Goal: Information Seeking & Learning: Compare options

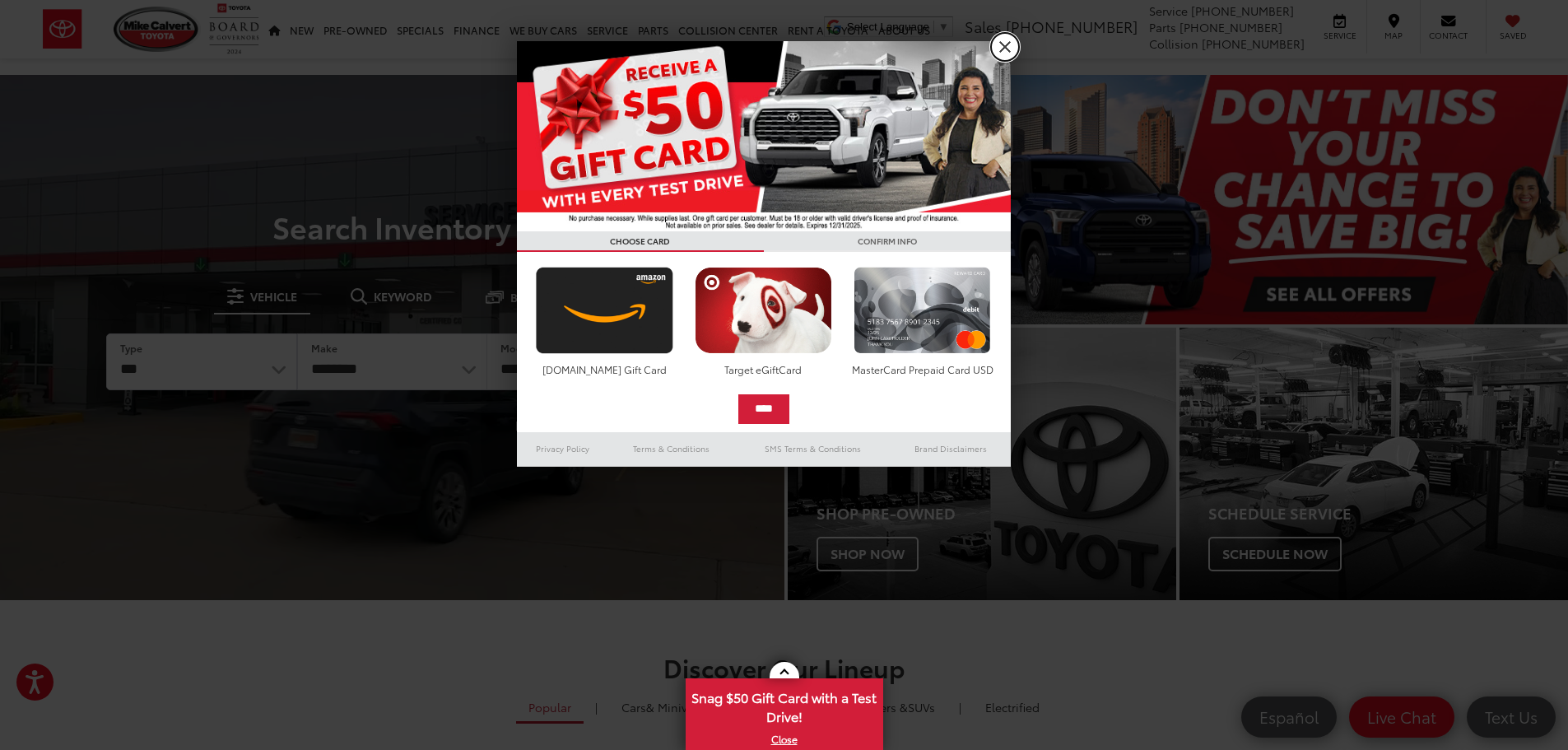
click at [1011, 46] on link "X" at bounding box center [1005, 47] width 28 height 28
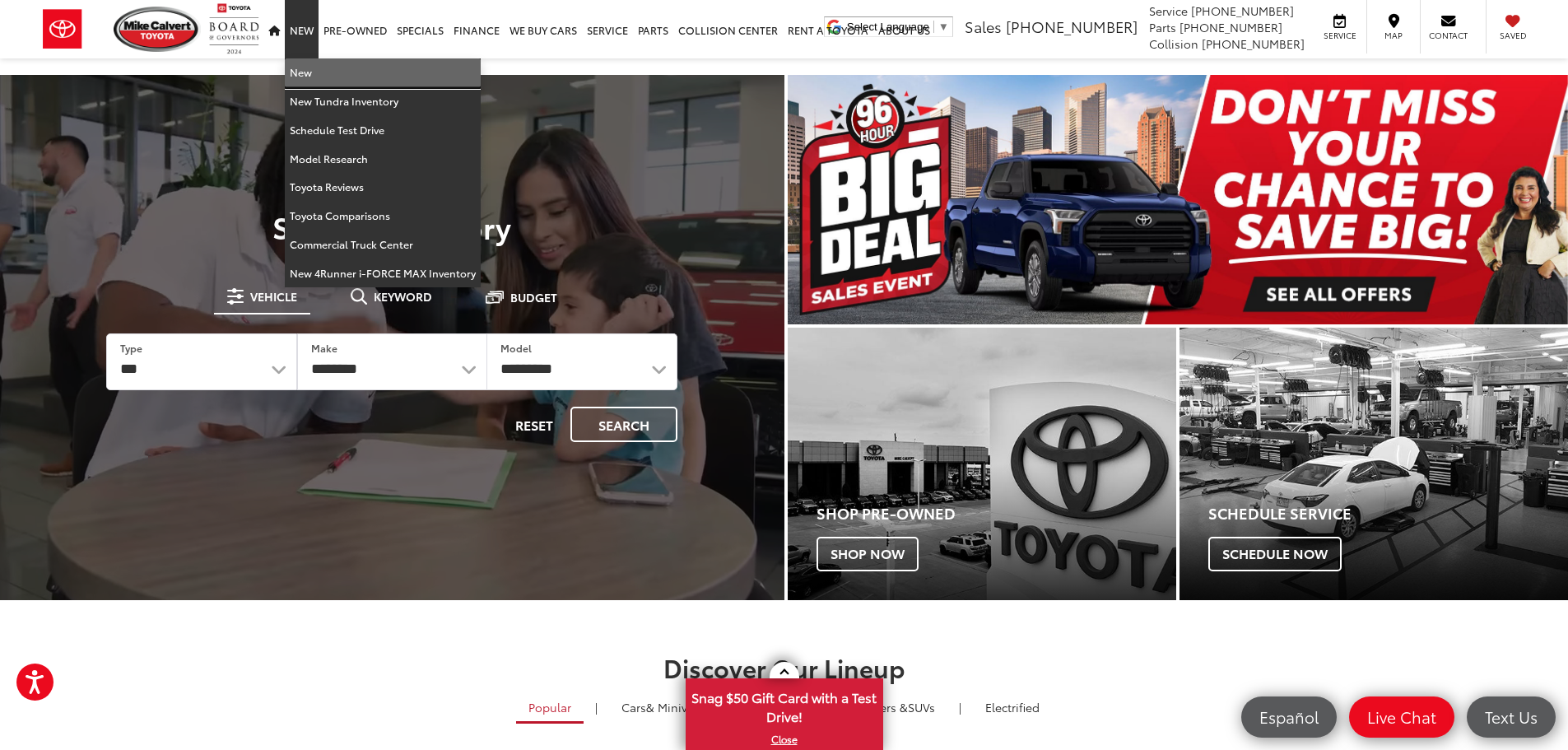
click at [333, 74] on link "New" at bounding box center [383, 73] width 196 height 29
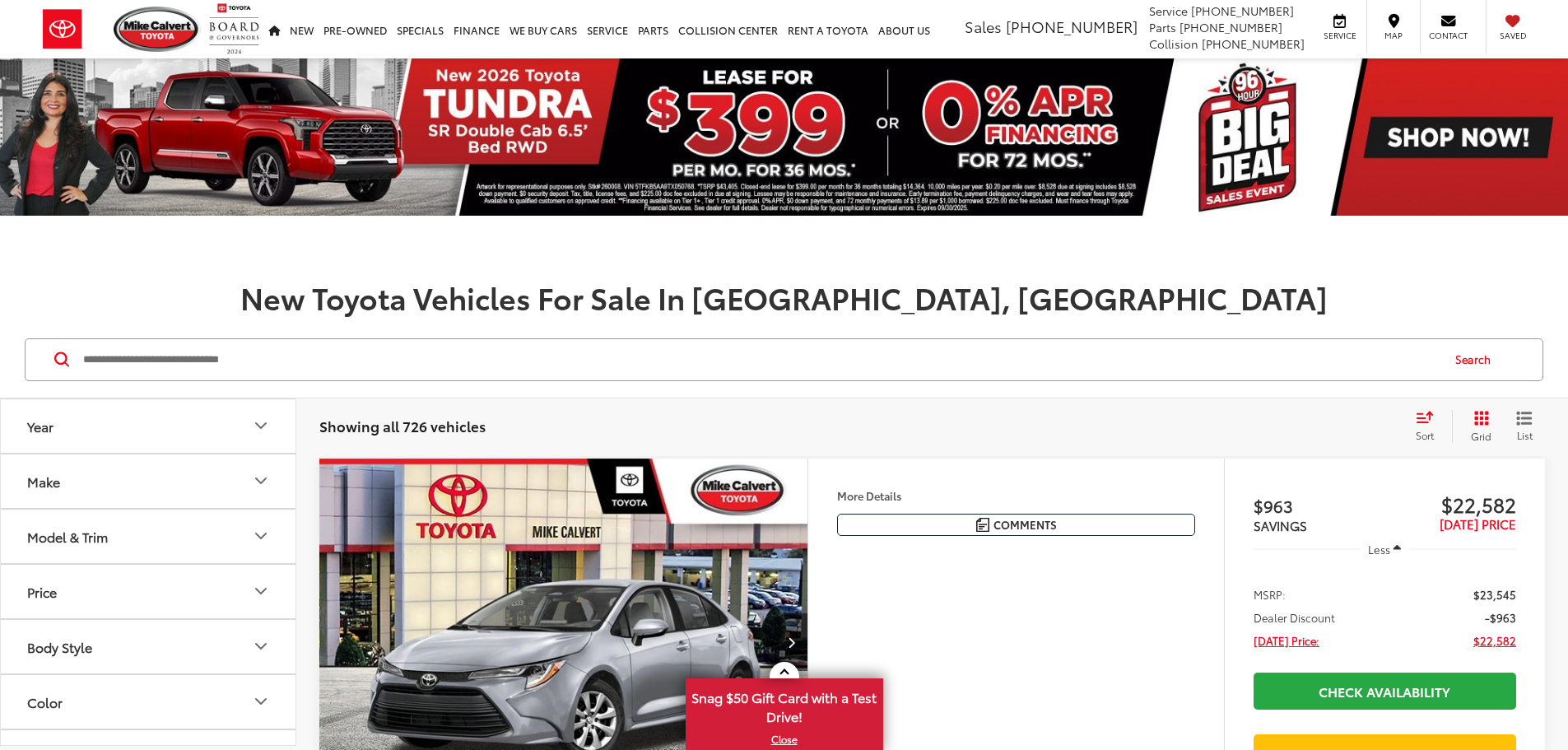
click at [405, 371] on input "Search by Make, Model, or Keyword" at bounding box center [760, 359] width 1359 height 39
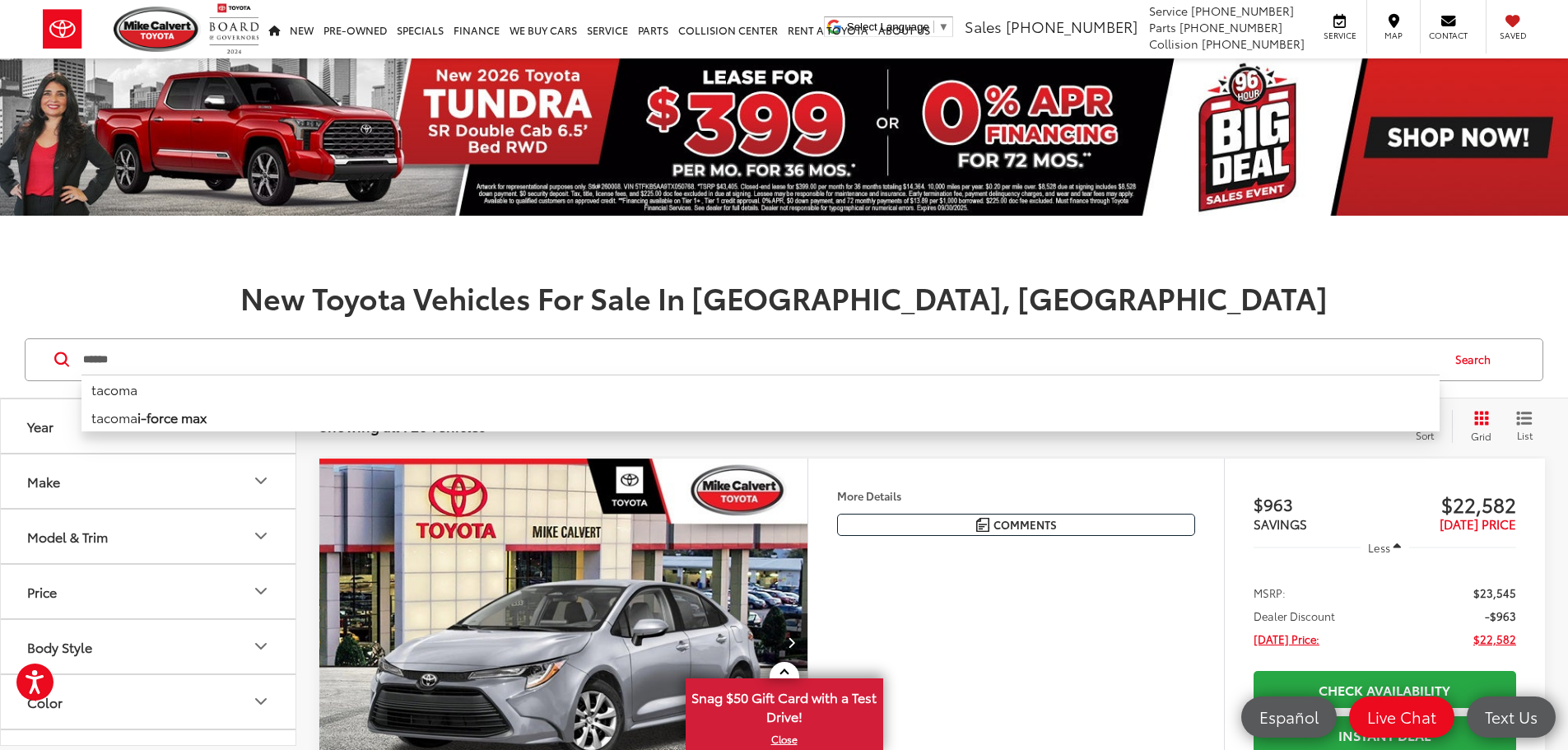
type input "******"
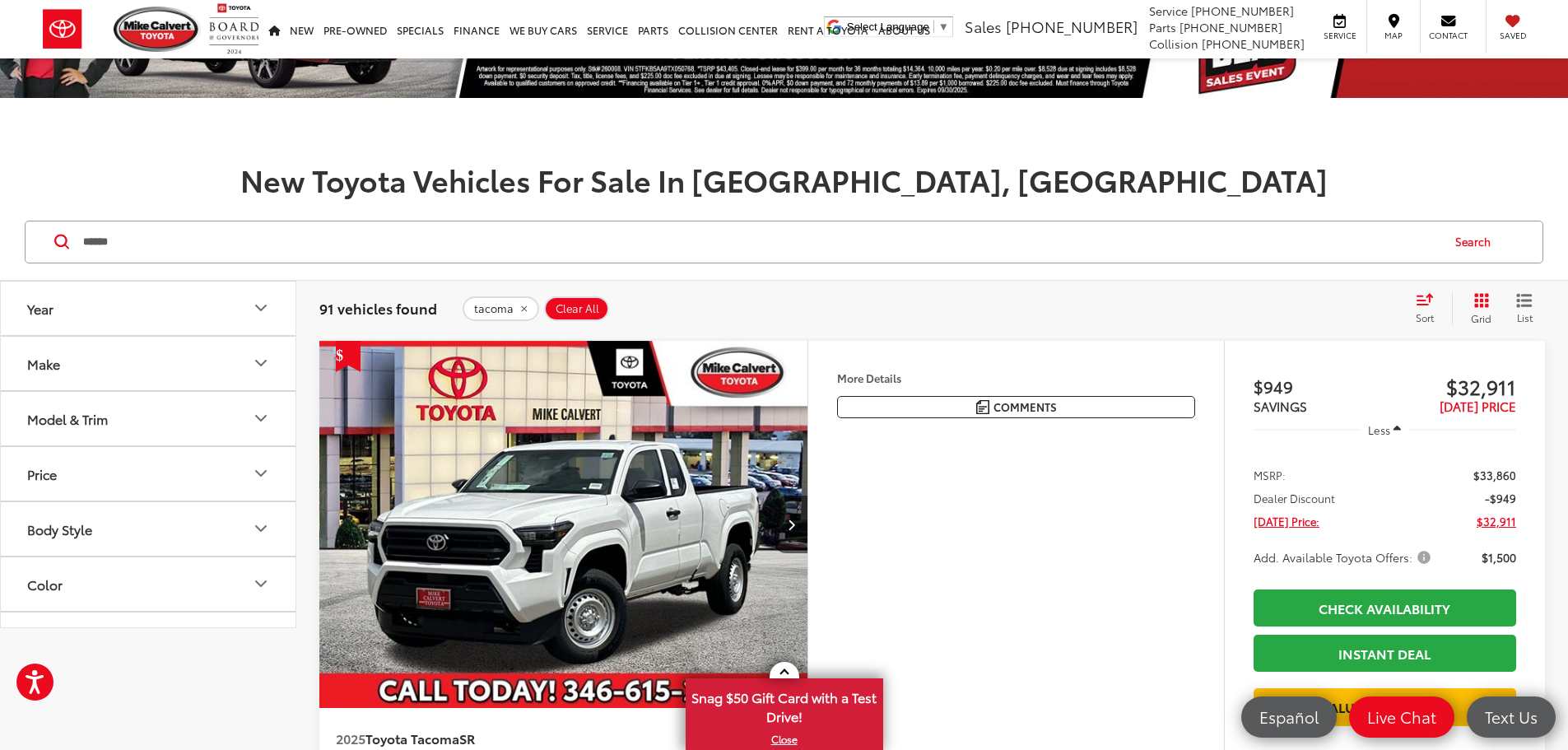
scroll to position [247, 0]
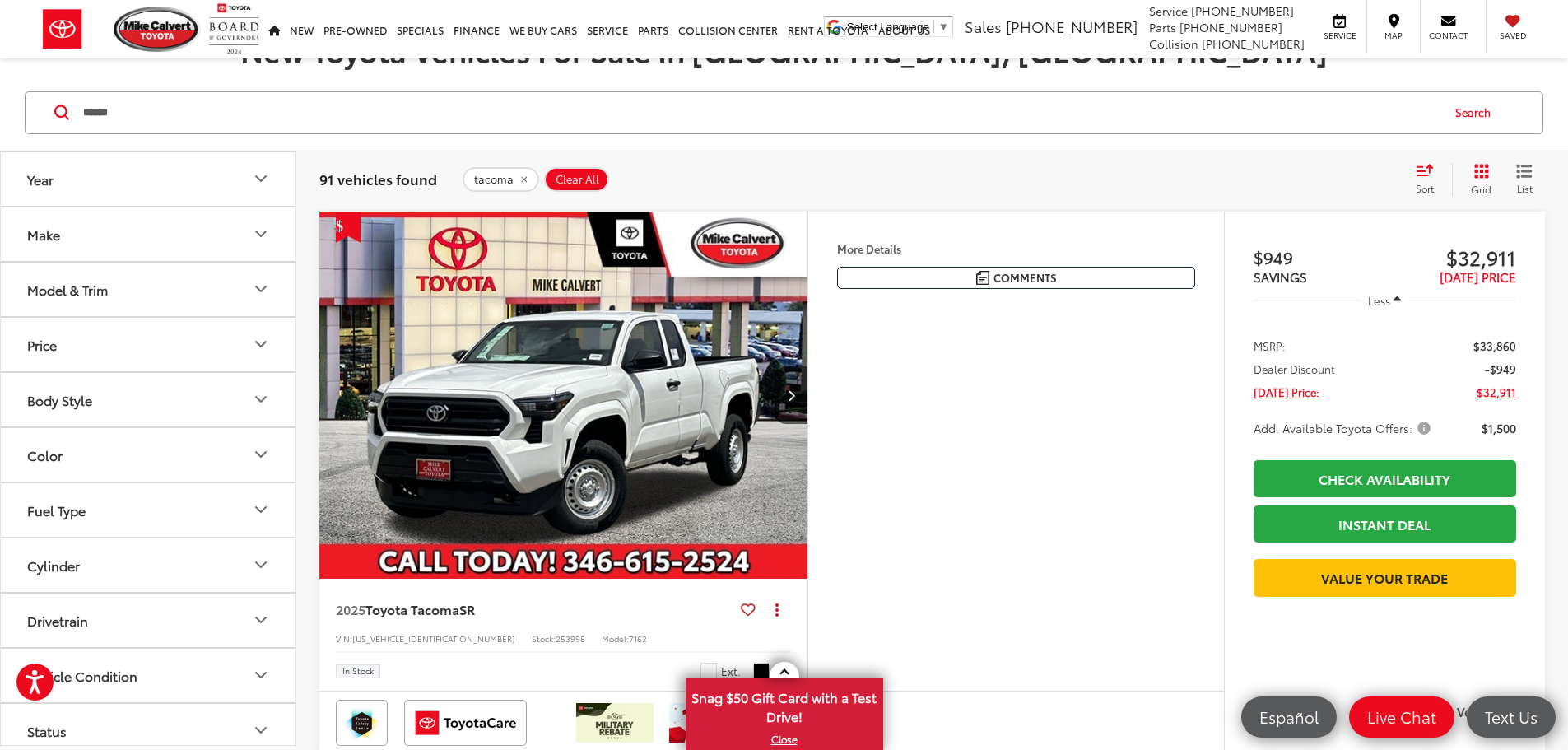
click at [262, 286] on icon "Model & Trim" at bounding box center [261, 289] width 20 height 20
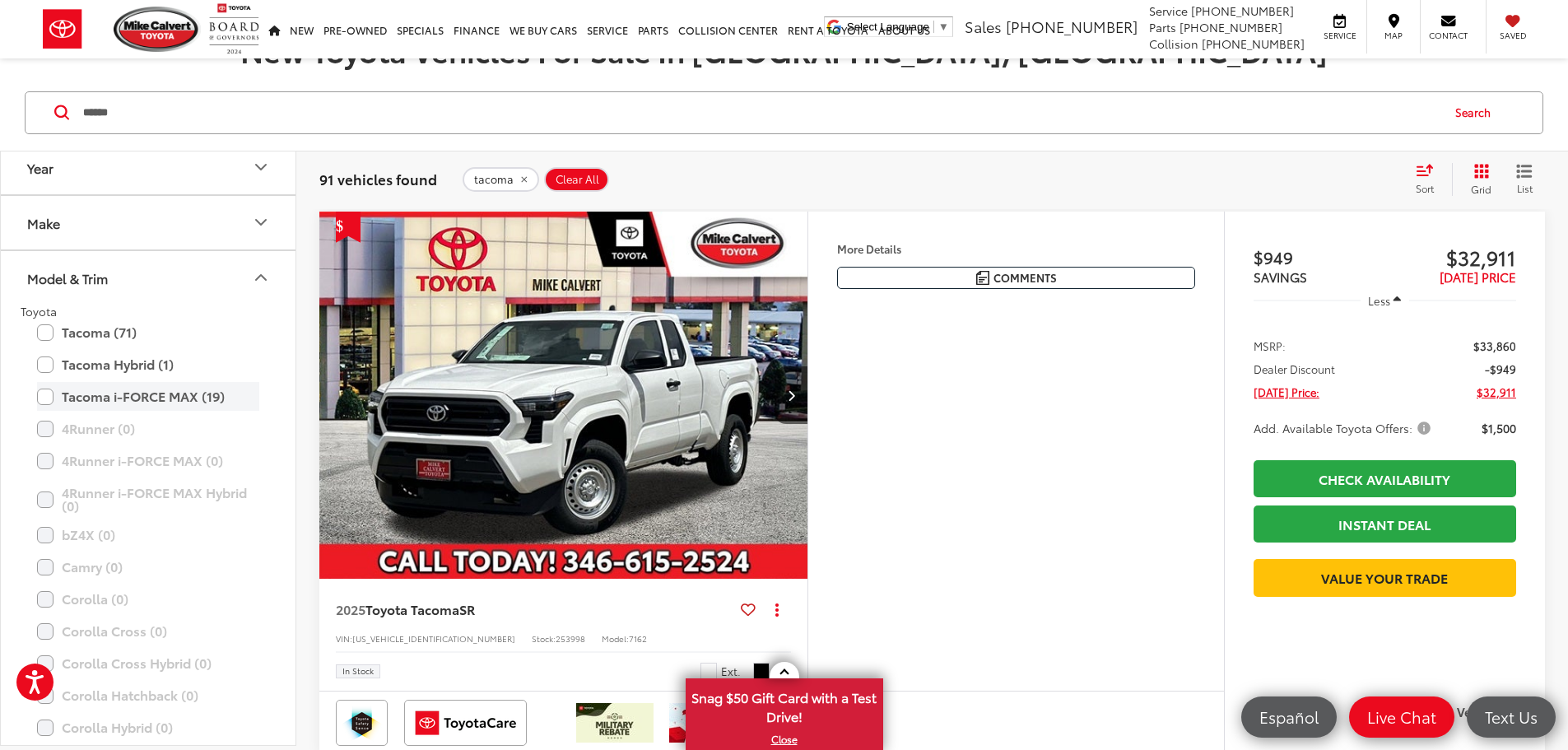
scroll to position [0, 0]
click at [47, 344] on label "Tacoma (71)" at bounding box center [148, 343] width 222 height 29
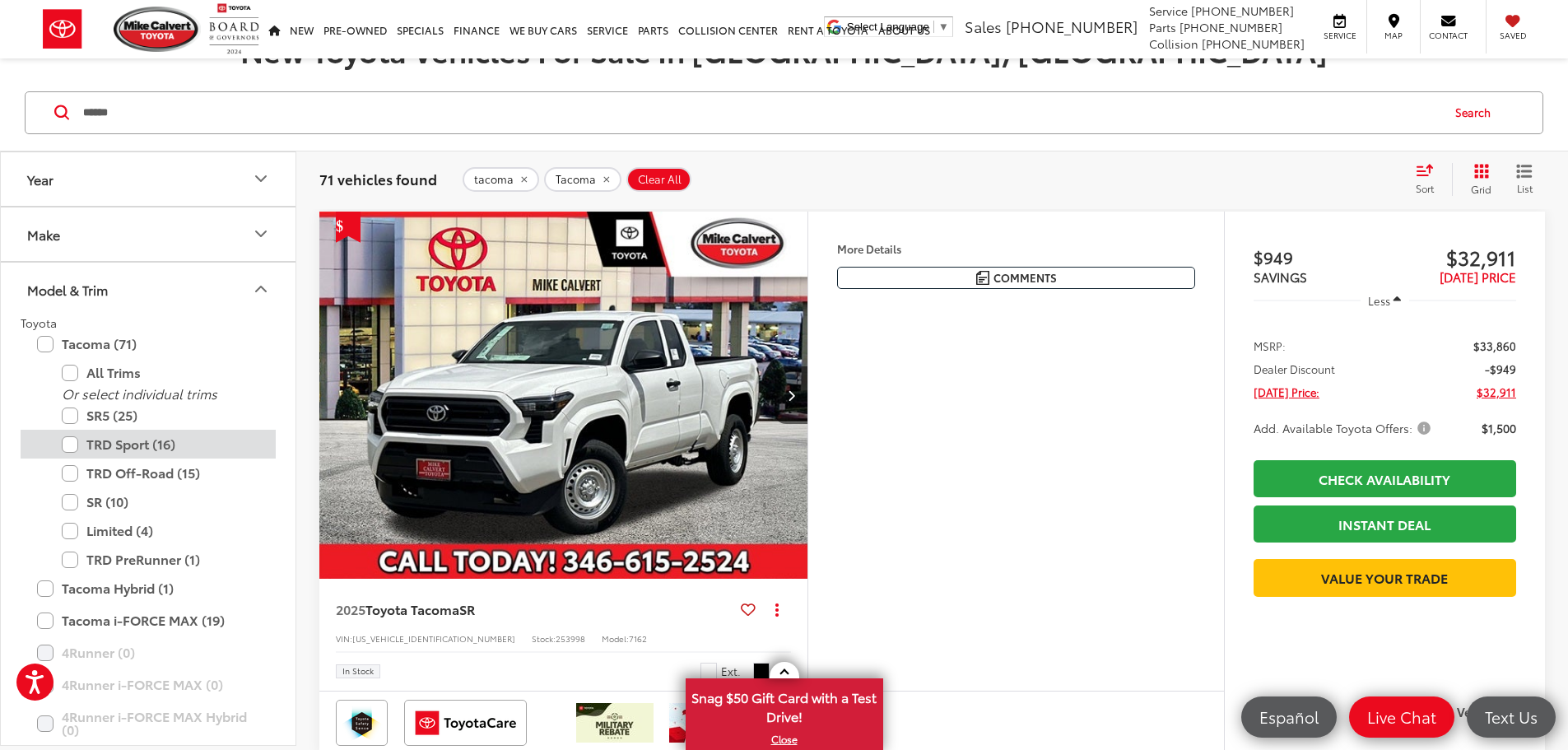
click at [71, 443] on label "TRD Sport (16)" at bounding box center [161, 444] width 197 height 29
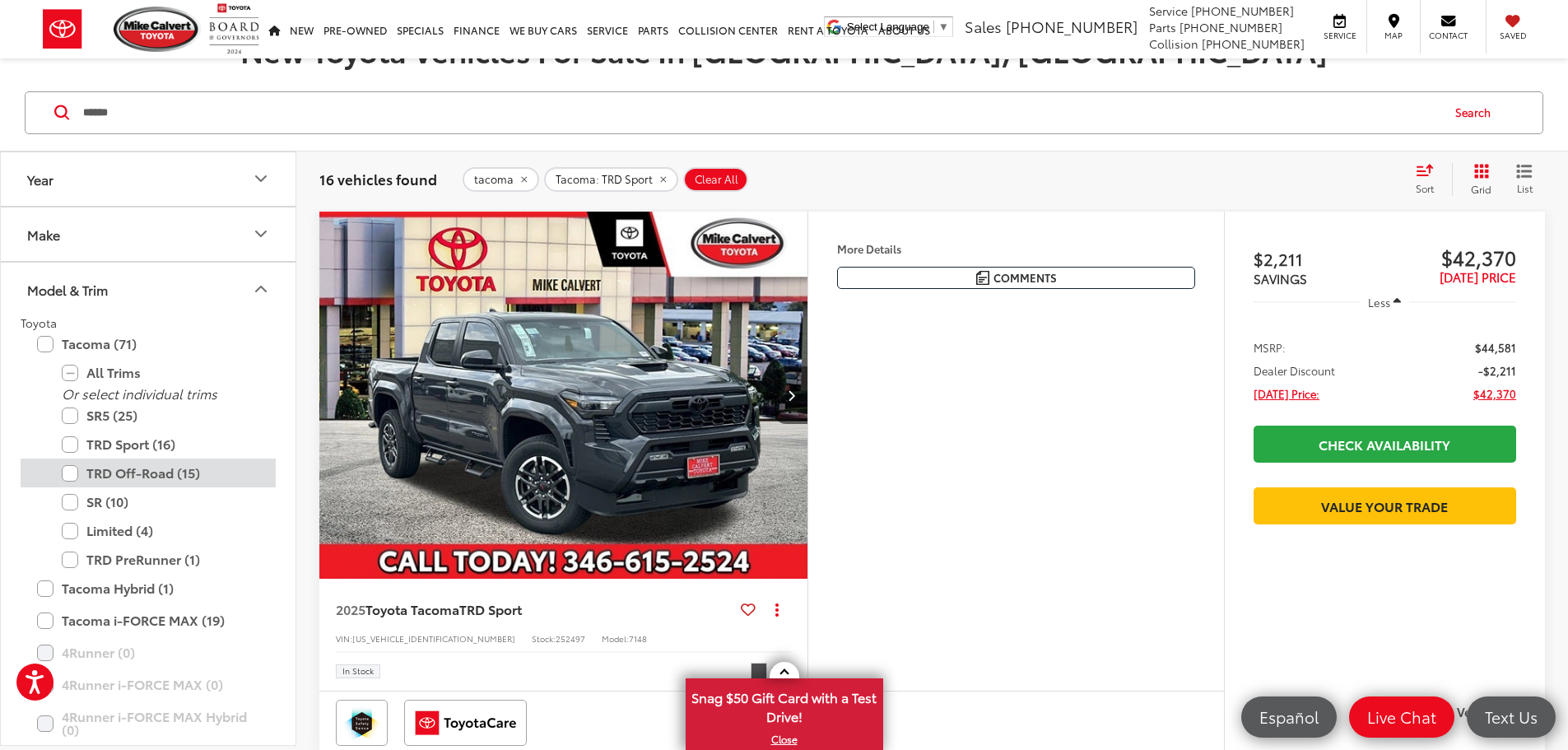
click at [70, 470] on label "TRD Off-Road (15)" at bounding box center [161, 473] width 197 height 29
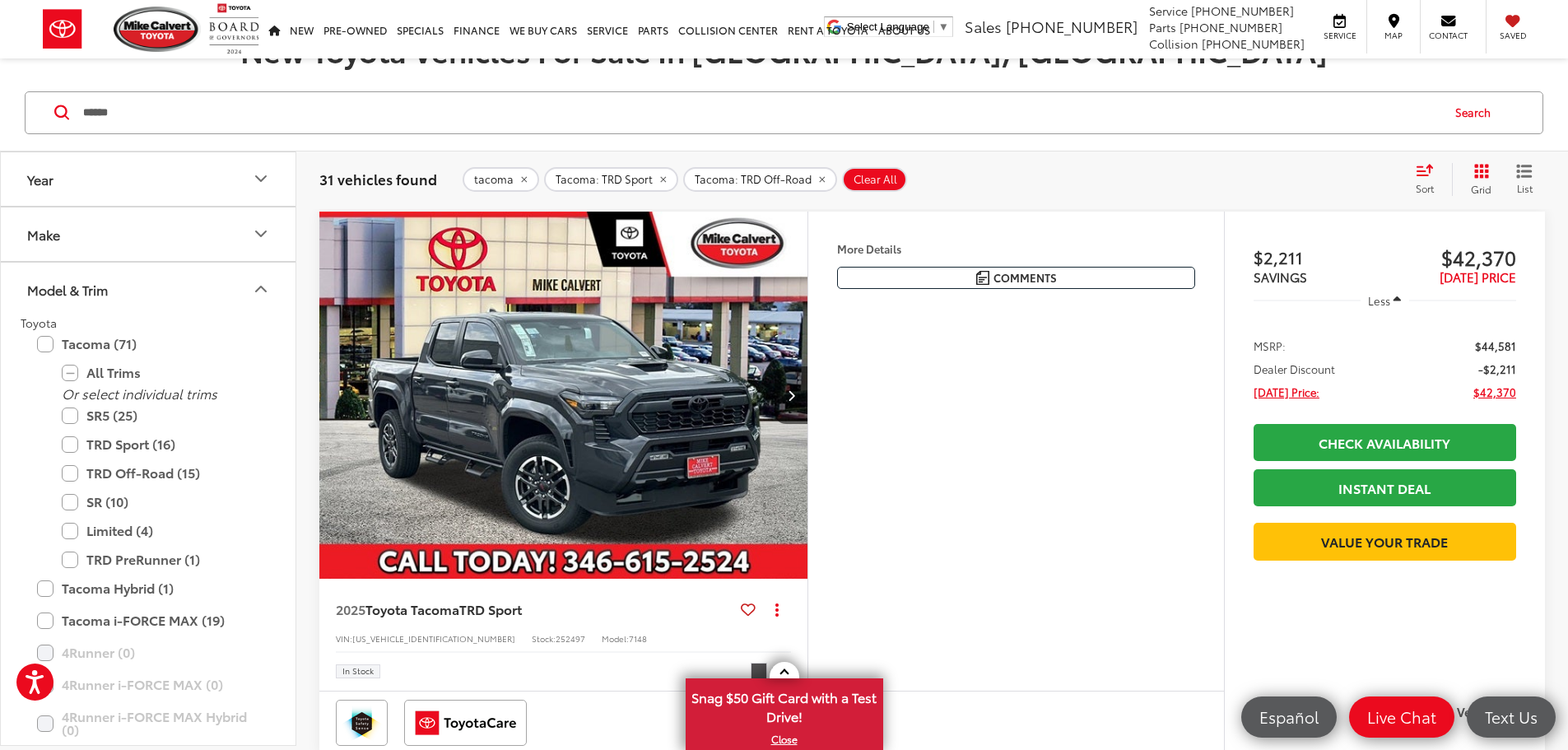
click at [1128, 518] on div "Features Bluetooth® Remote Start Android Auto Apple CarPlay Keyless Entry Keyle…" at bounding box center [1016, 451] width 417 height 480
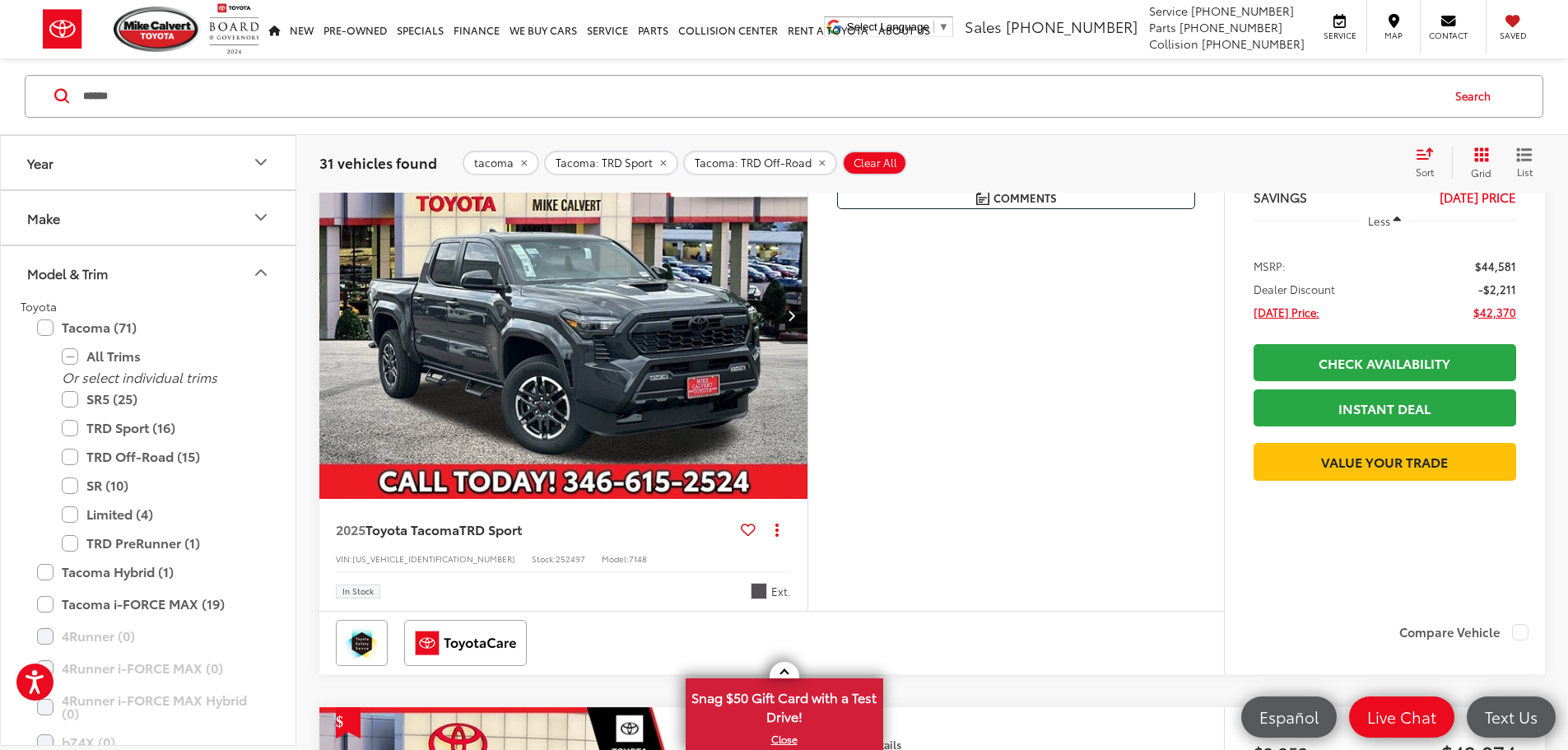
scroll to position [329, 0]
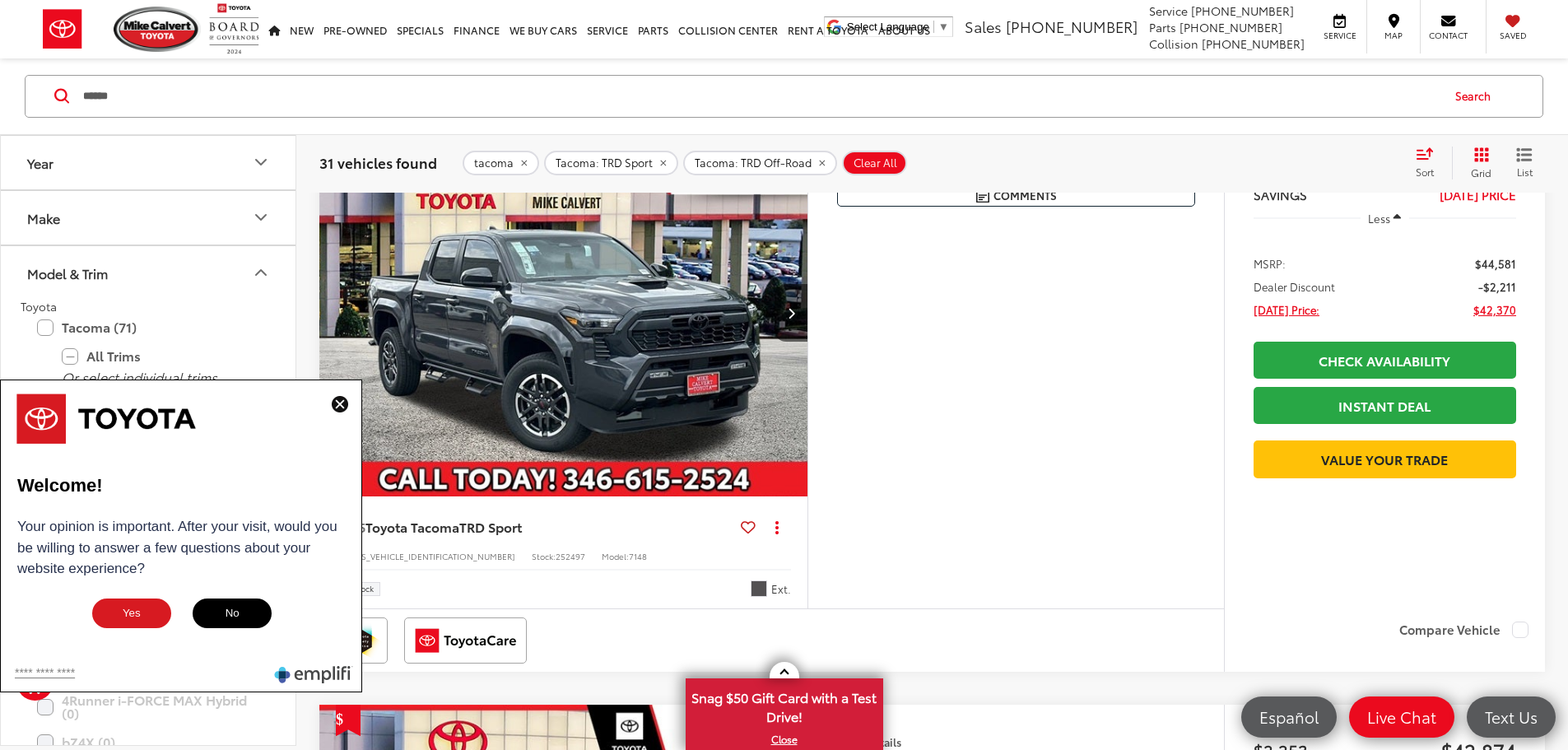
click at [1148, 471] on div "Features Bluetooth® Remote Start Android Auto Apple CarPlay Keyless Entry Keyle…" at bounding box center [1016, 368] width 417 height 480
click at [339, 400] on img at bounding box center [340, 404] width 16 height 16
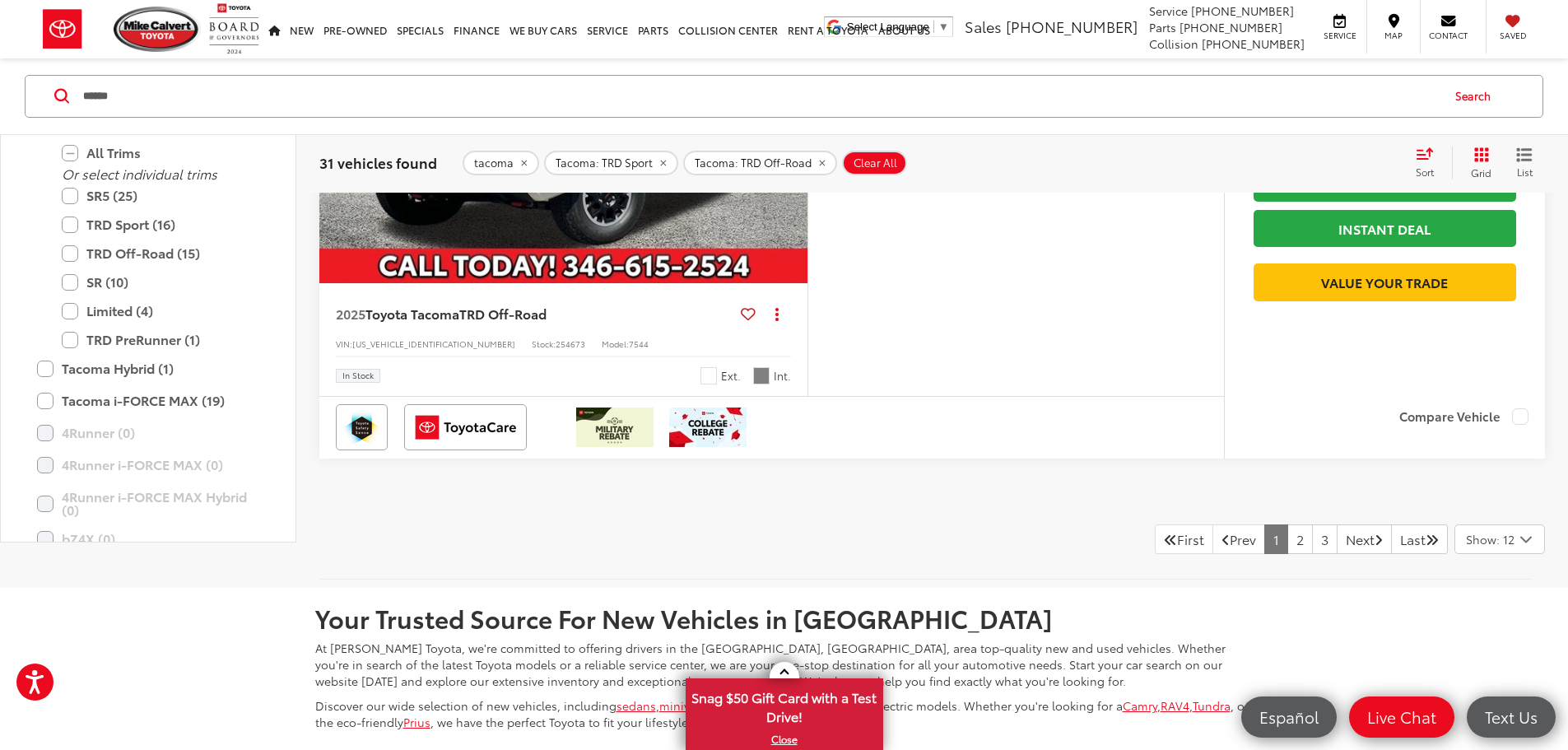
scroll to position [6914, 0]
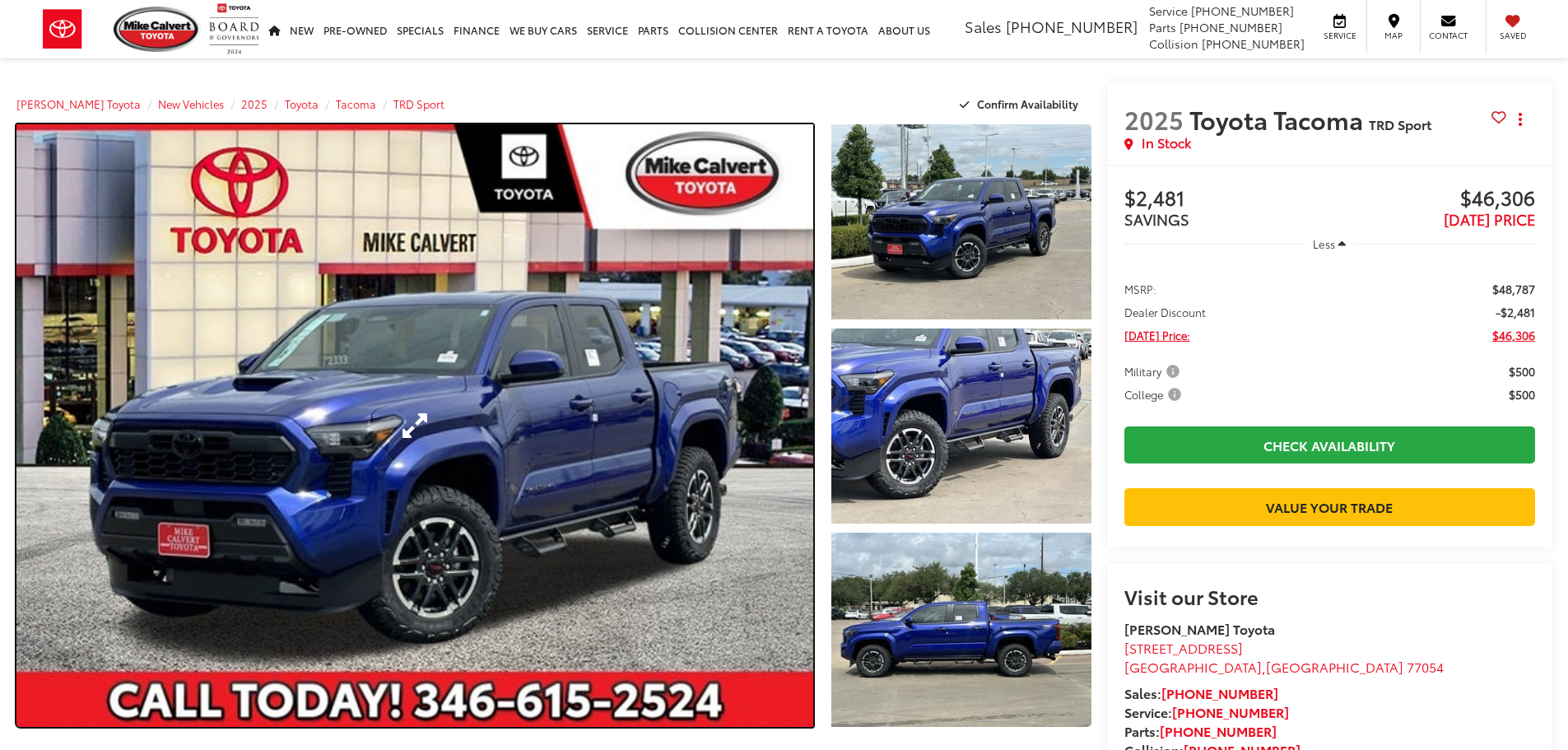
click at [586, 536] on link "Expand Photo 0" at bounding box center [415, 425] width 797 height 602
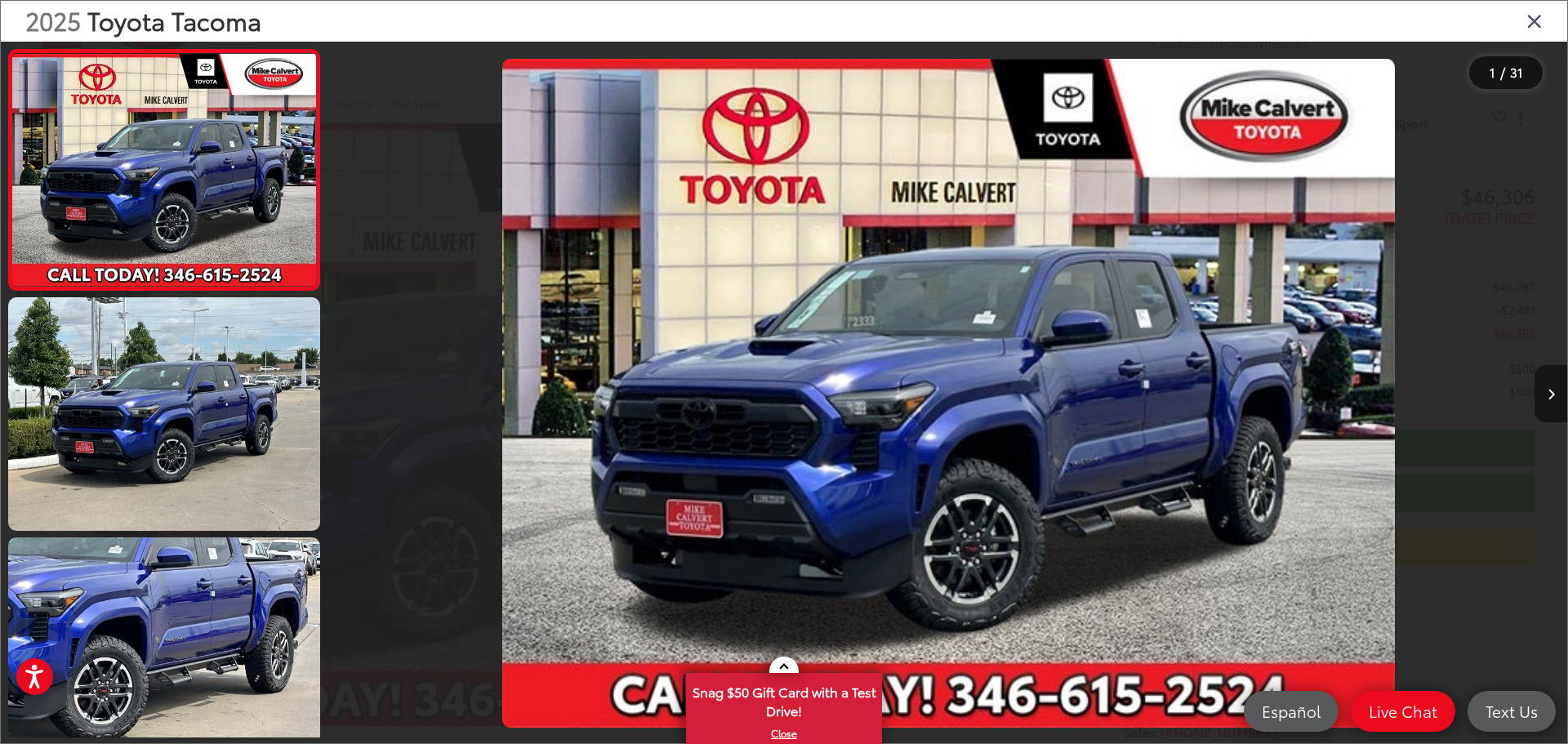
click at [1545, 395] on button "Next image" at bounding box center [1551, 393] width 33 height 57
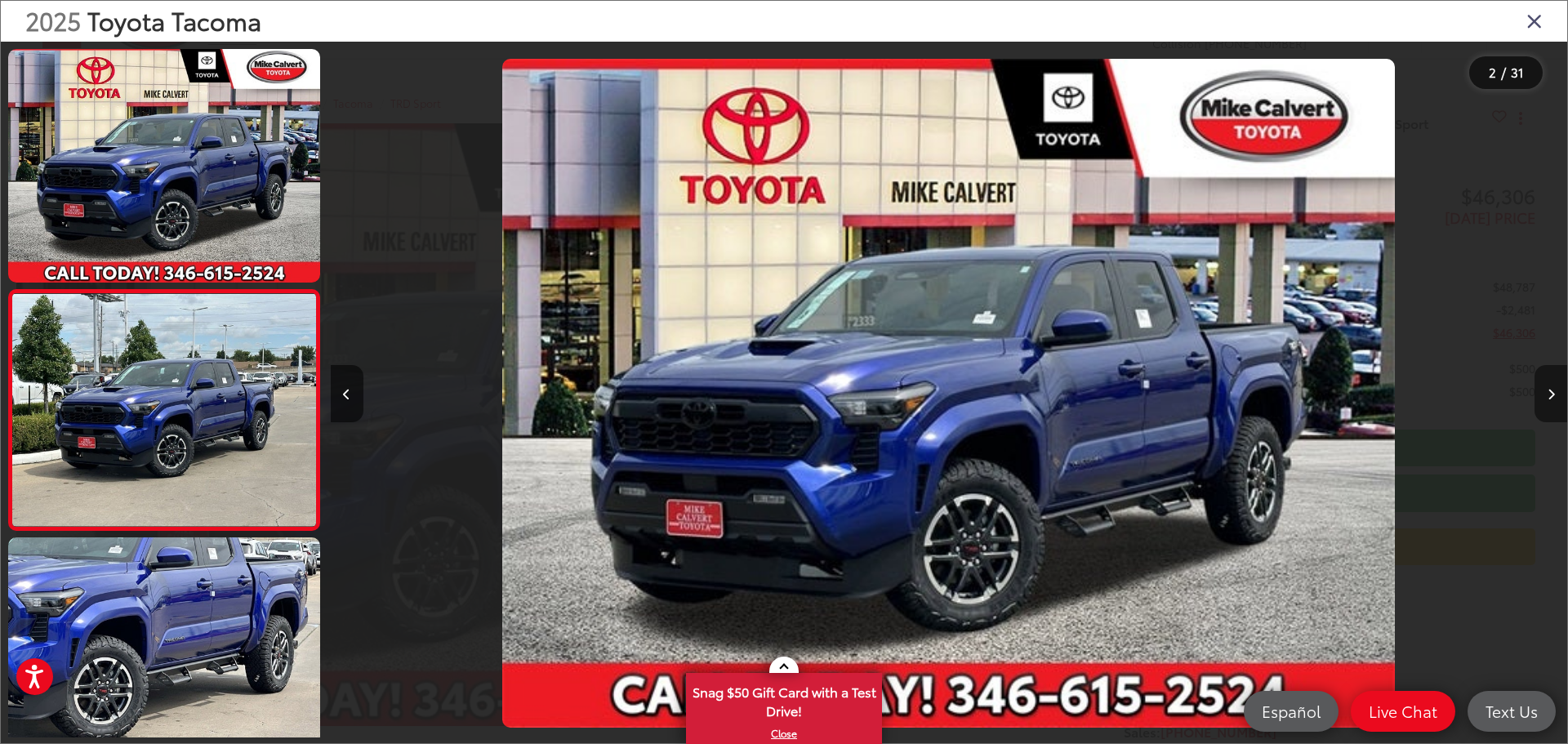
scroll to position [64, 0]
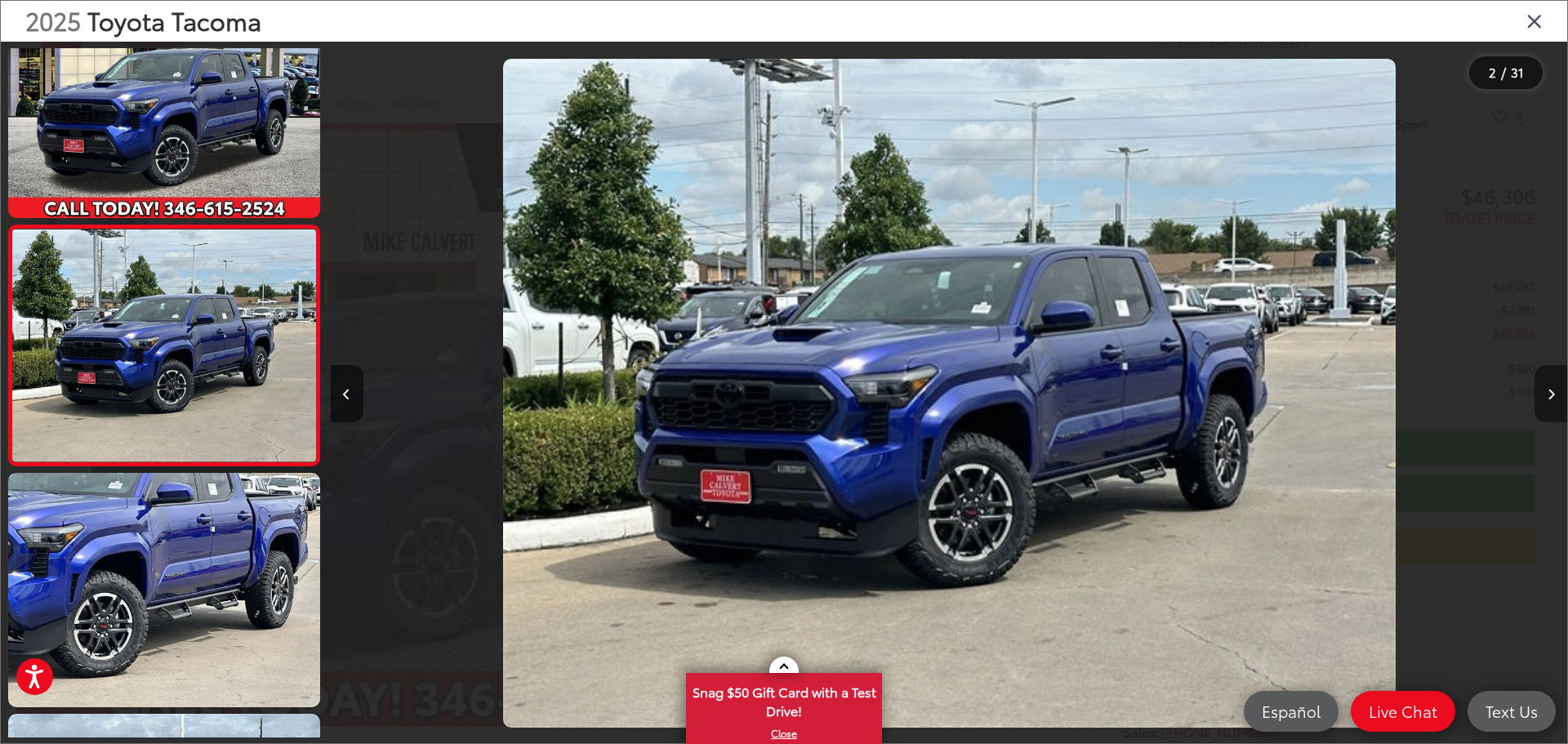
click at [1545, 395] on button "Next image" at bounding box center [1551, 393] width 33 height 57
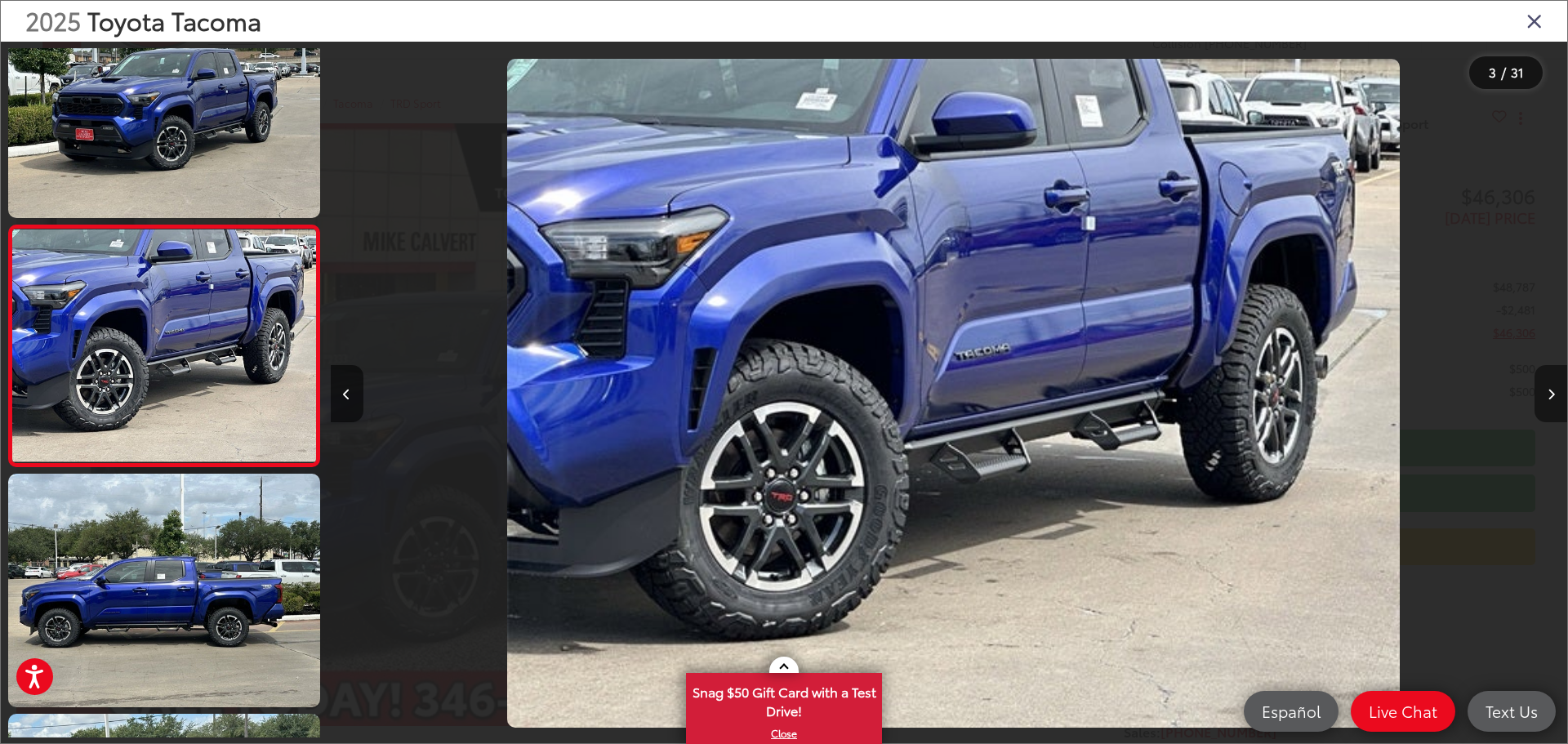
scroll to position [0, 2473]
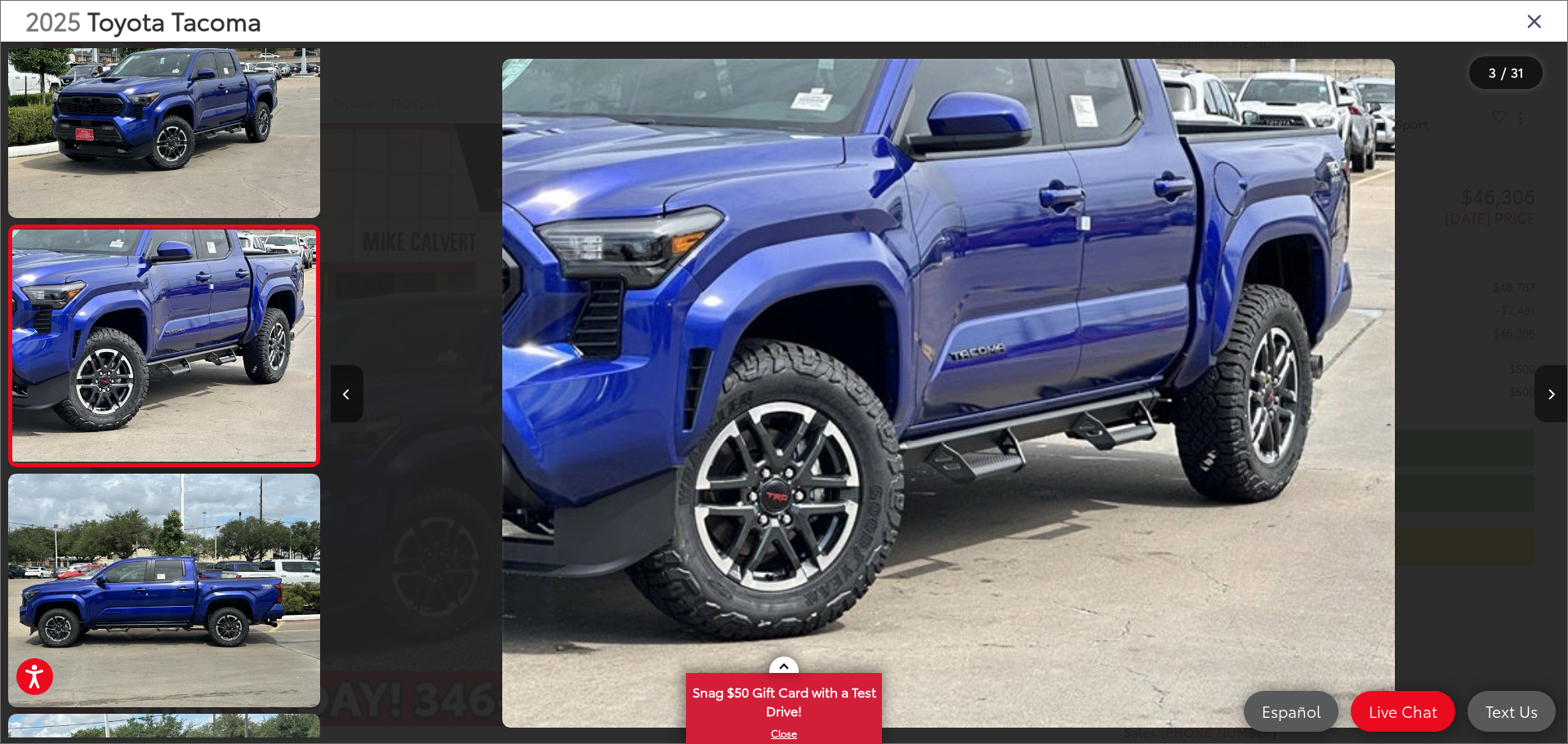
click at [1545, 395] on button "Next image" at bounding box center [1551, 393] width 33 height 57
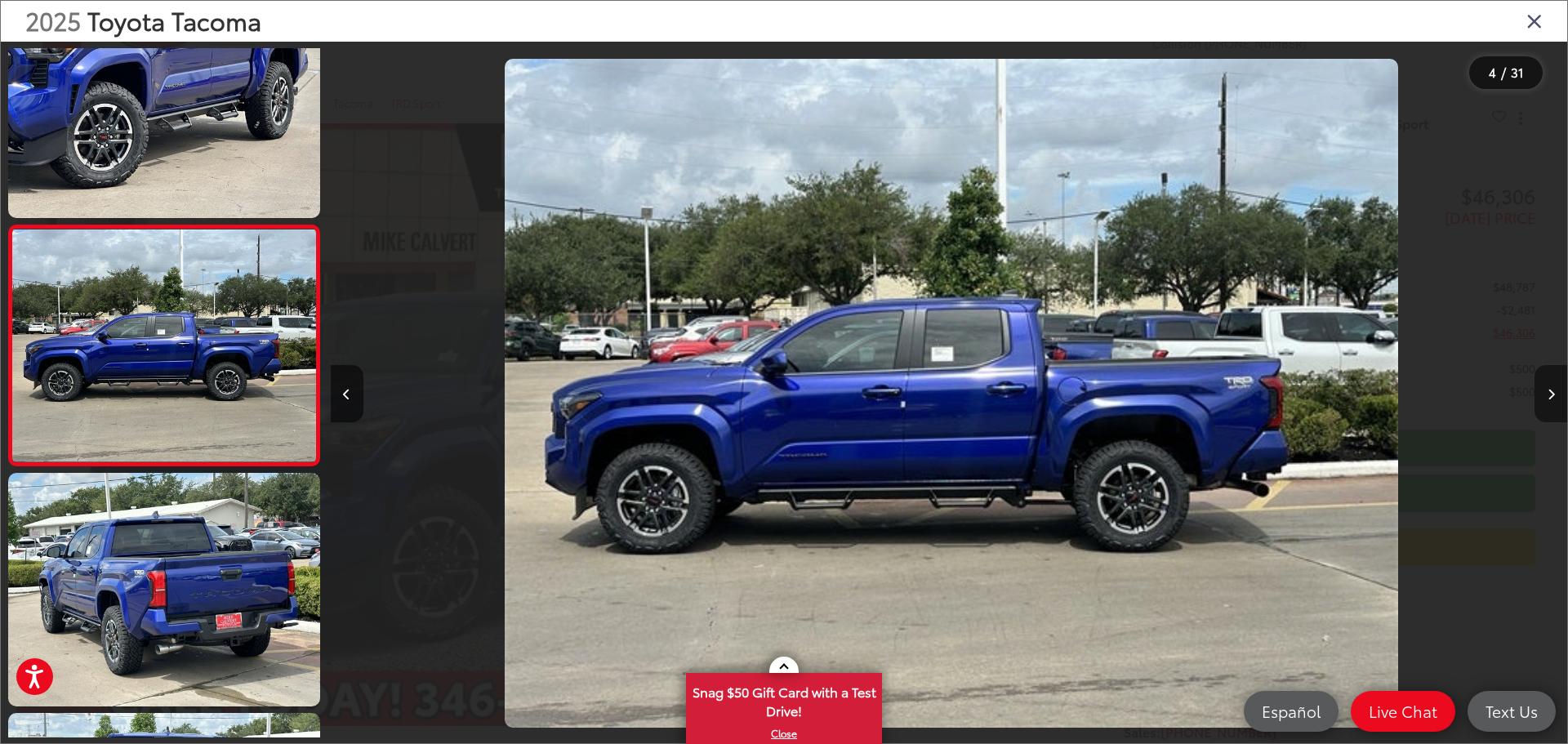
scroll to position [0, 3710]
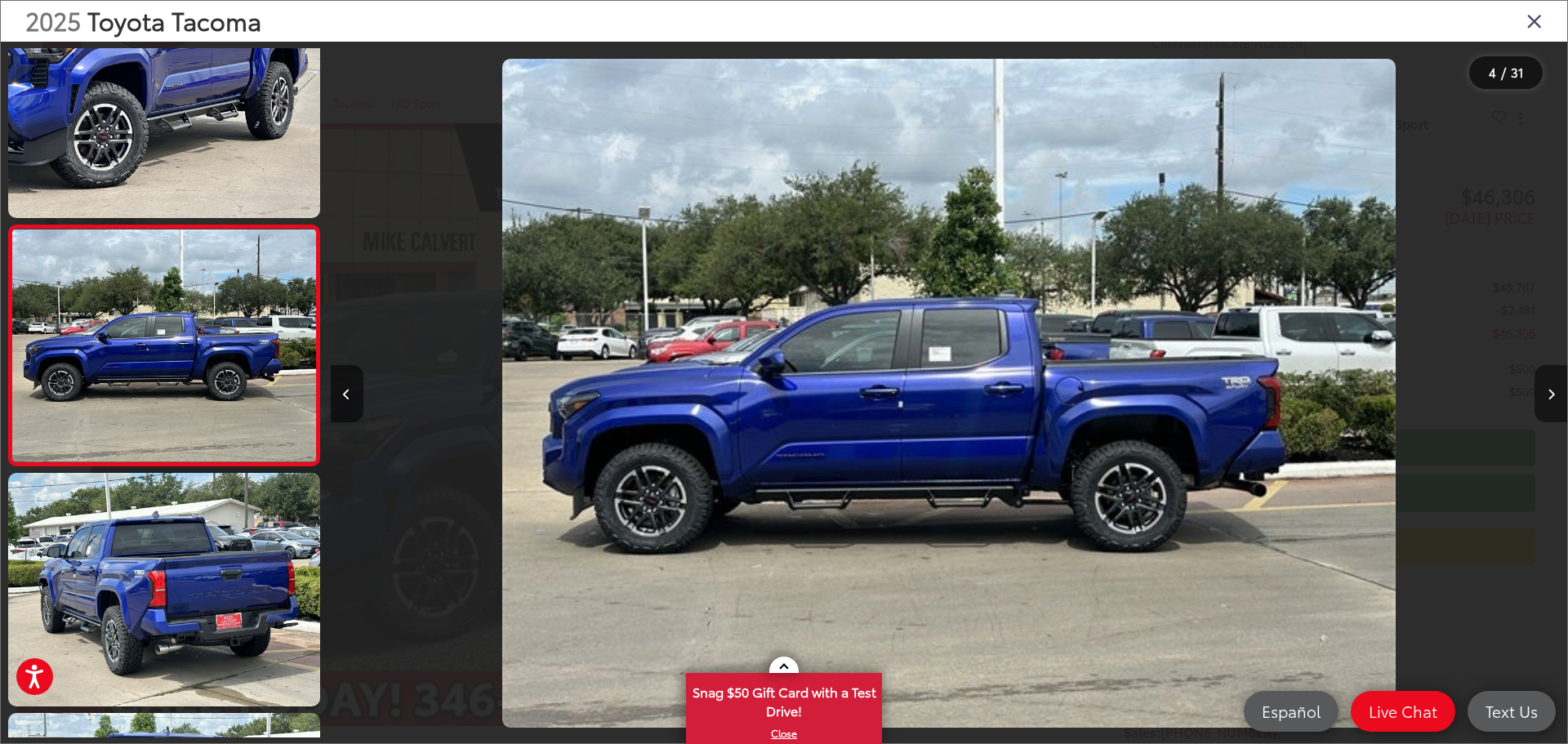
click at [1545, 395] on button "Next image" at bounding box center [1551, 393] width 33 height 57
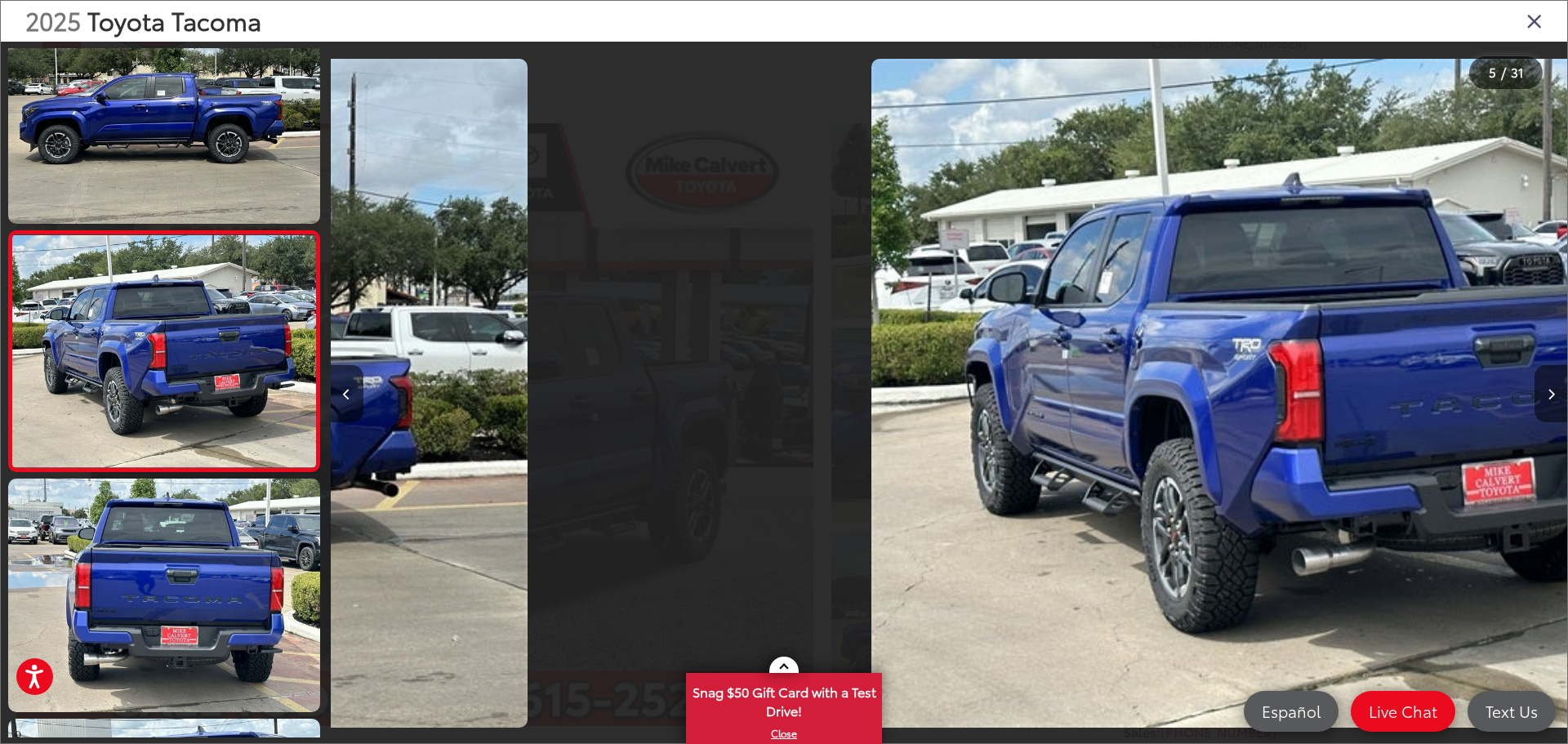
scroll to position [786, 0]
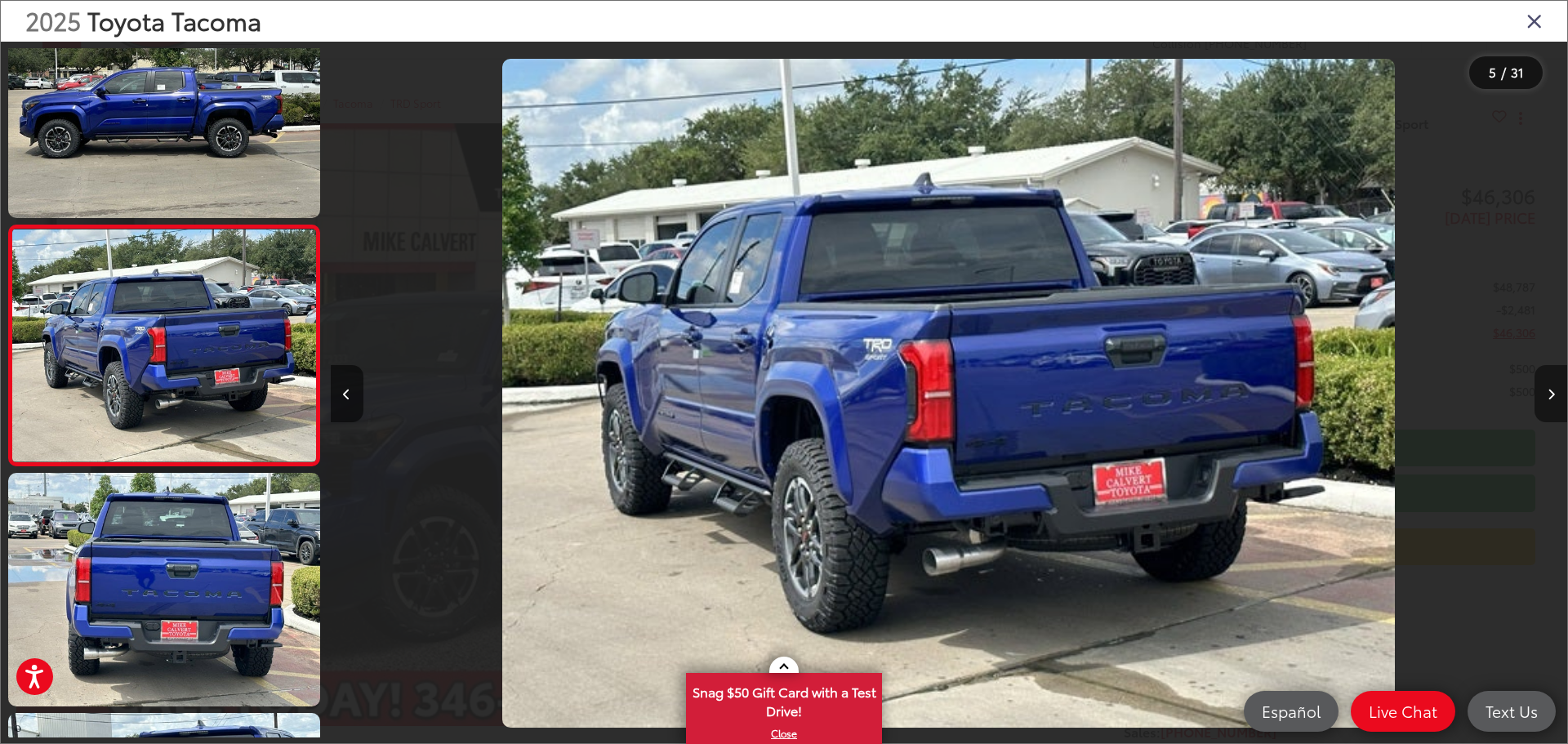
click at [1545, 395] on button "Next image" at bounding box center [1551, 393] width 33 height 57
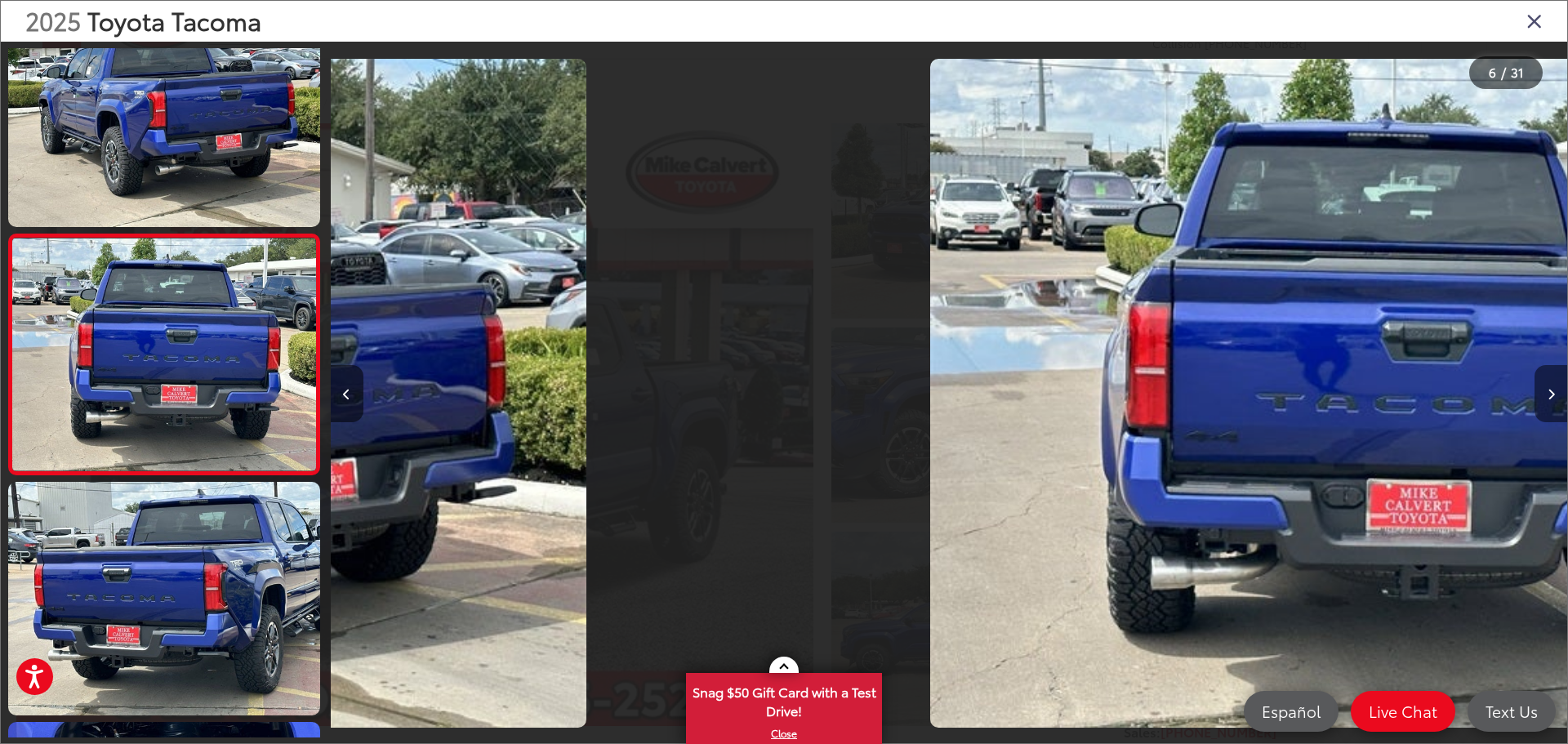
scroll to position [1026, 0]
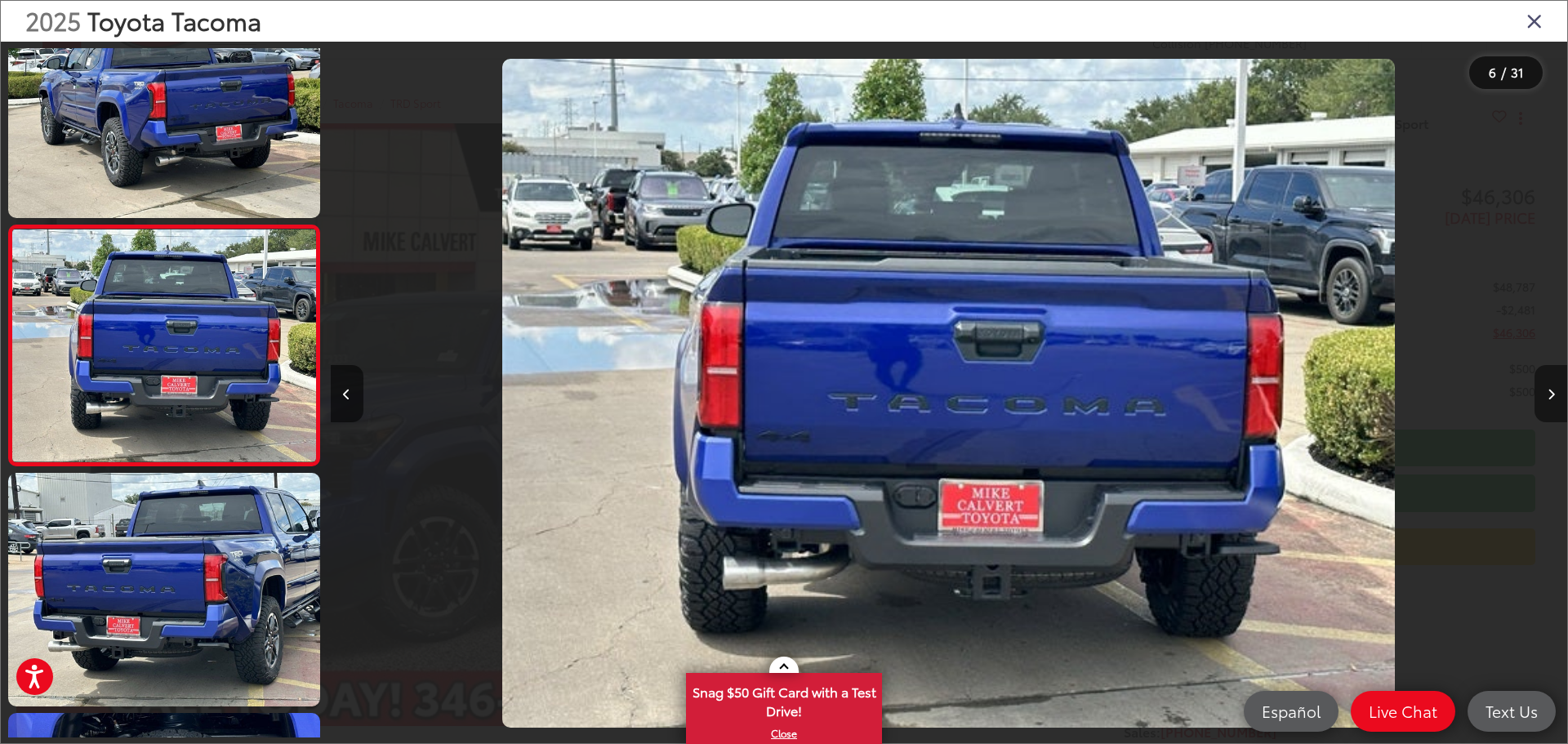
click at [1545, 395] on button "Next image" at bounding box center [1551, 393] width 33 height 57
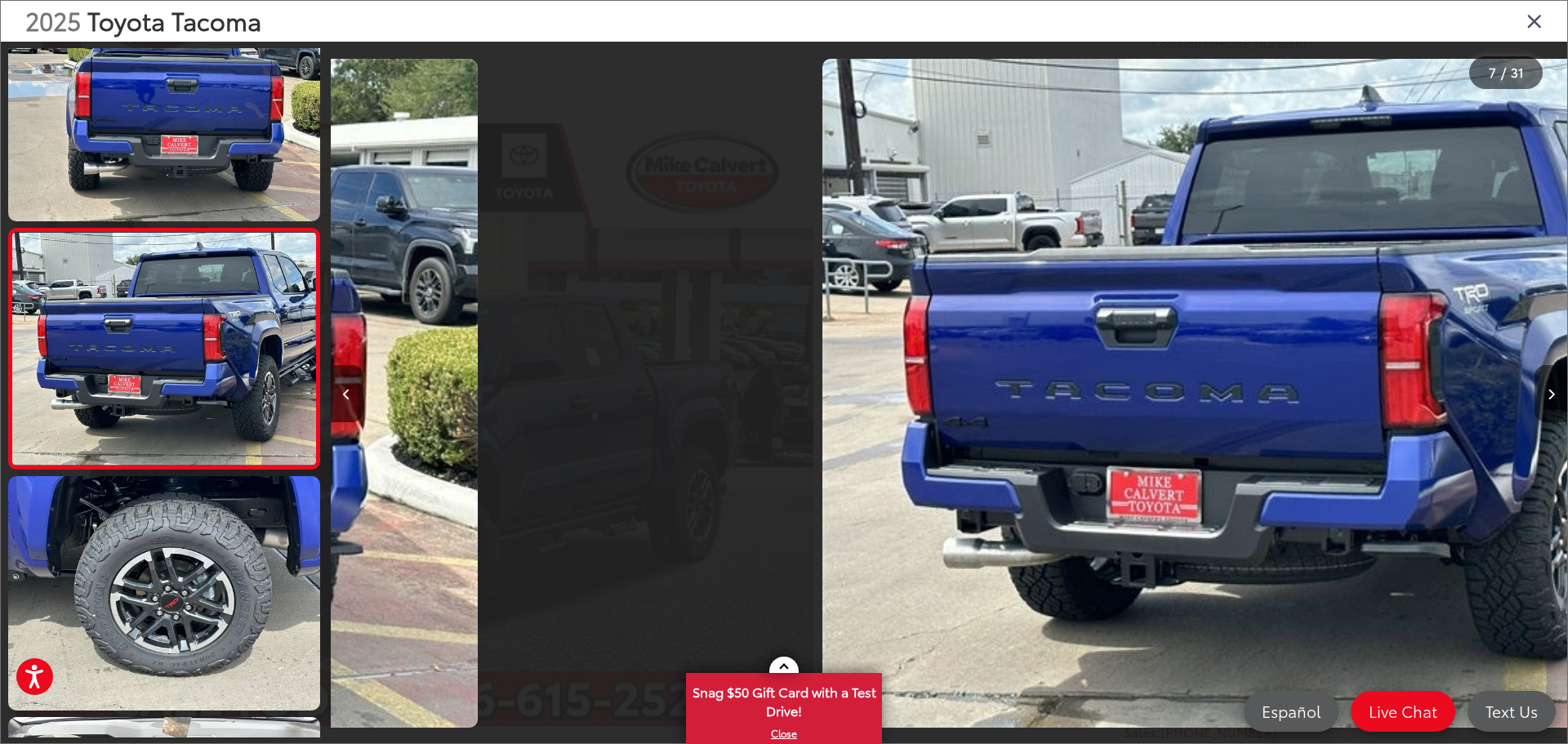
scroll to position [1265, 0]
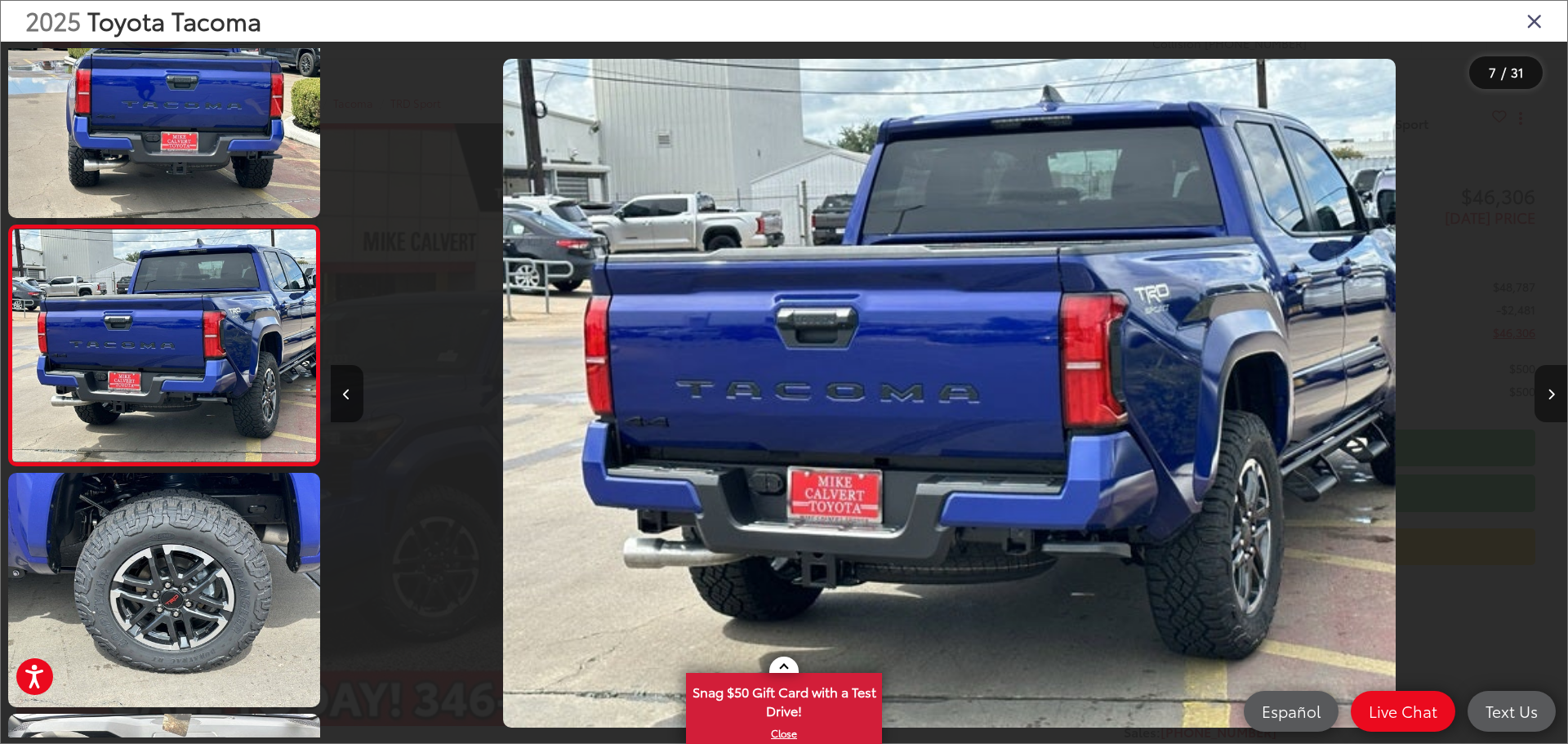
click at [1545, 395] on button "Next image" at bounding box center [1551, 393] width 33 height 57
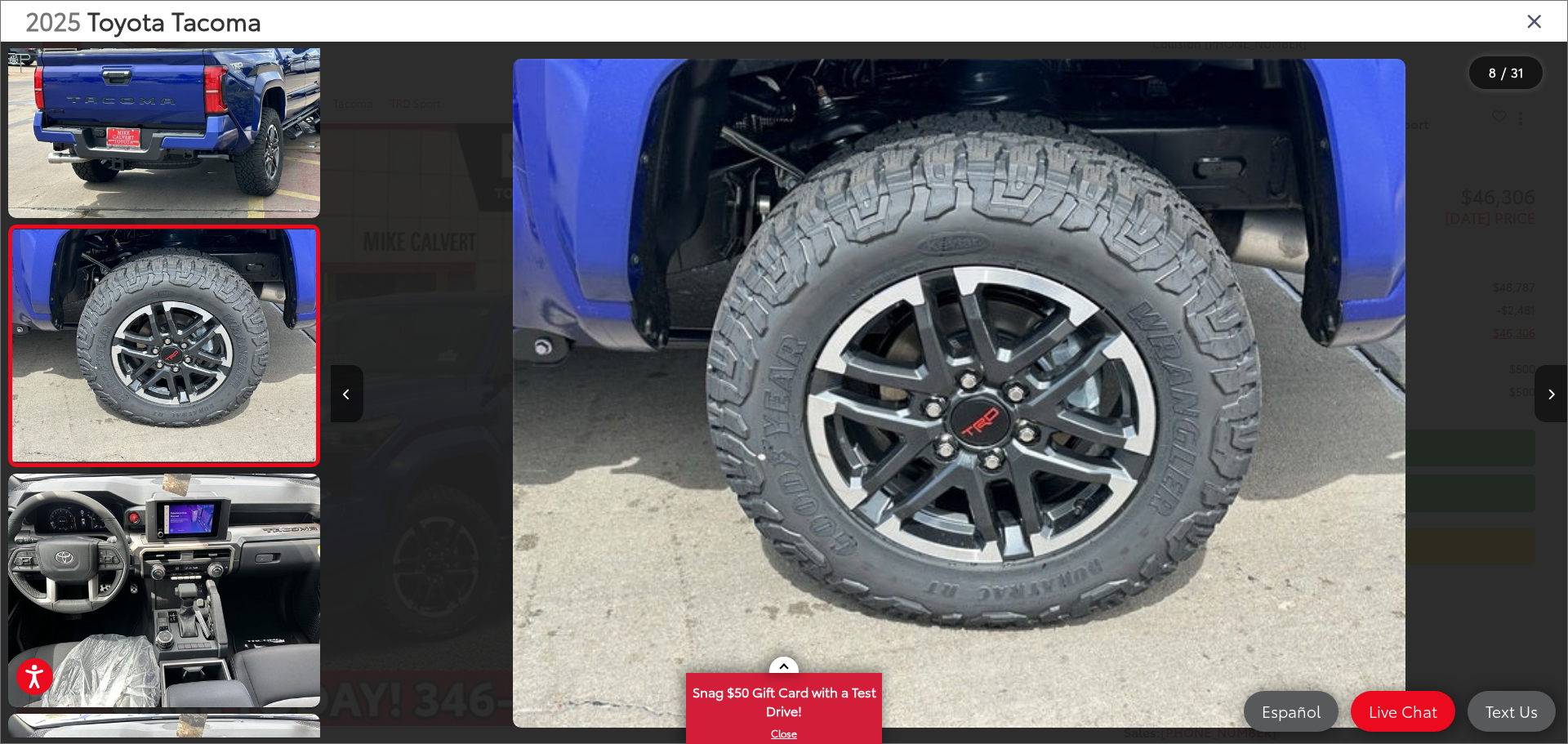
scroll to position [0, 8657]
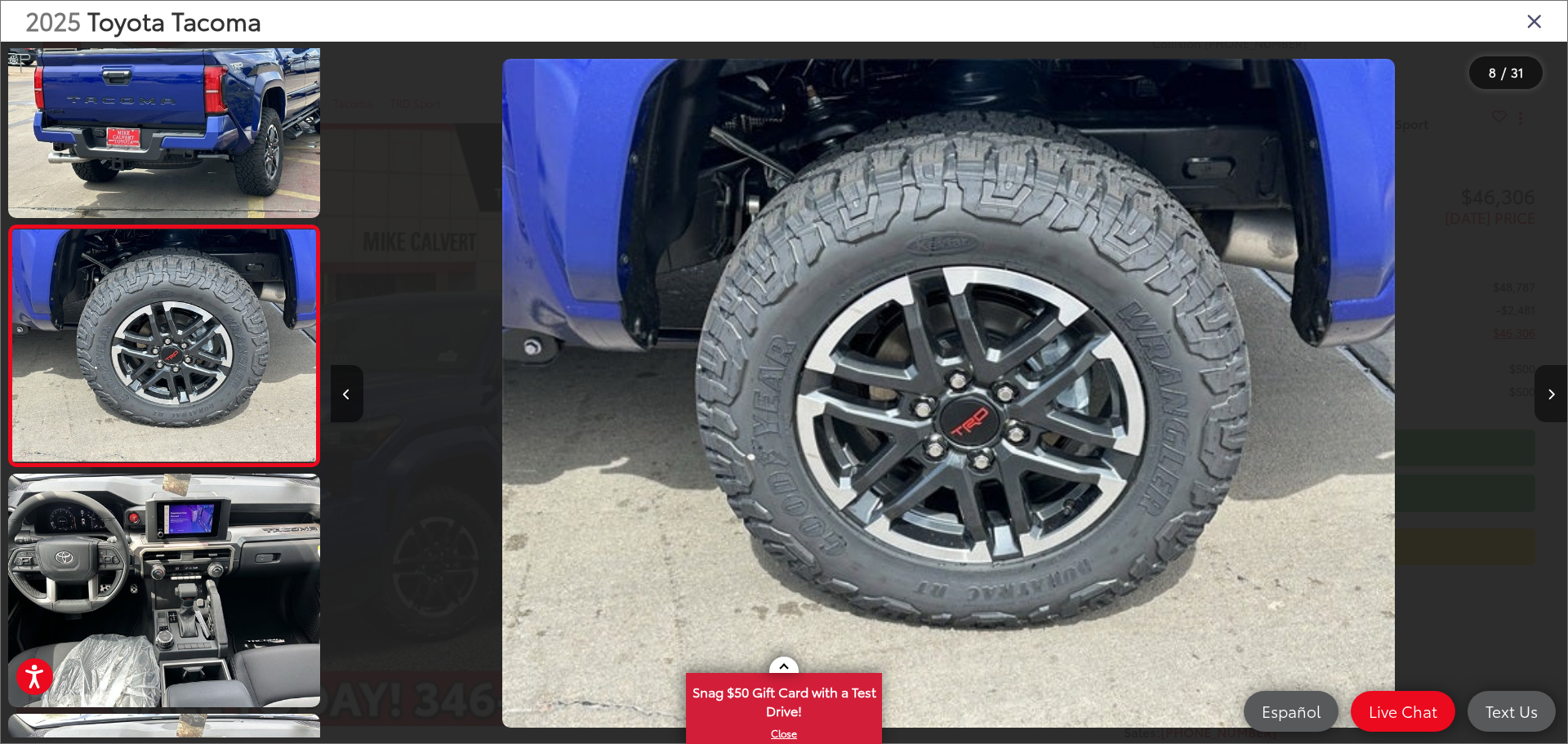
click at [1545, 395] on button "Next image" at bounding box center [1551, 393] width 33 height 57
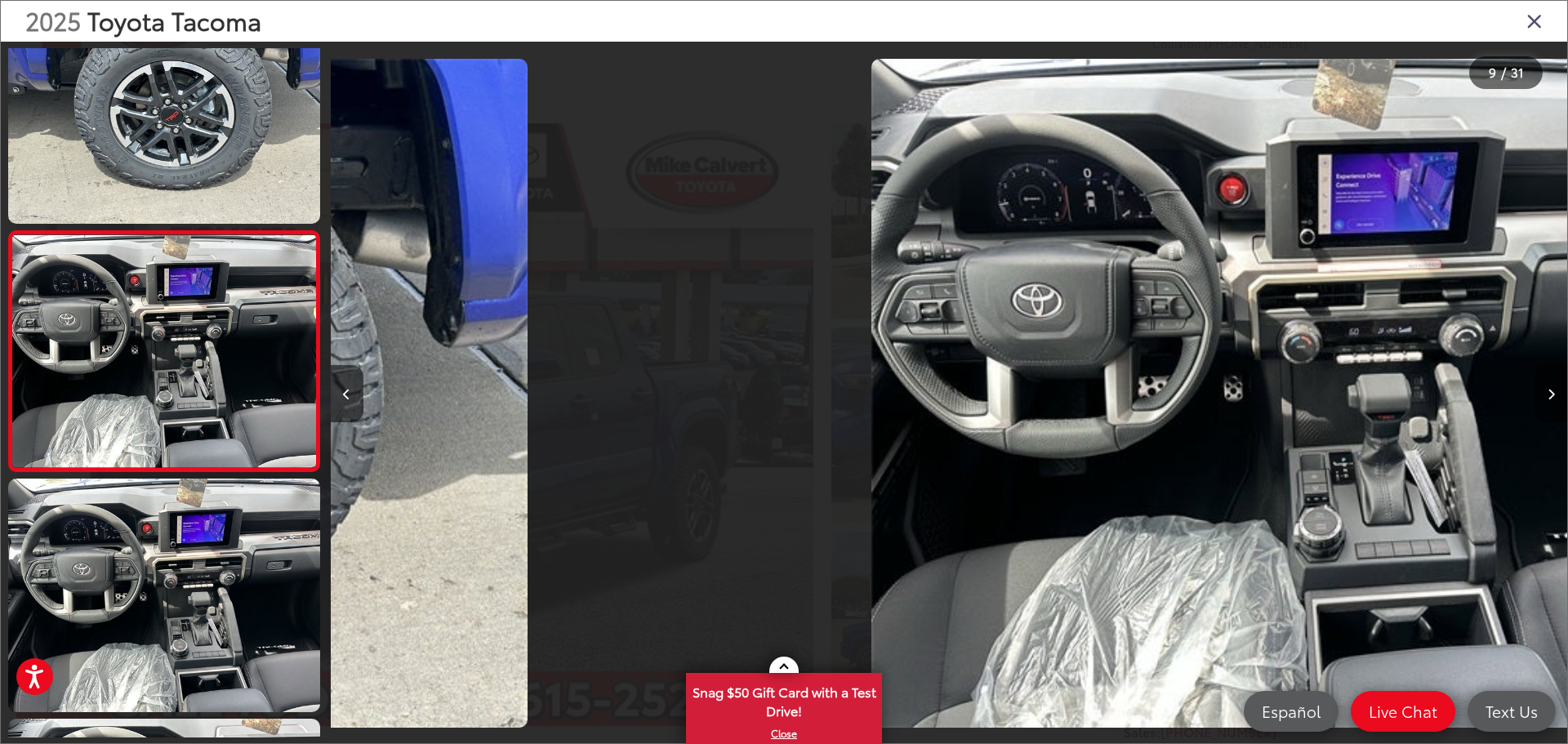
scroll to position [0, 0]
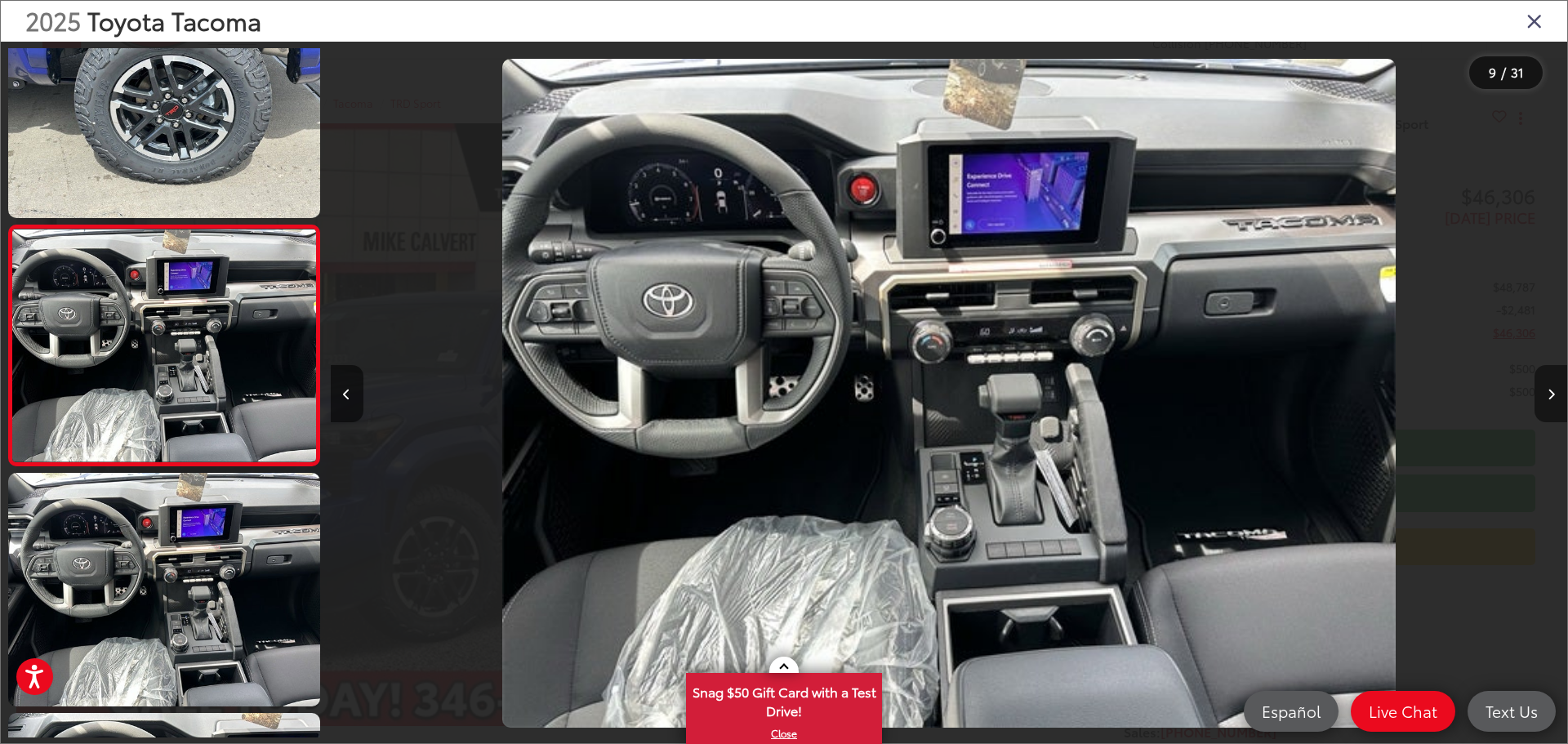
click at [1545, 395] on button "Next image" at bounding box center [1551, 393] width 33 height 57
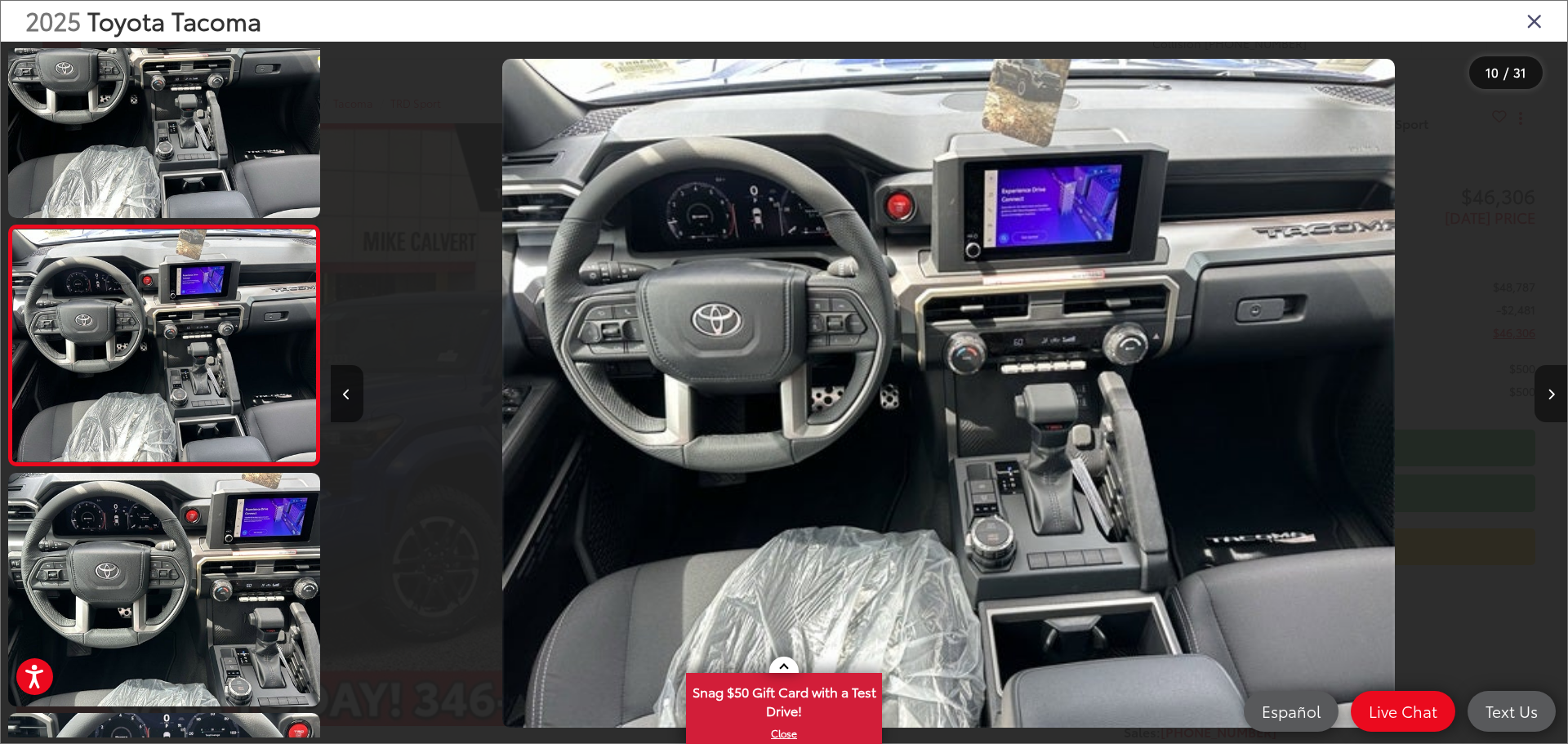
click at [1545, 395] on button "Next image" at bounding box center [1551, 393] width 33 height 57
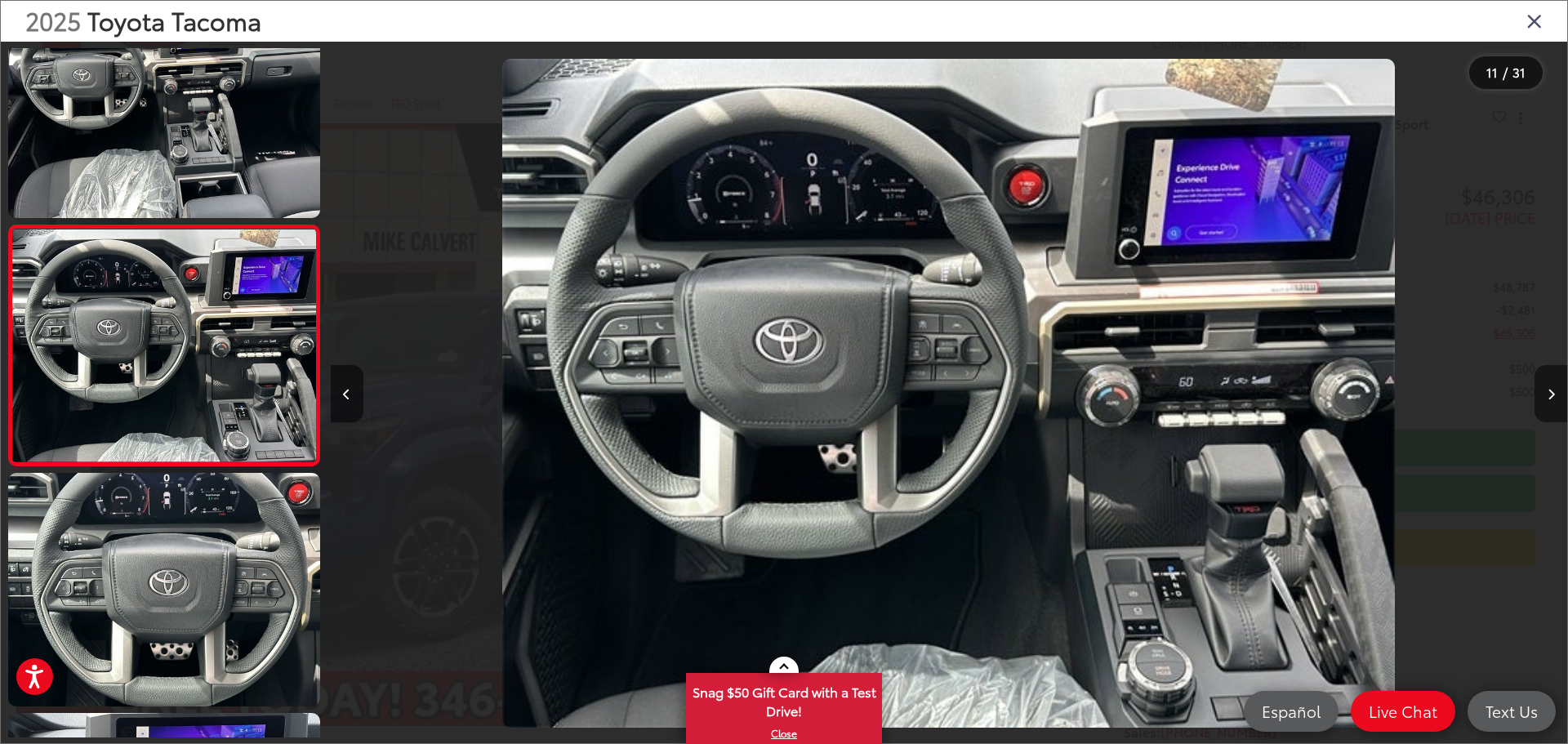
click at [1545, 395] on button "Next image" at bounding box center [1551, 393] width 33 height 57
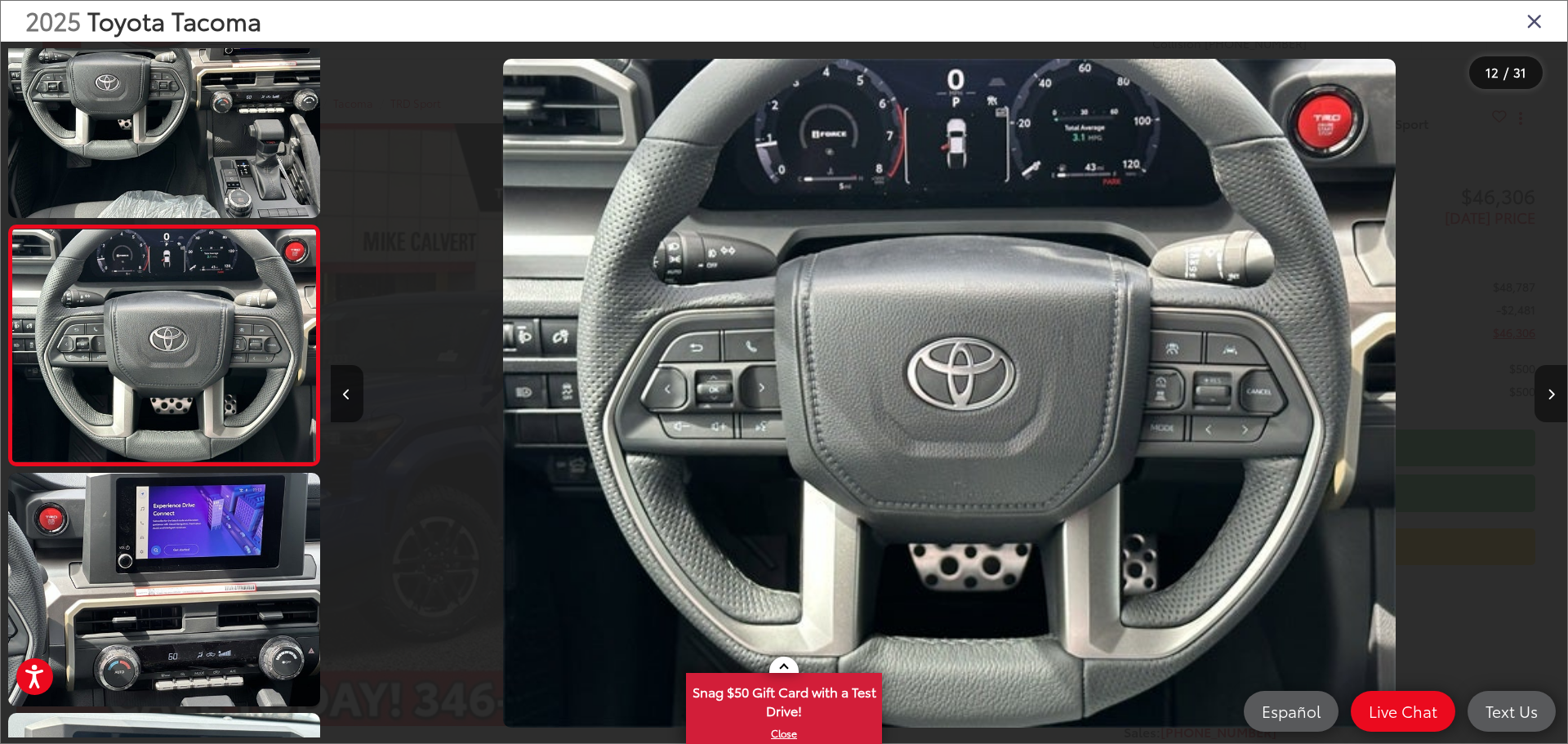
click at [1545, 395] on button "Next image" at bounding box center [1551, 393] width 33 height 57
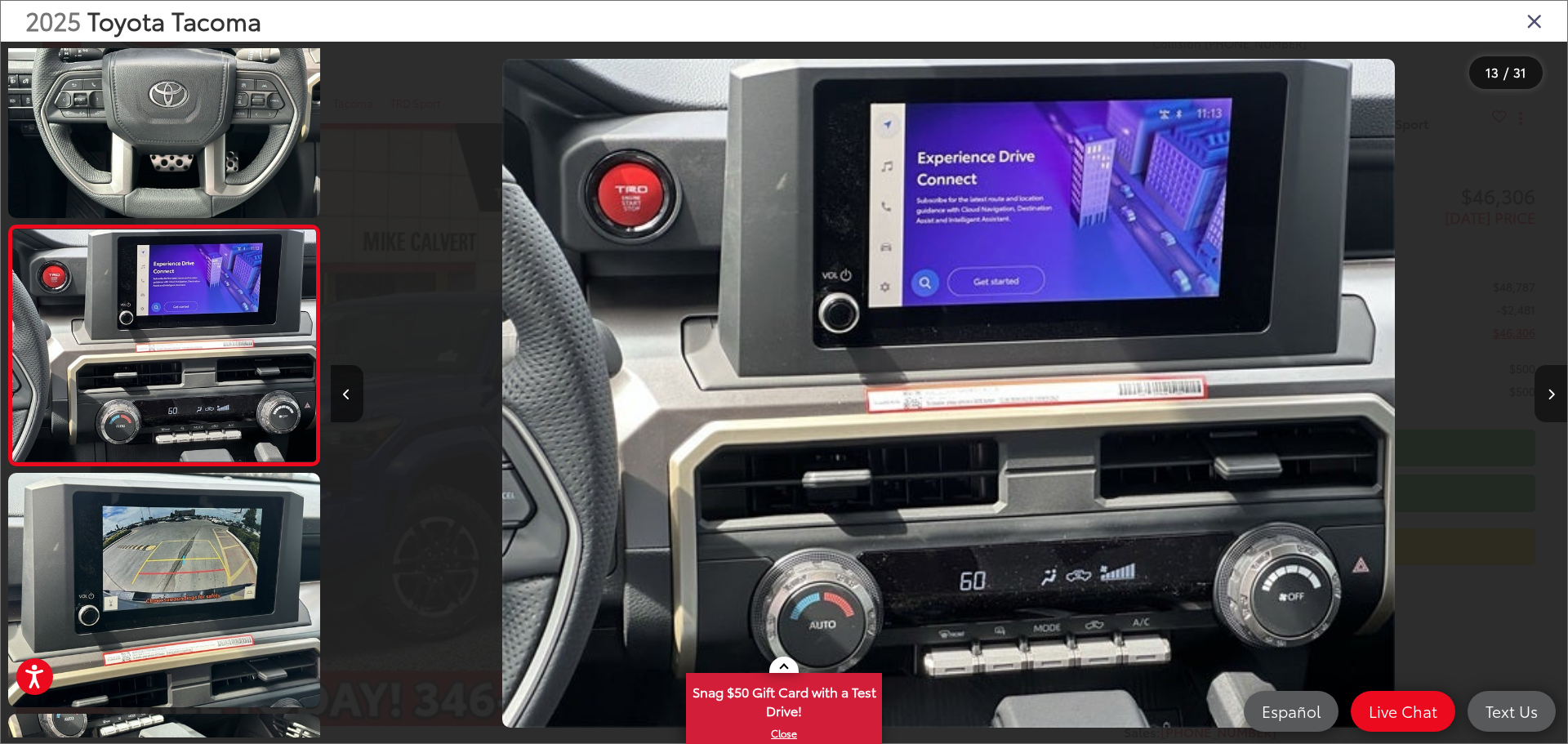
click at [1545, 395] on button "Next image" at bounding box center [1551, 393] width 33 height 57
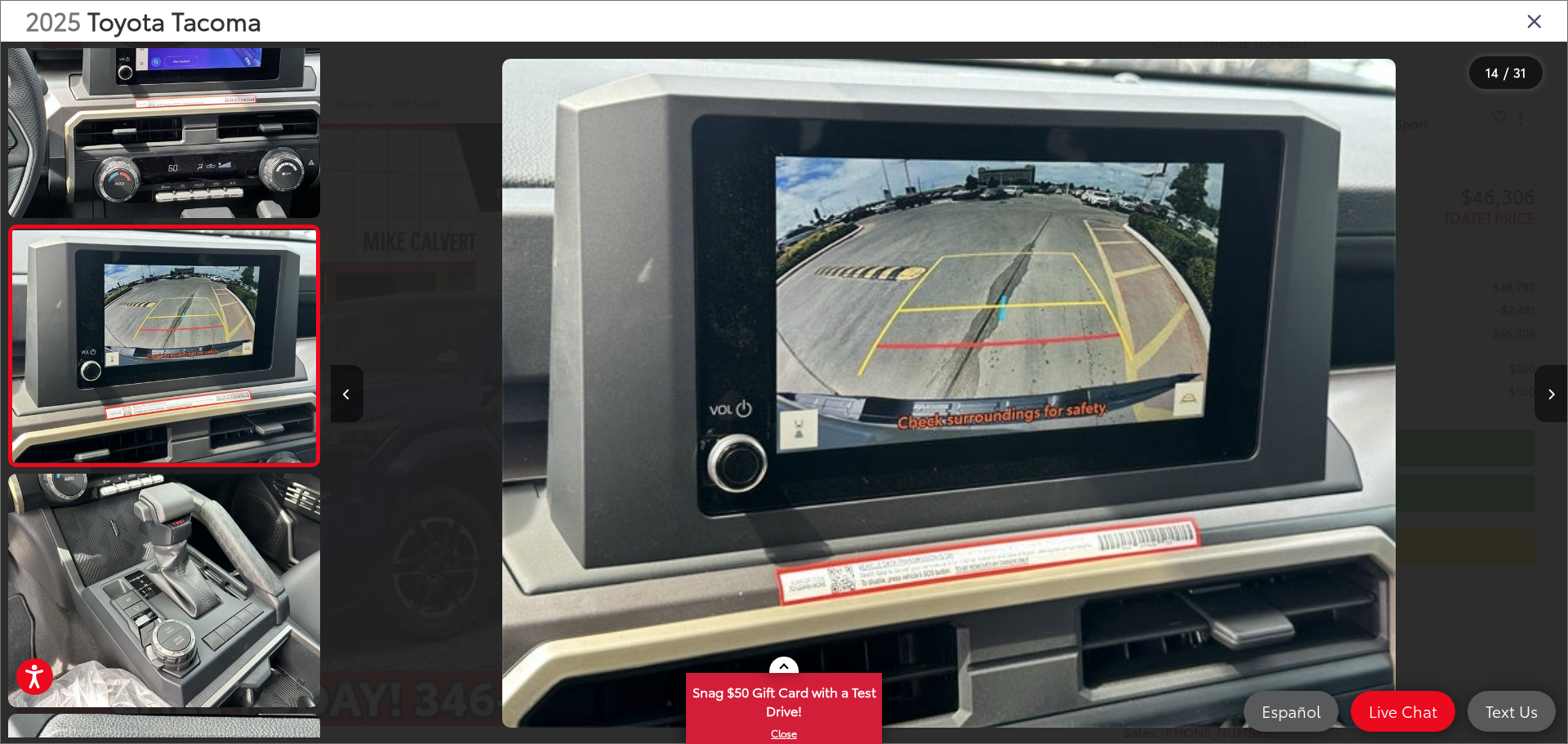
click at [1545, 395] on button "Next image" at bounding box center [1551, 393] width 33 height 57
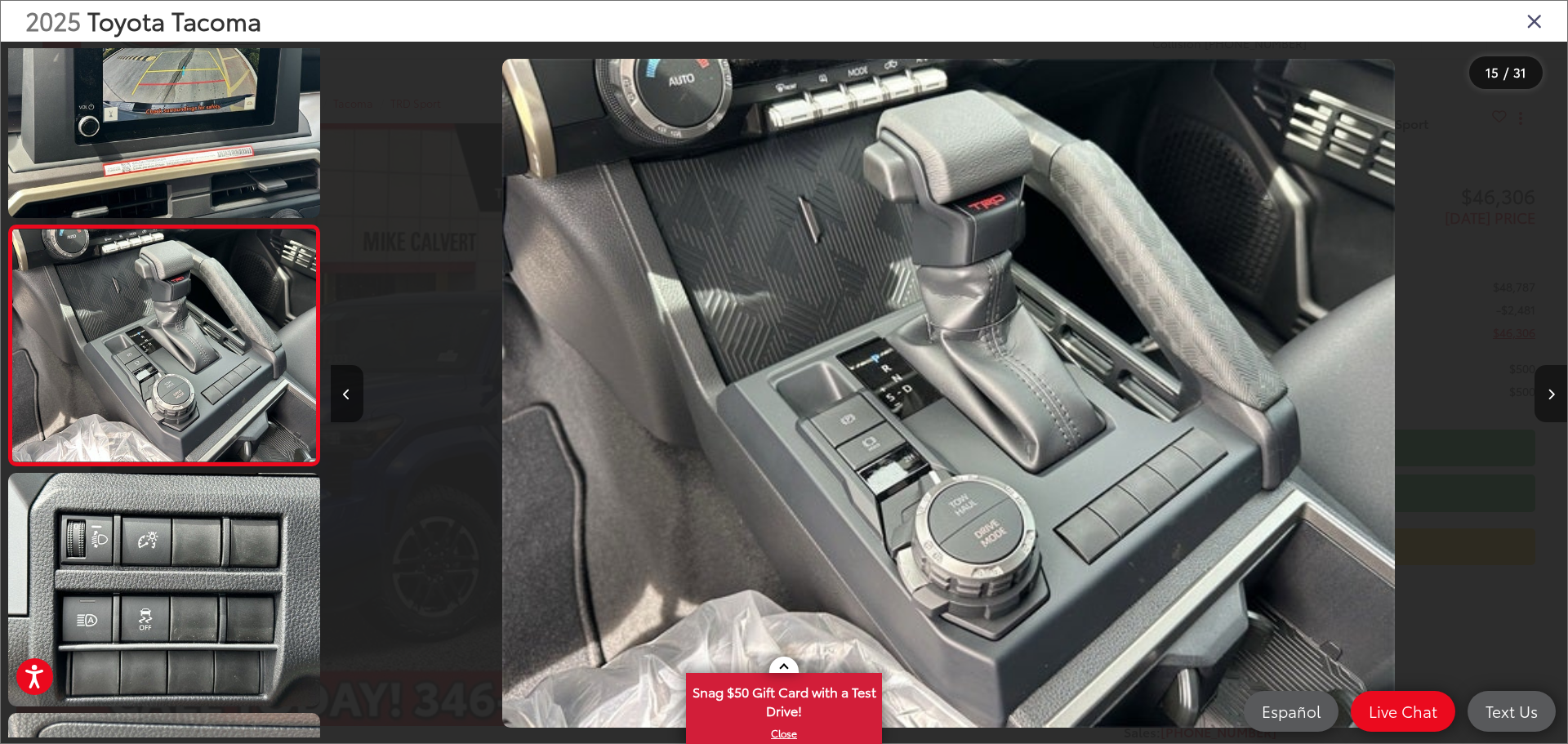
click at [1545, 395] on button "Next image" at bounding box center [1551, 393] width 33 height 57
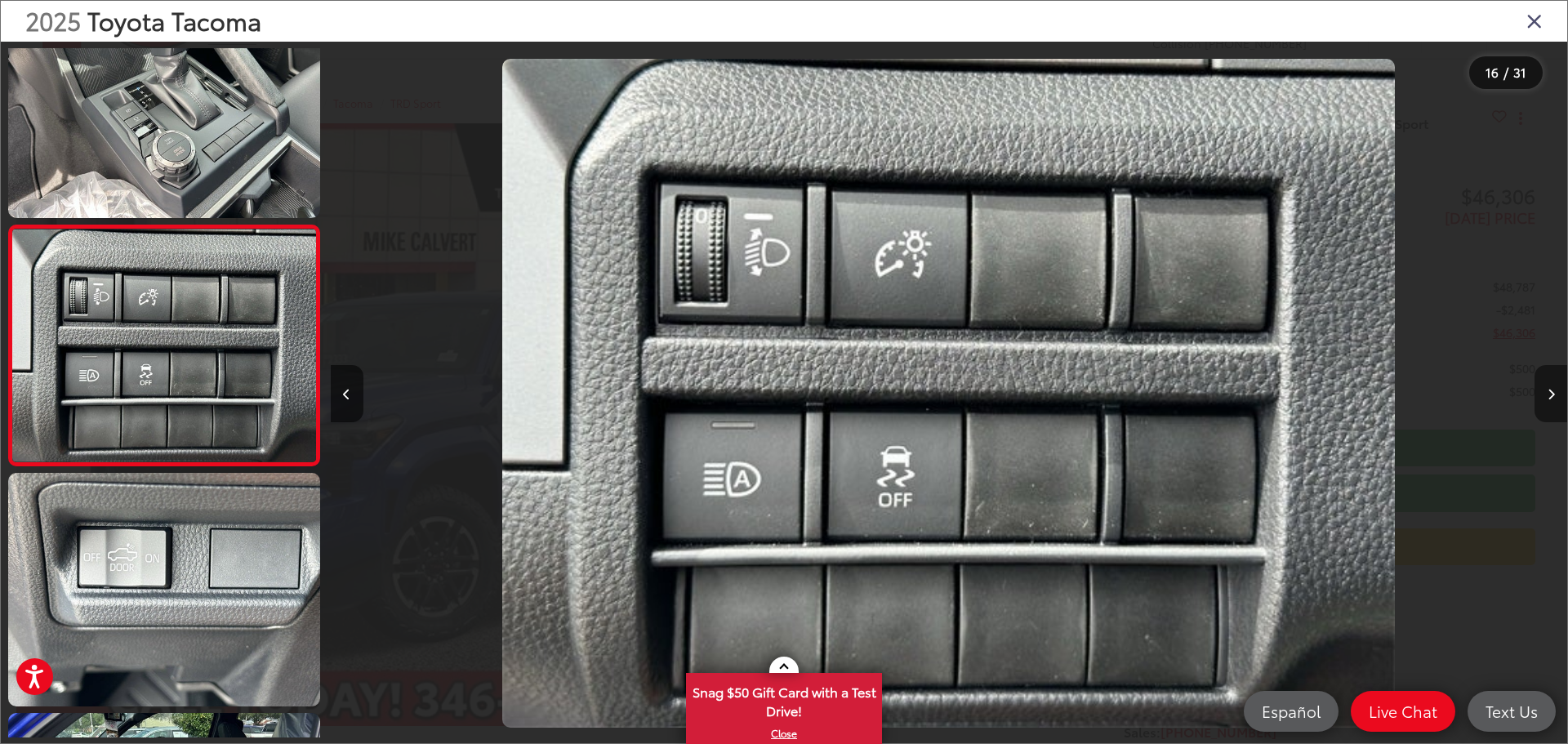
click at [1545, 395] on button "Next image" at bounding box center [1551, 393] width 33 height 57
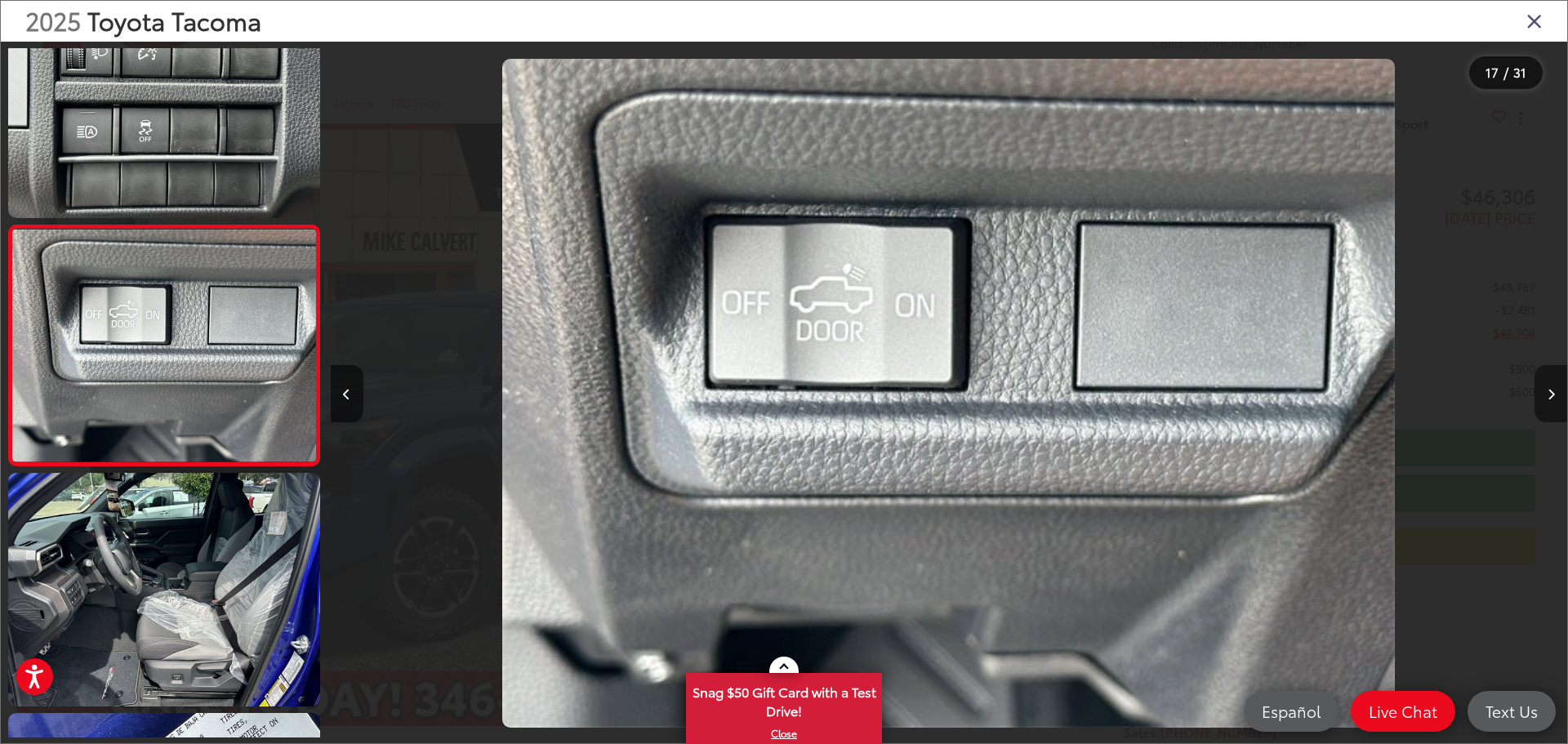
click at [1545, 395] on button "Next image" at bounding box center [1551, 393] width 33 height 57
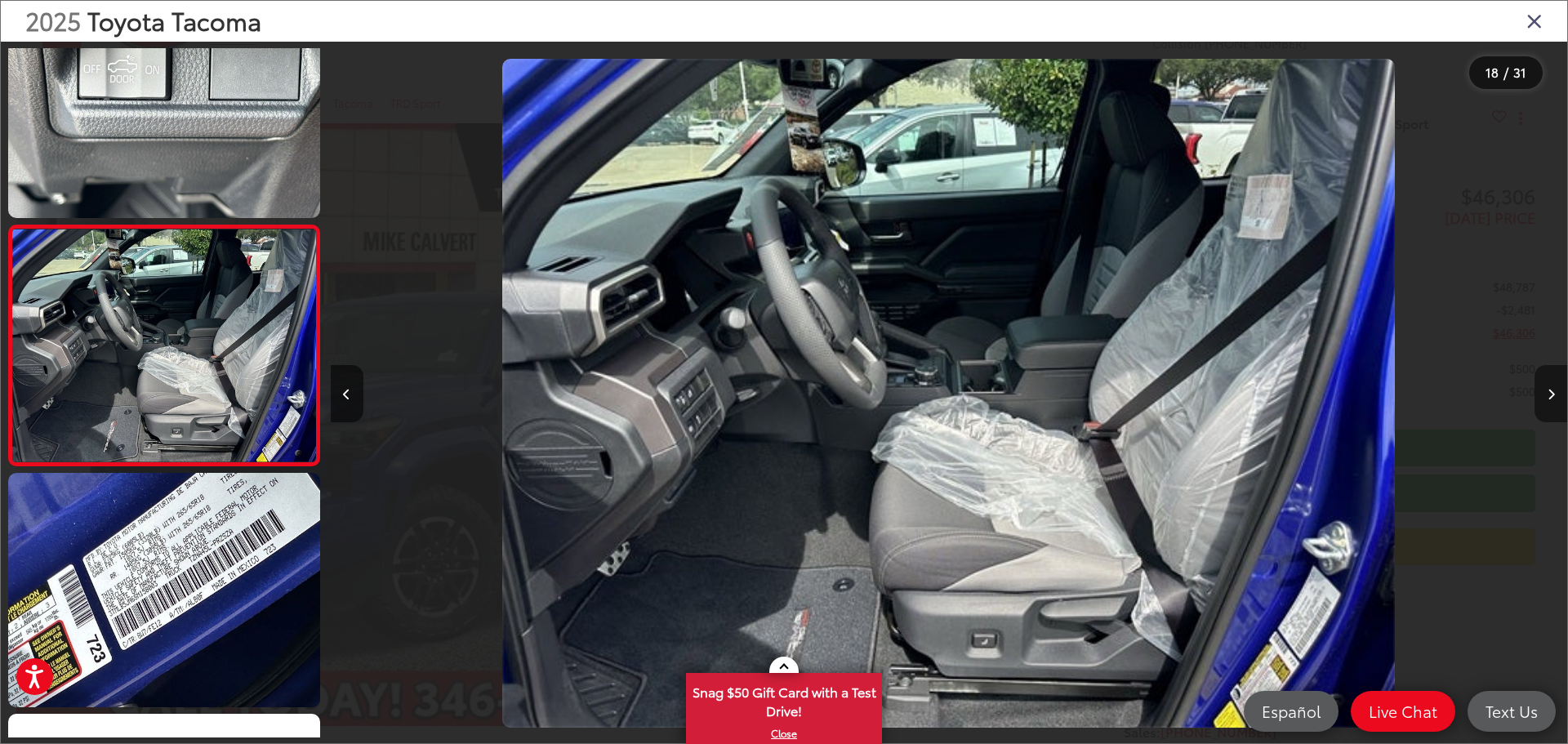
click at [1545, 395] on button "Next image" at bounding box center [1551, 393] width 33 height 57
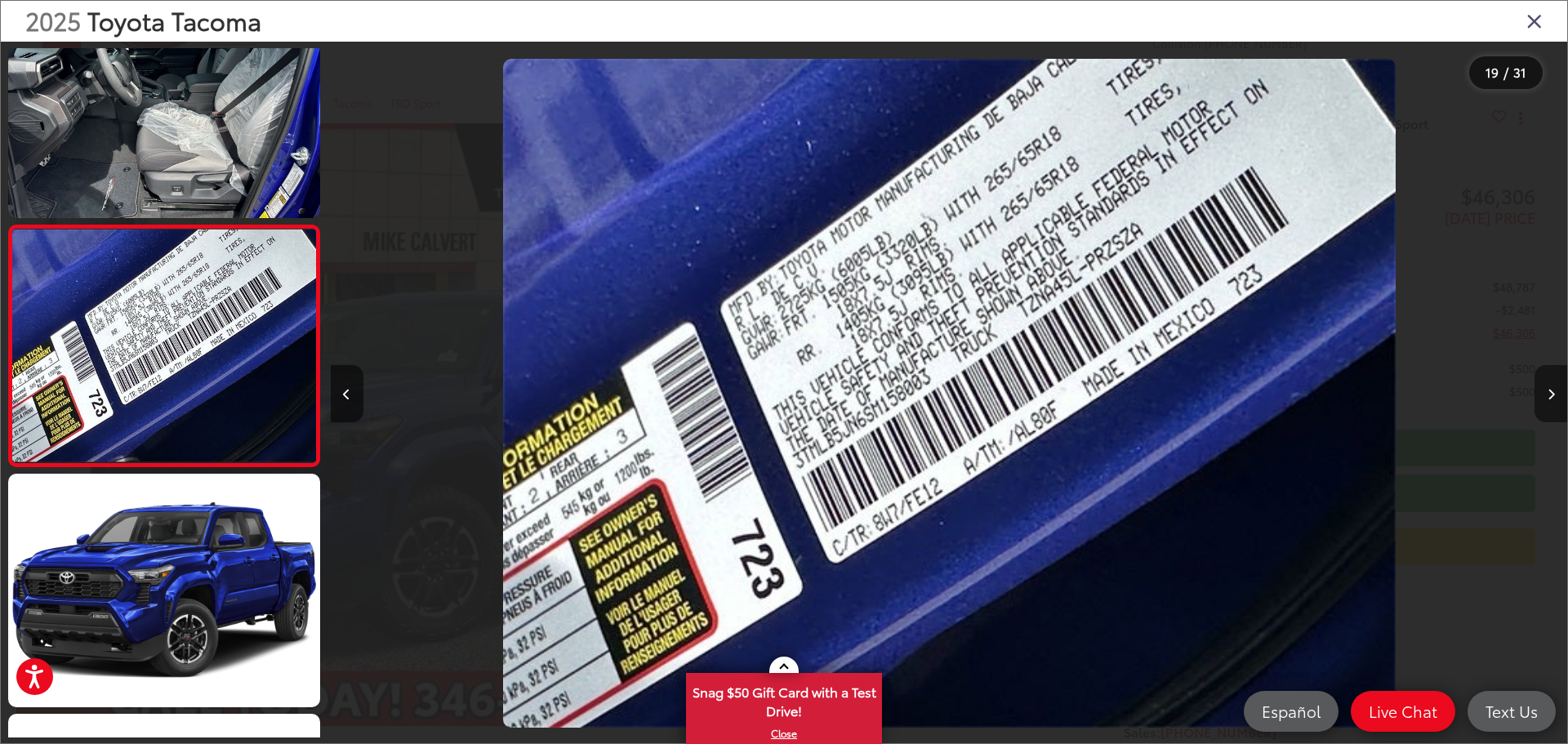
click at [1545, 395] on button "Next image" at bounding box center [1551, 393] width 33 height 57
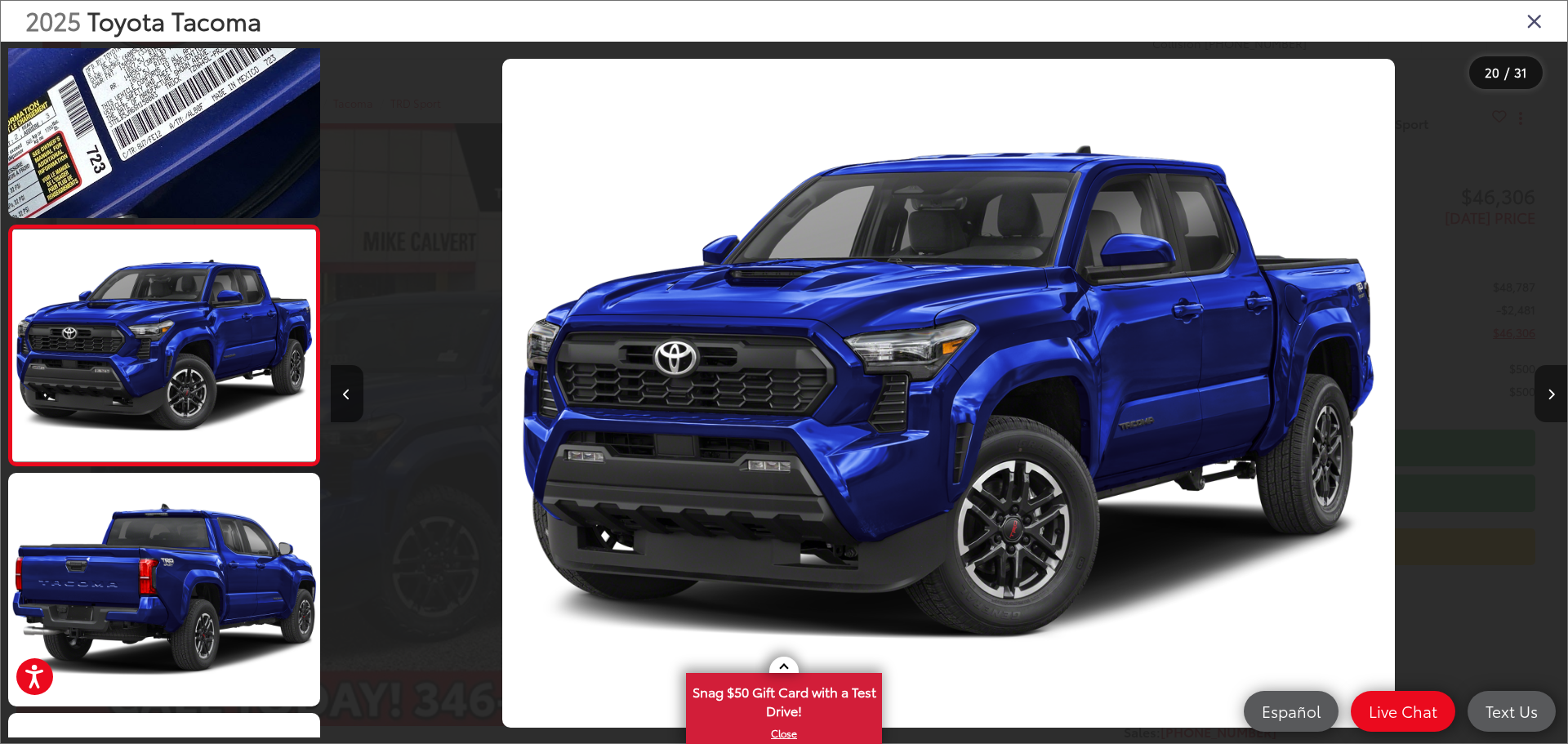
click at [1545, 395] on button "Next image" at bounding box center [1551, 393] width 33 height 57
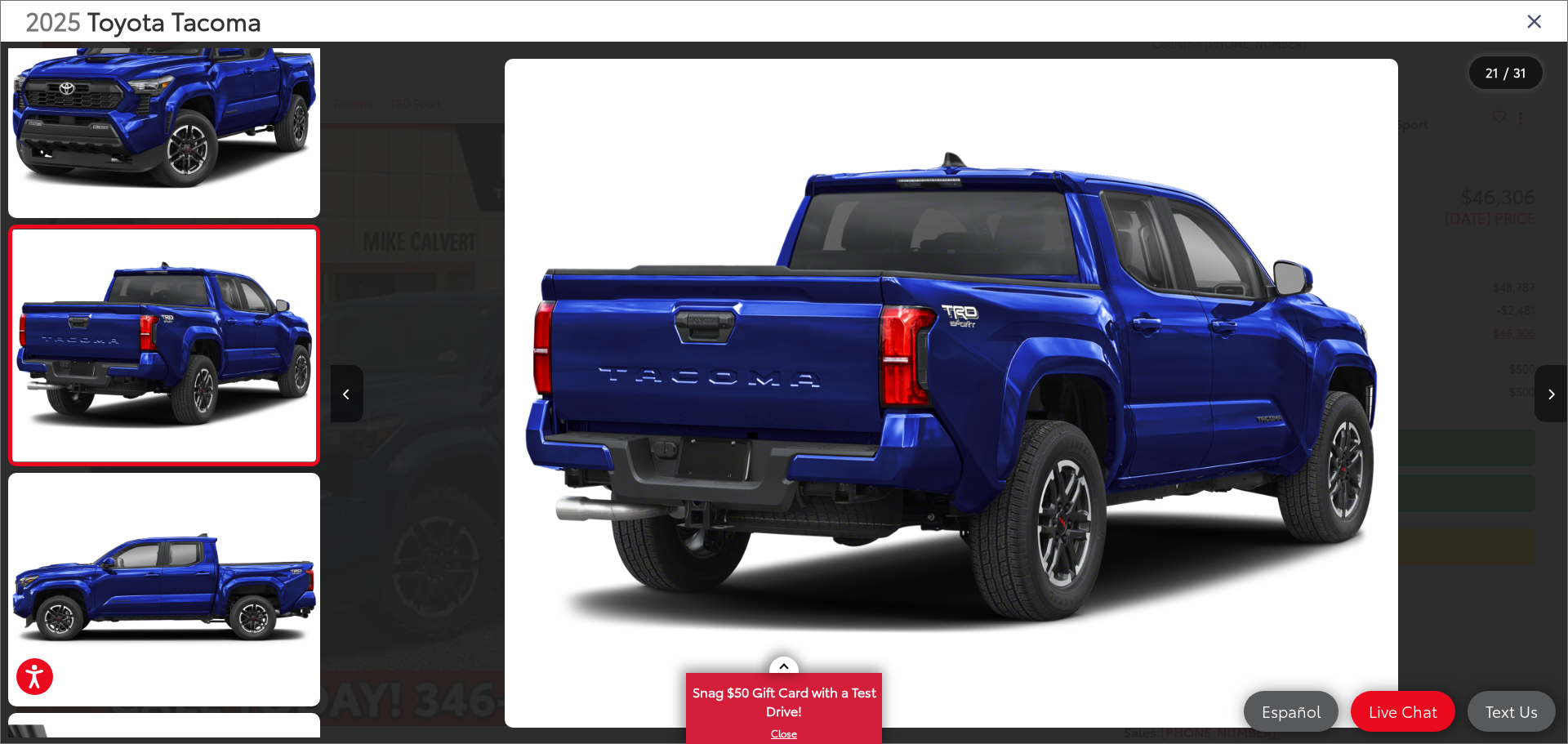
click at [1545, 395] on button "Next image" at bounding box center [1551, 393] width 33 height 57
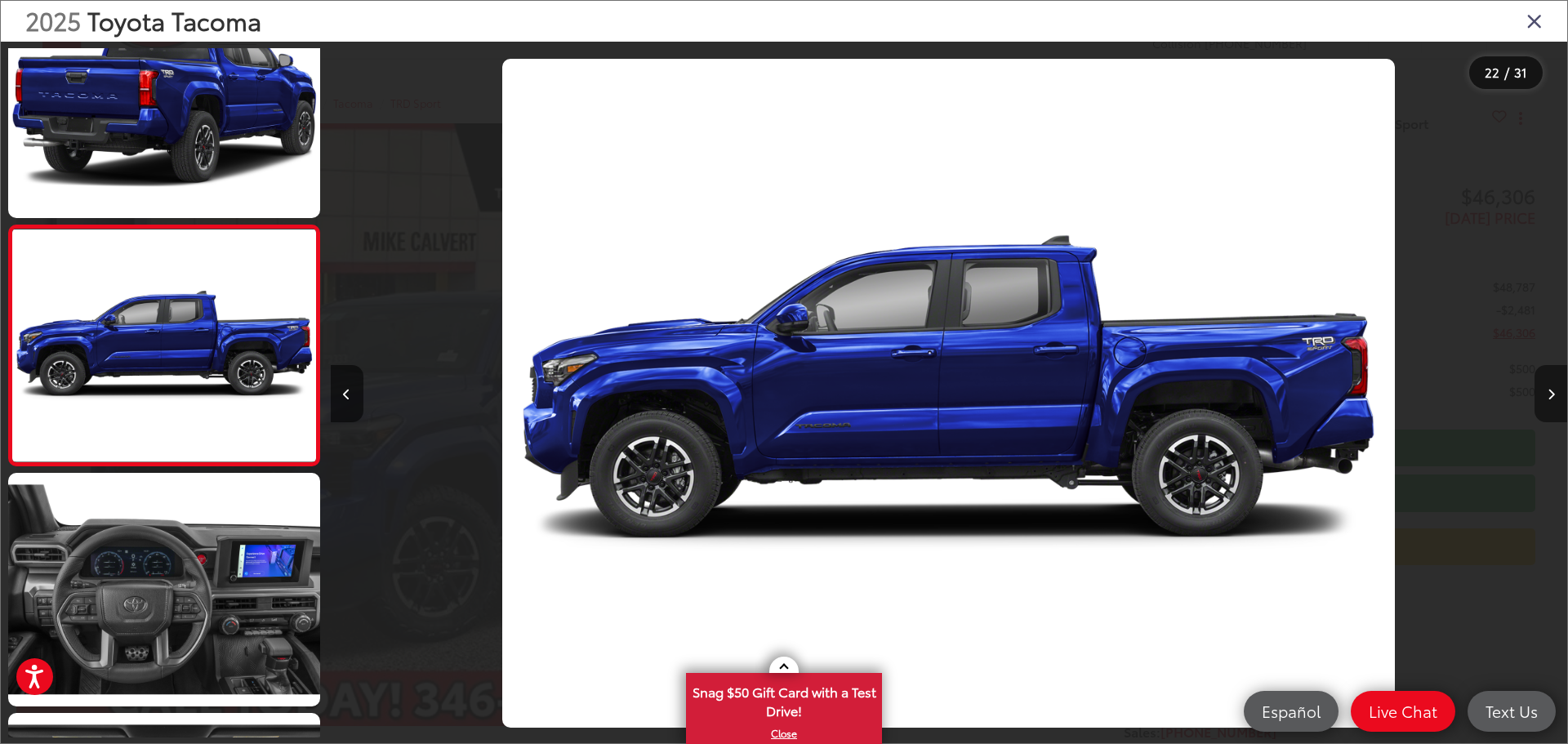
click at [1545, 395] on button "Next image" at bounding box center [1551, 393] width 33 height 57
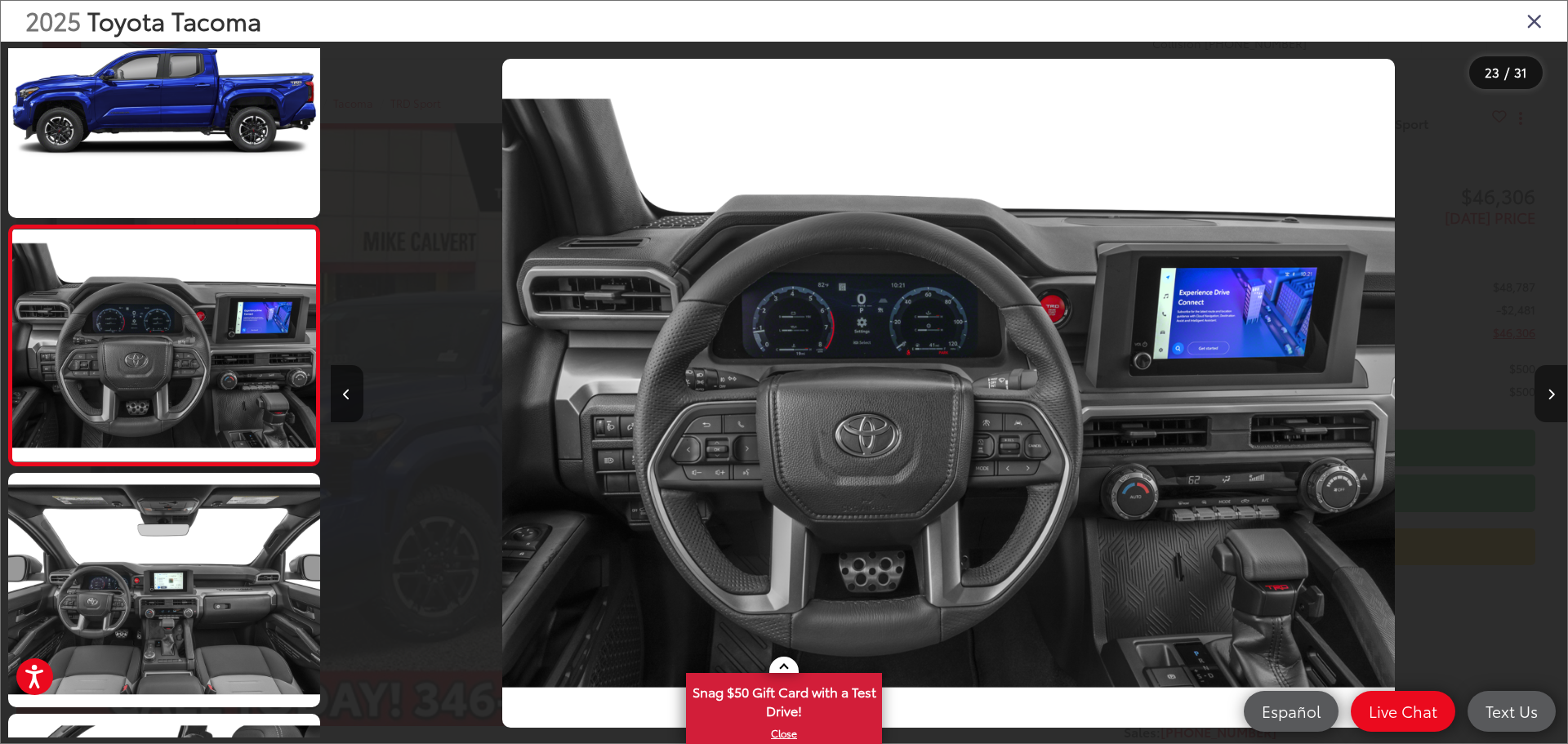
click at [1545, 395] on button "Next image" at bounding box center [1551, 393] width 33 height 57
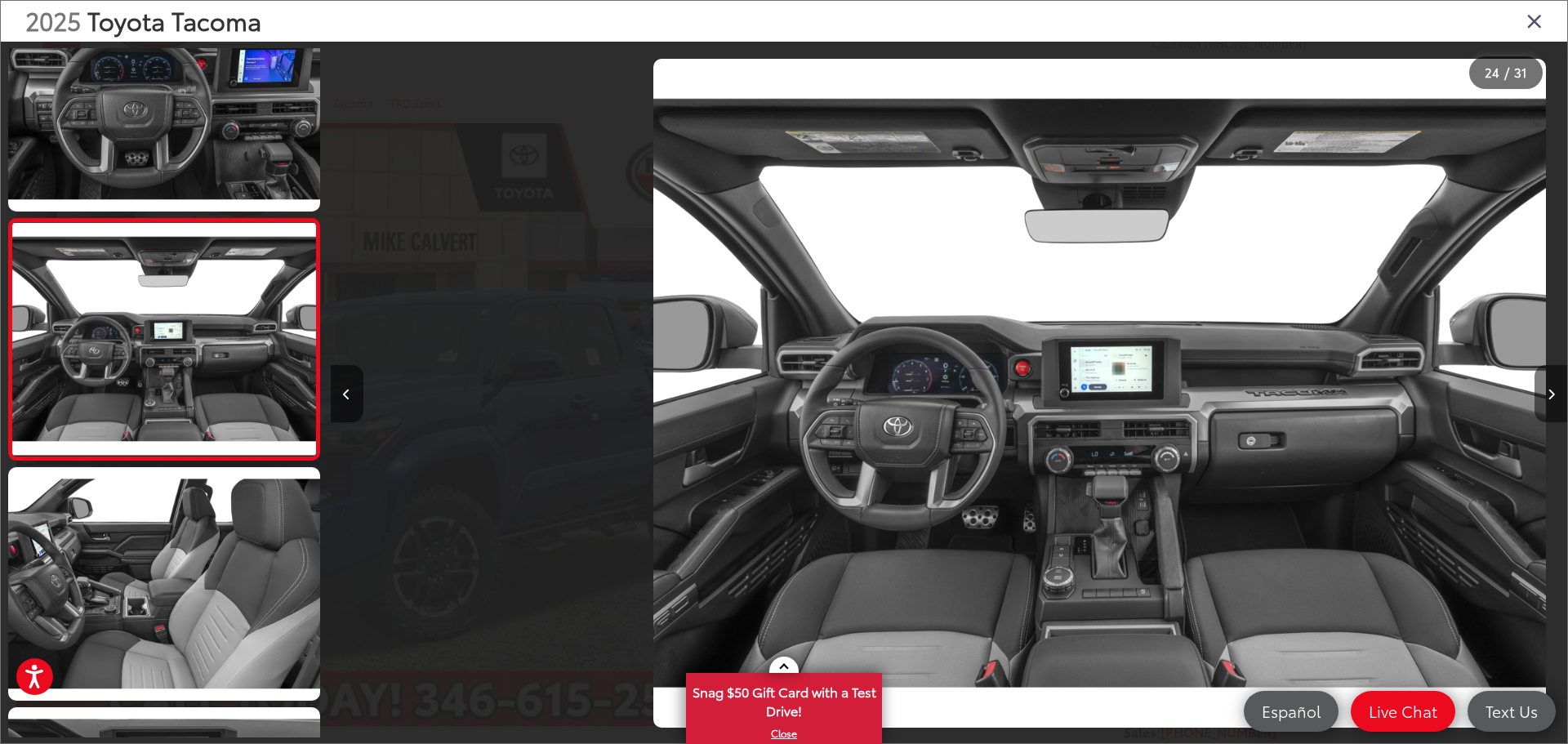
click at [1545, 395] on button "Next image" at bounding box center [1551, 393] width 33 height 57
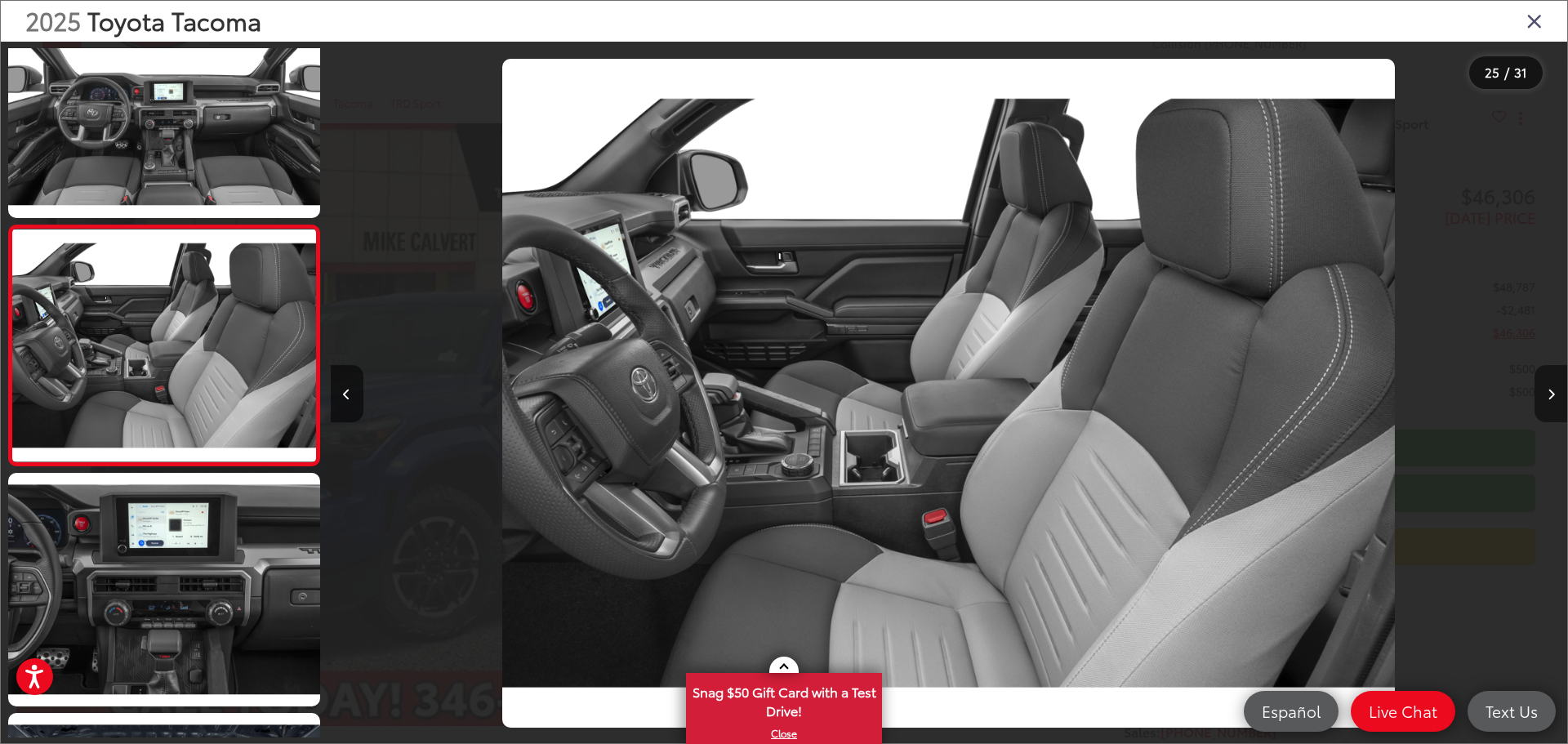
click at [1545, 395] on button "Next image" at bounding box center [1551, 393] width 33 height 57
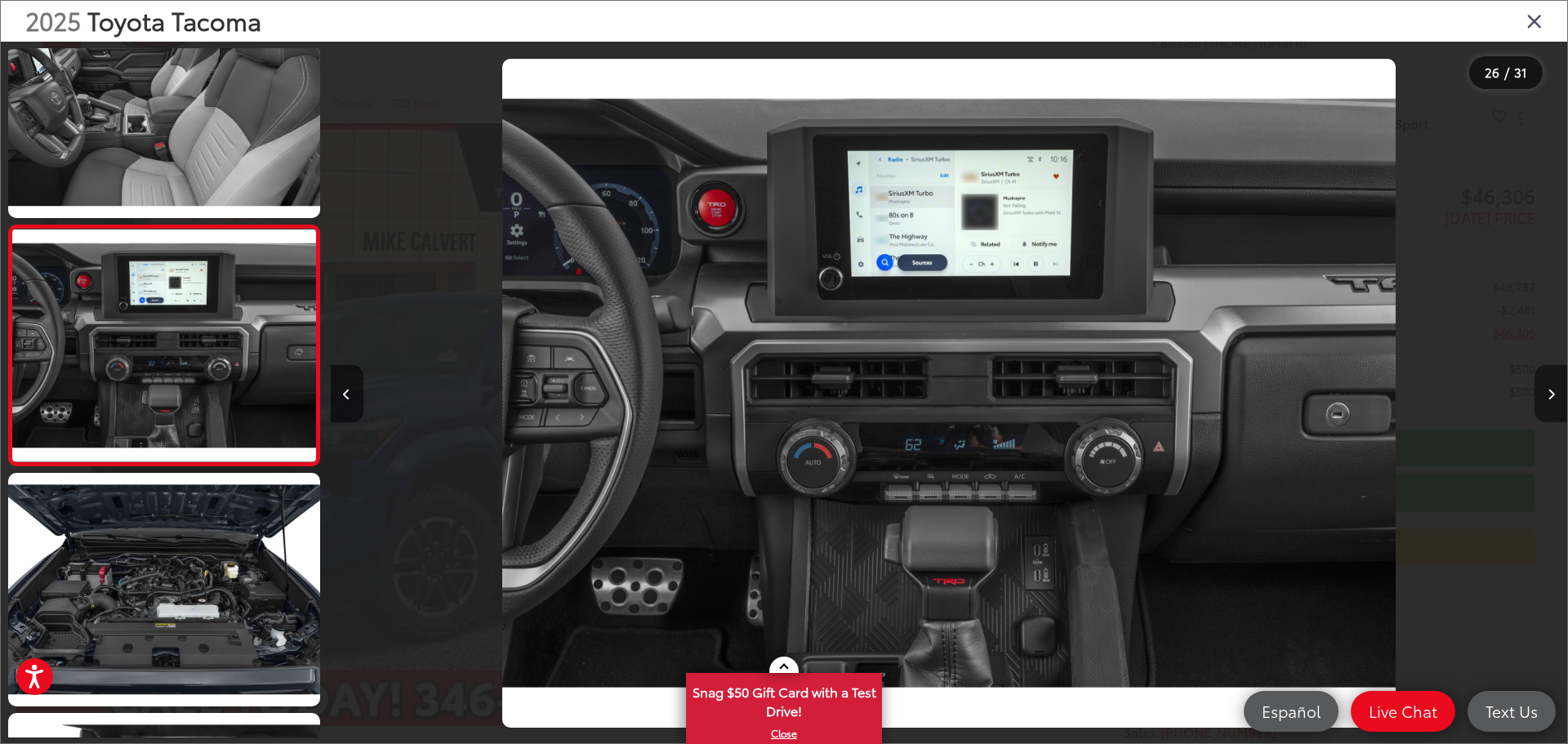
click at [1545, 395] on button "Next image" at bounding box center [1551, 393] width 33 height 57
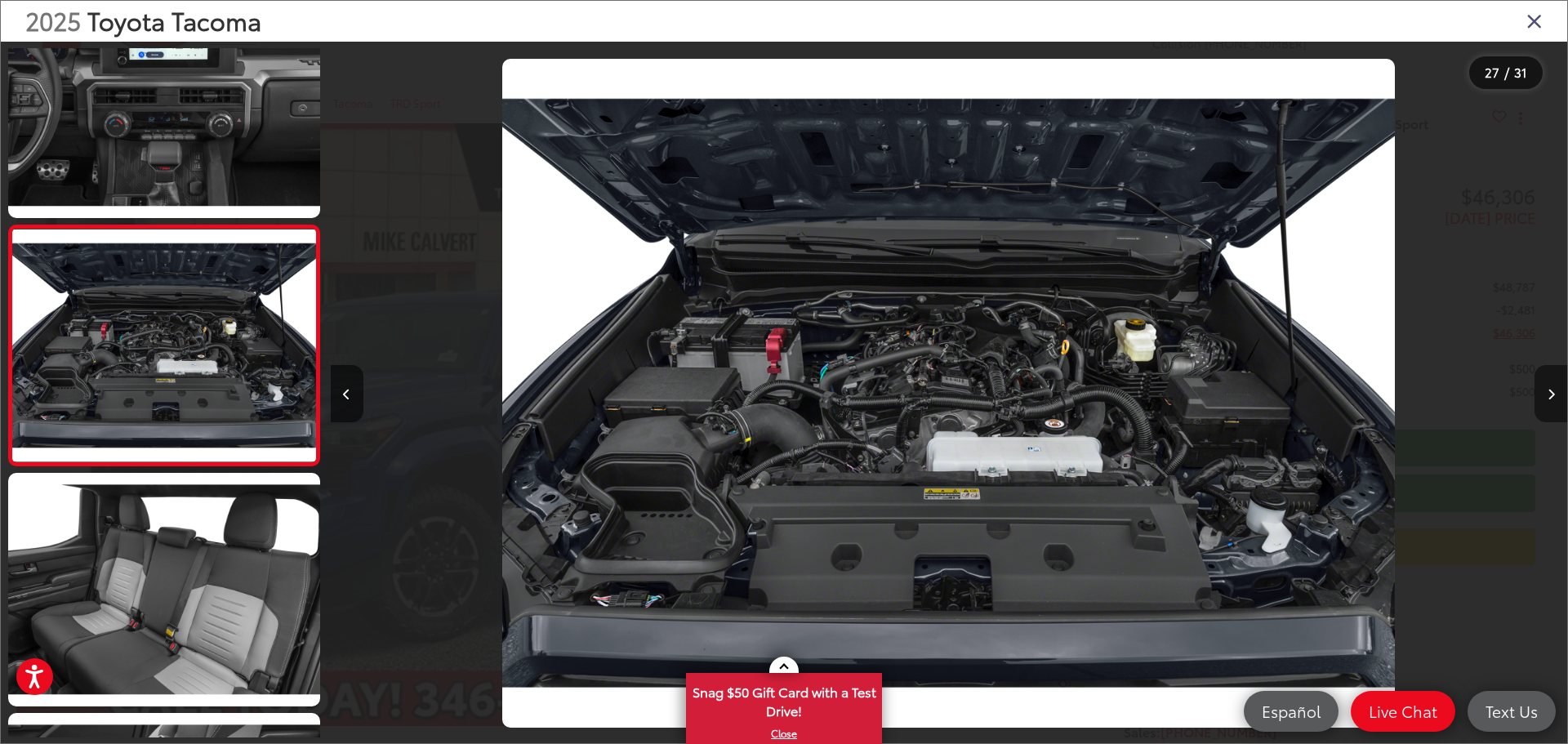
click at [1545, 395] on button "Next image" at bounding box center [1551, 393] width 33 height 57
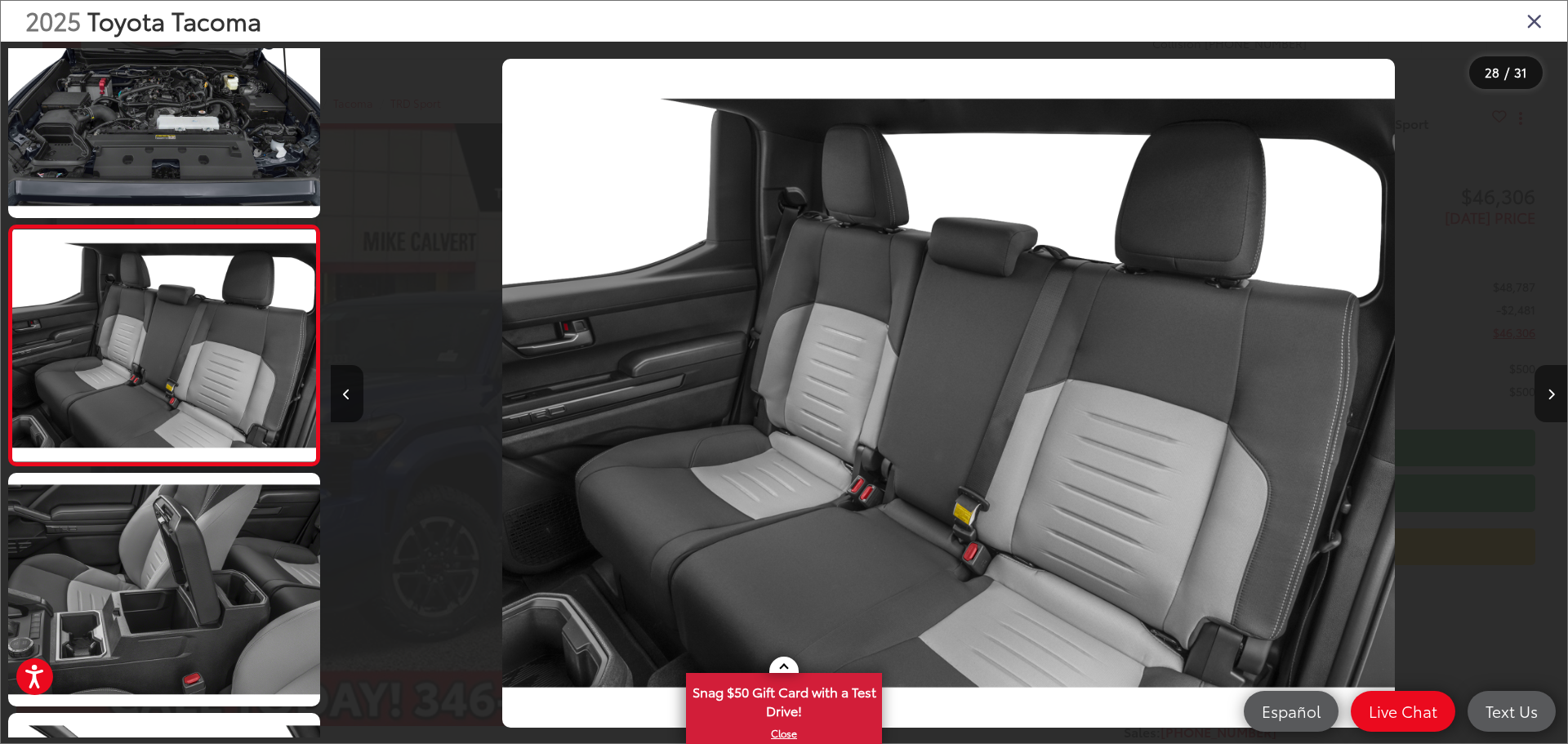
click at [1545, 395] on button "Next image" at bounding box center [1551, 393] width 33 height 57
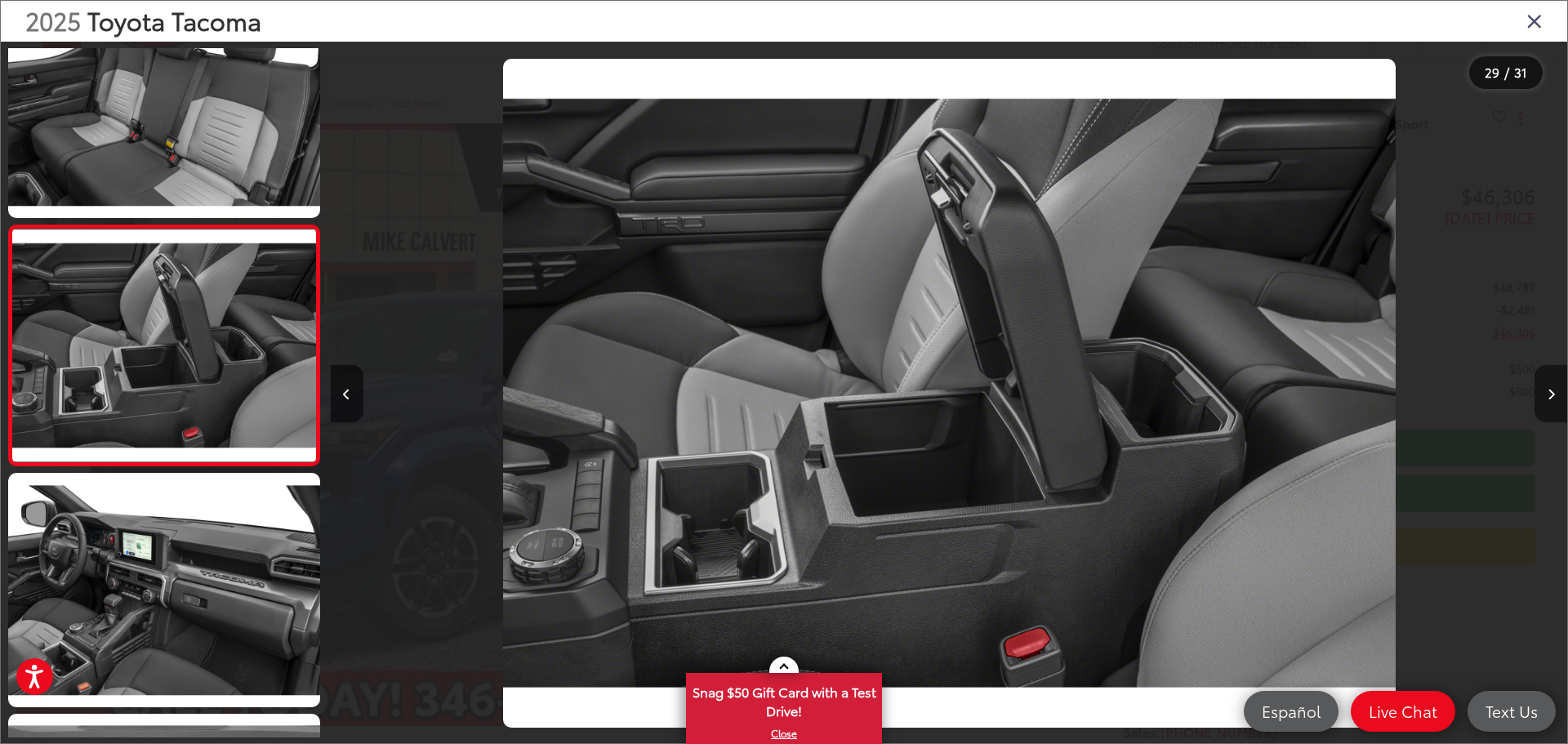
click at [1545, 395] on button "Next image" at bounding box center [1551, 393] width 33 height 57
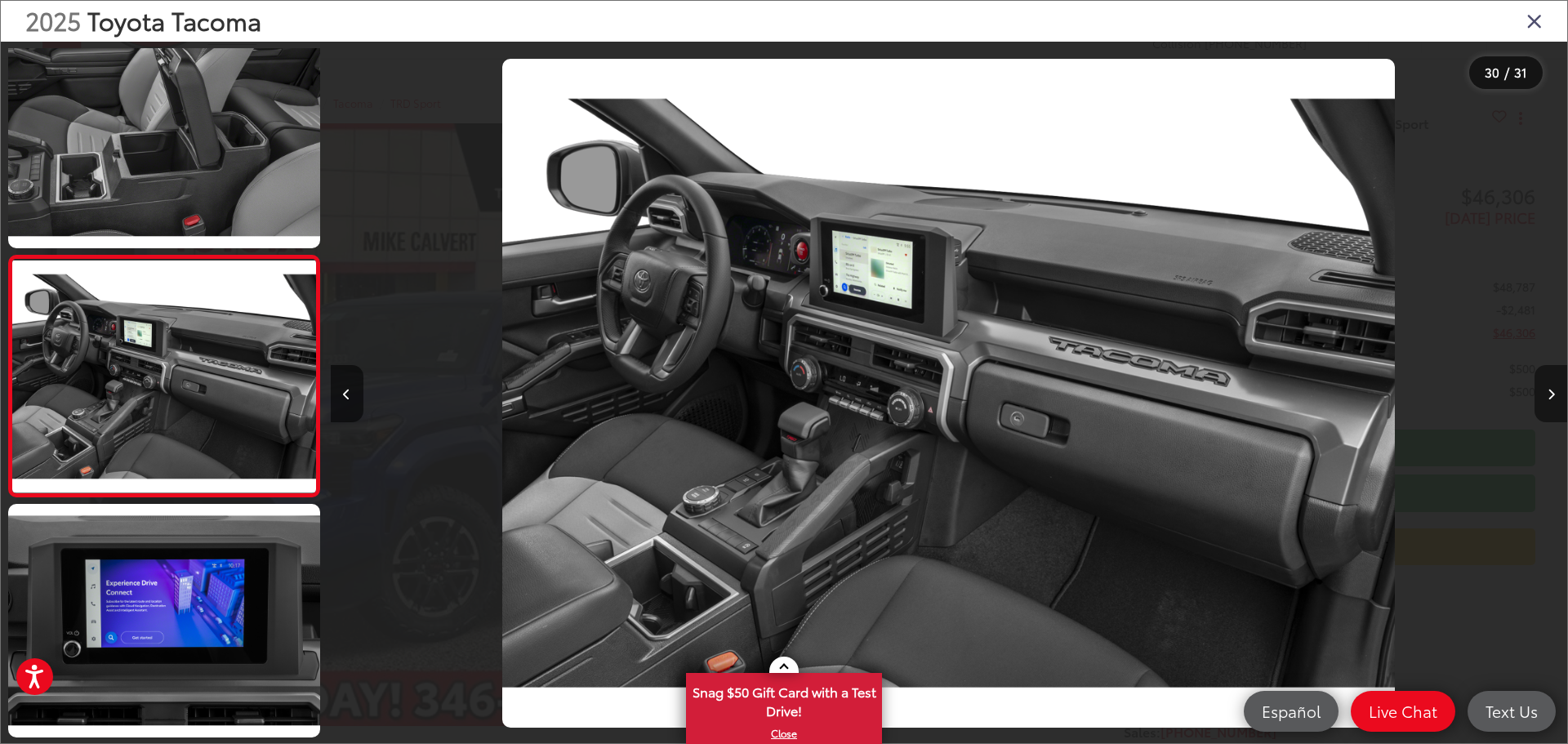
click at [1545, 395] on button "Next image" at bounding box center [1551, 393] width 33 height 57
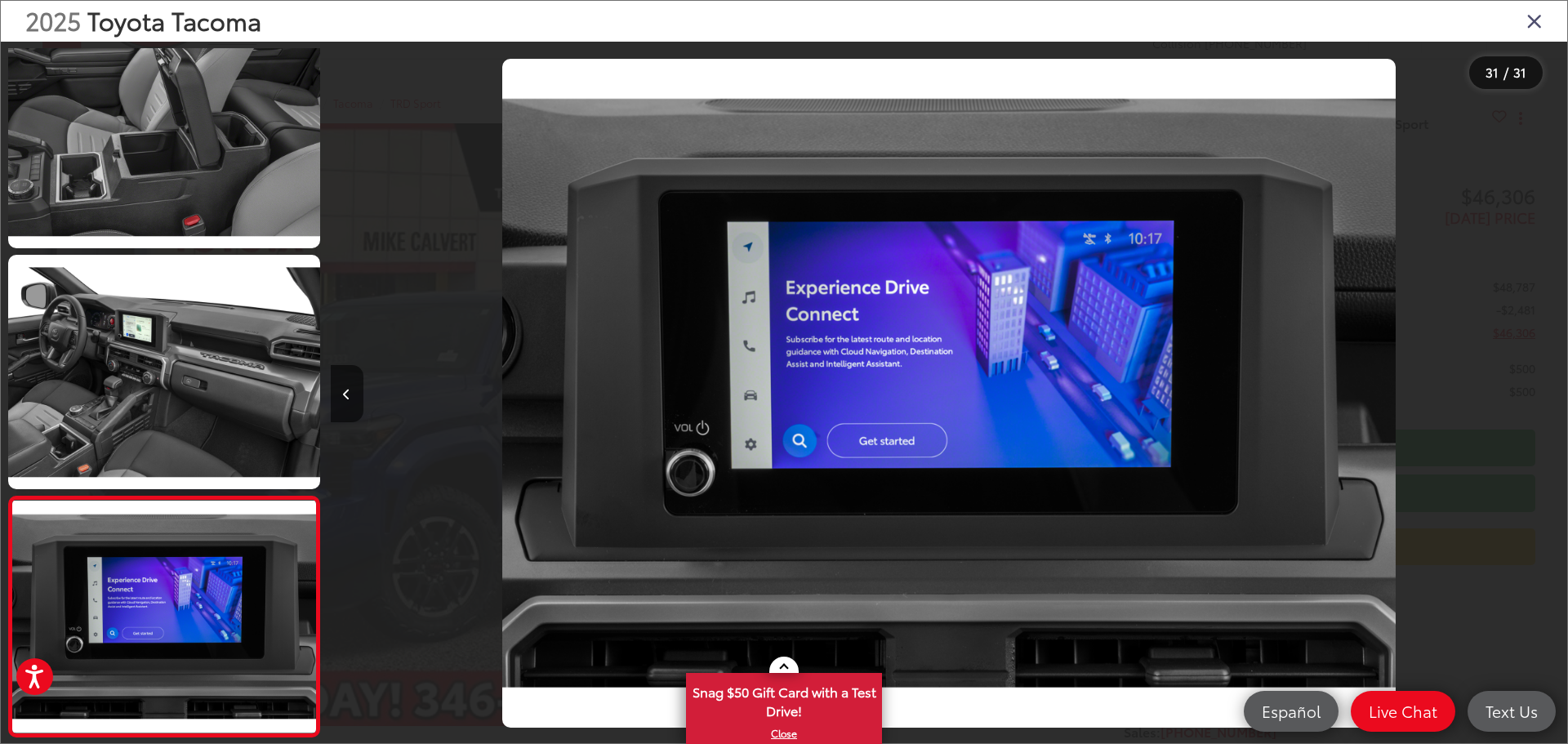
click at [1529, 21] on icon "Close gallery" at bounding box center [1534, 20] width 16 height 21
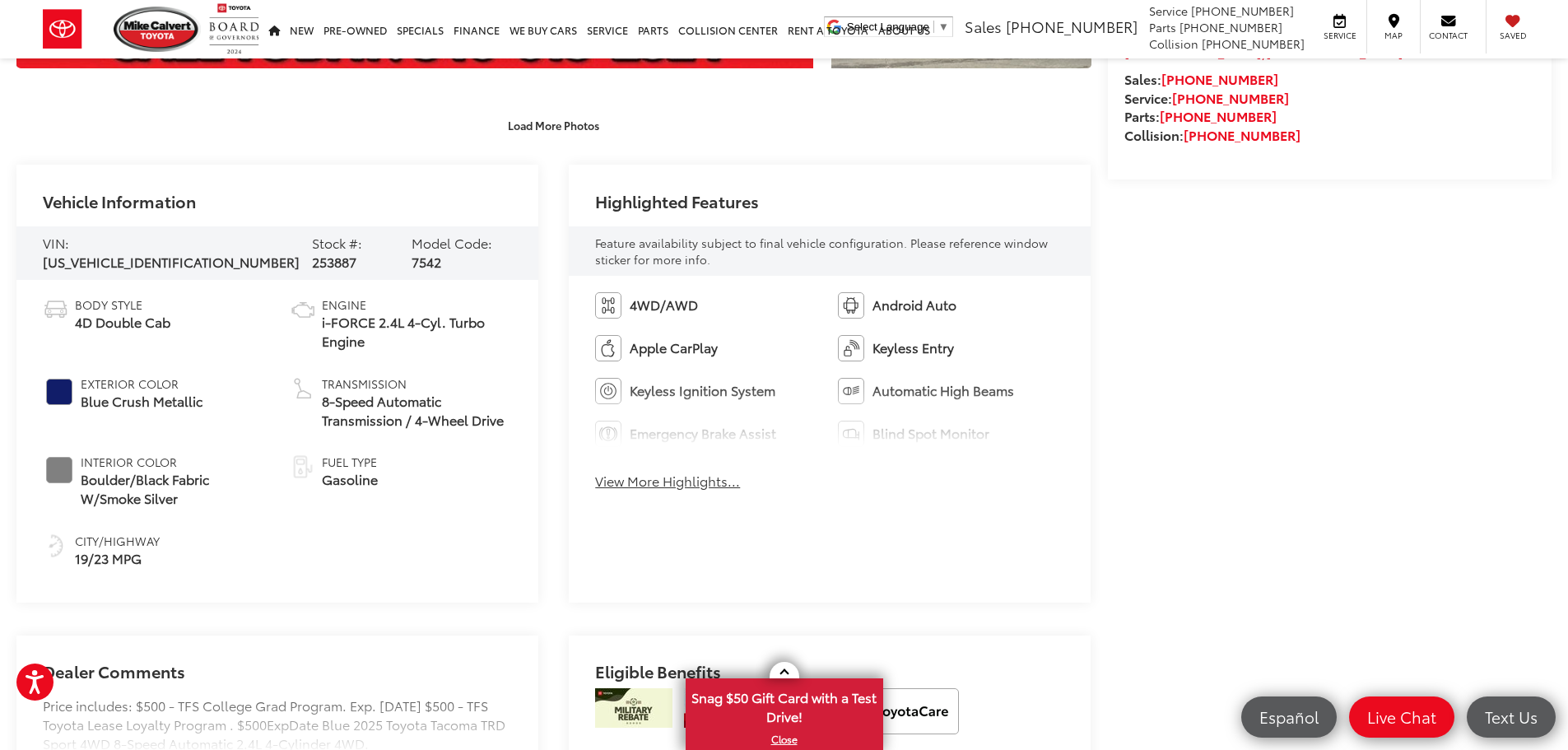
click at [676, 481] on button "View More Highlights..." at bounding box center [667, 481] width 145 height 19
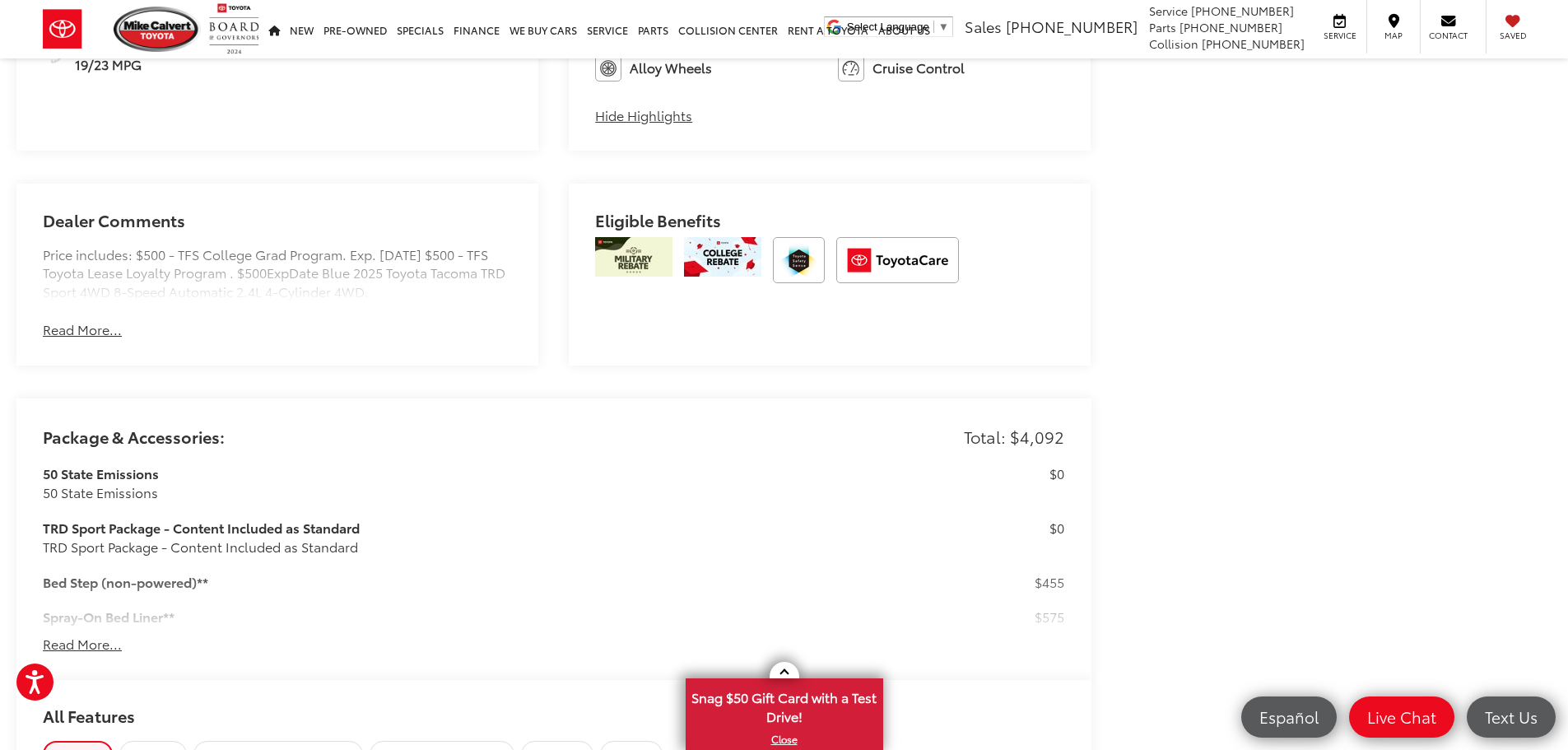
click at [78, 332] on button "Read More..." at bounding box center [82, 329] width 79 height 19
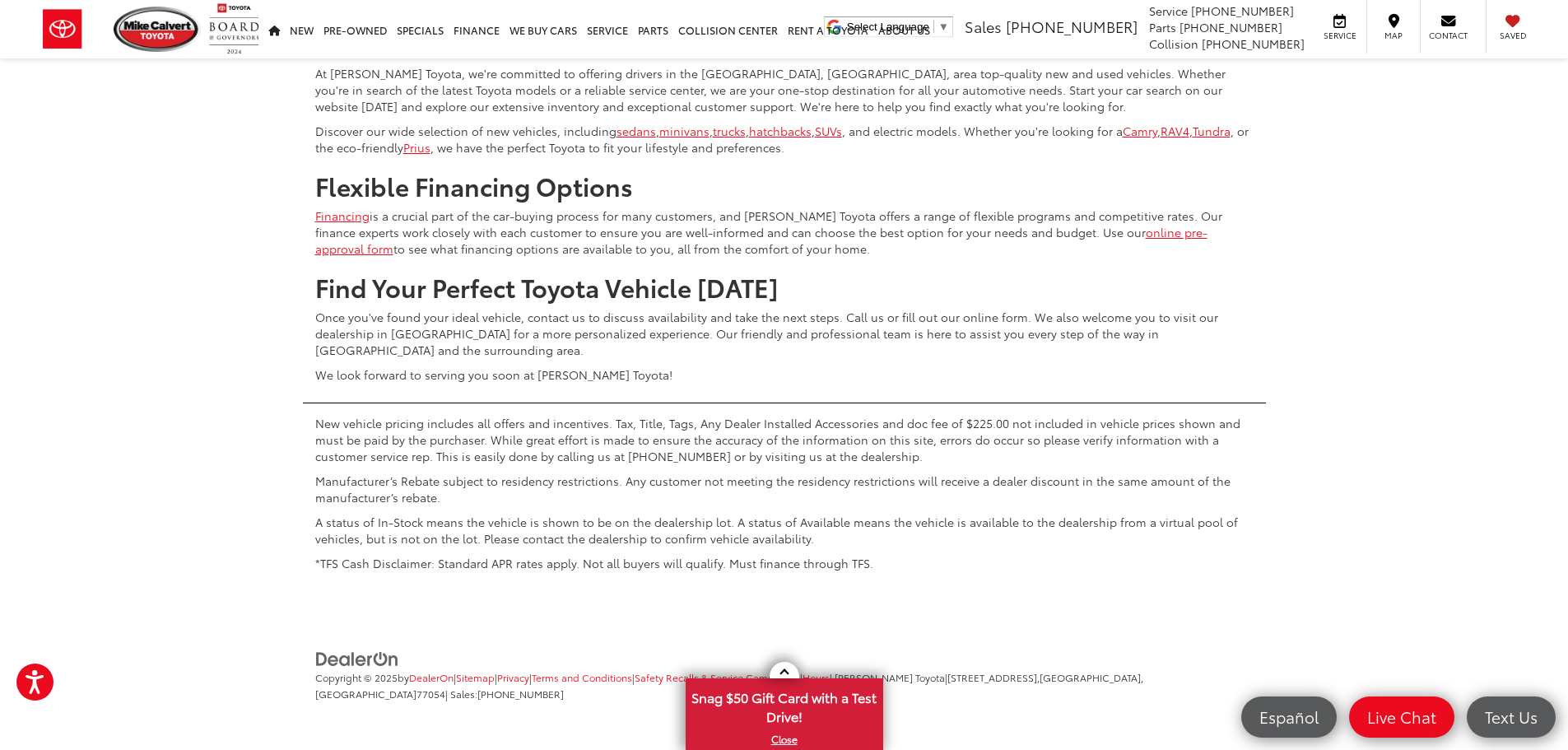
scroll to position [8148, 0]
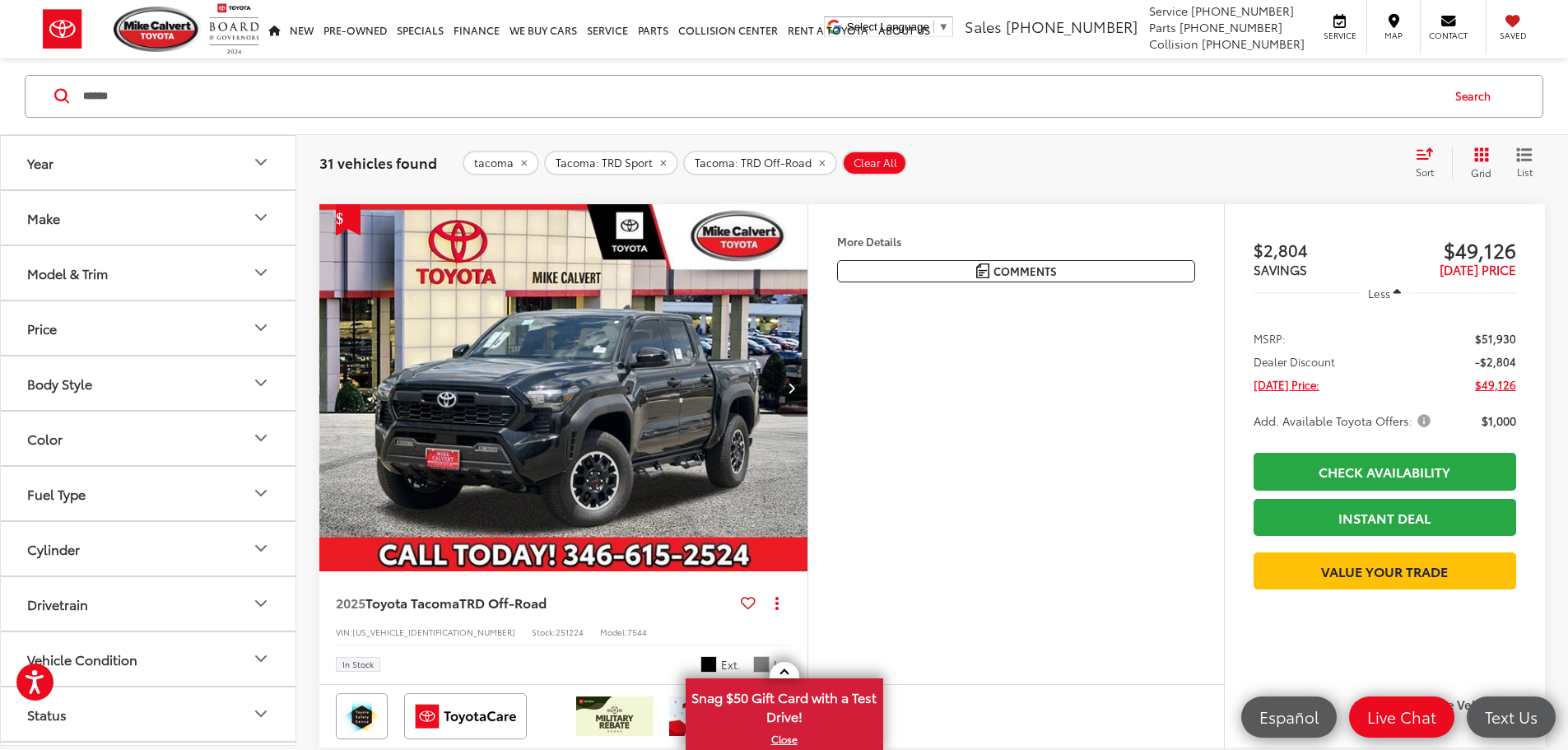
scroll to position [922, 0]
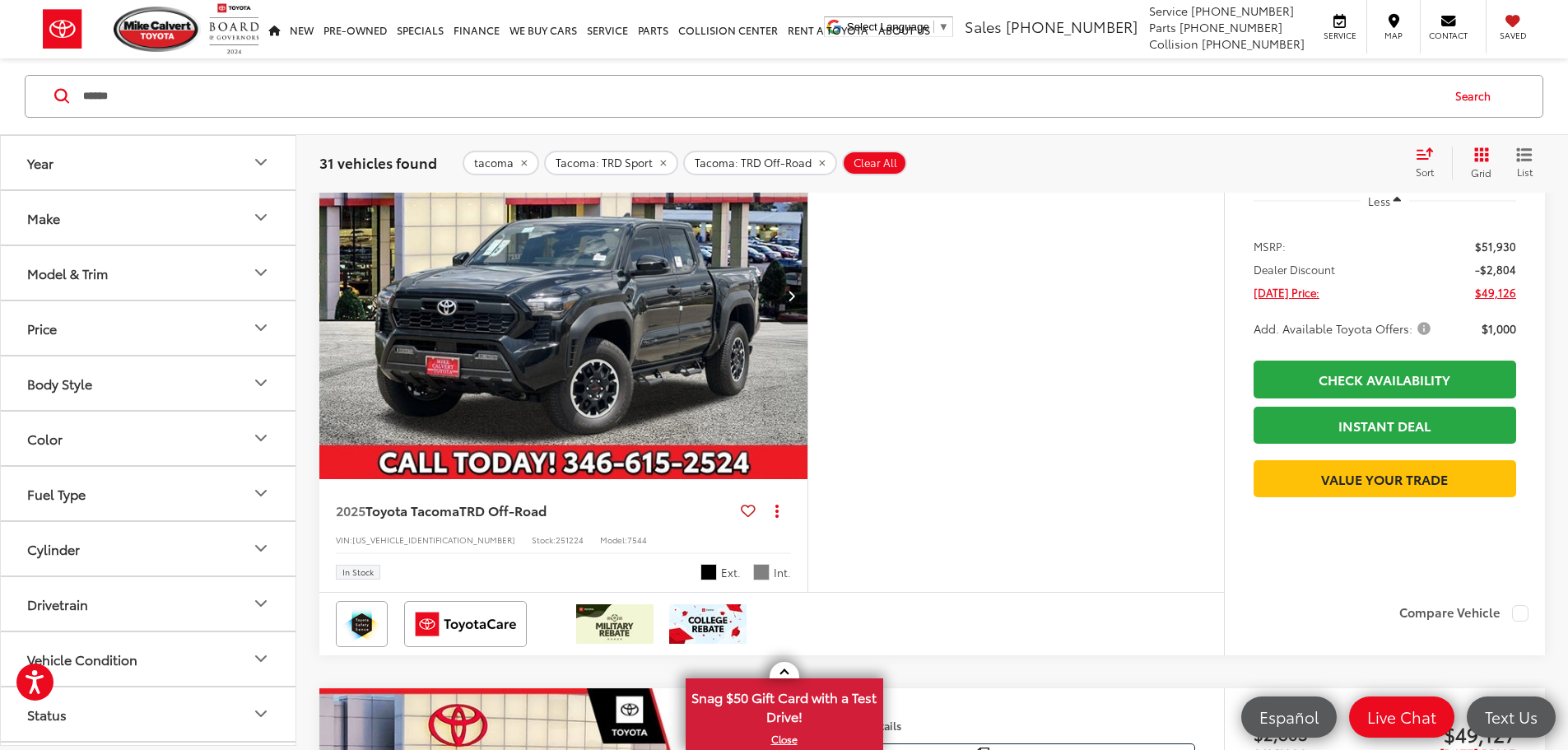
click at [1414, 336] on span "Add. Available Toyota Offers:" at bounding box center [1343, 328] width 180 height 16
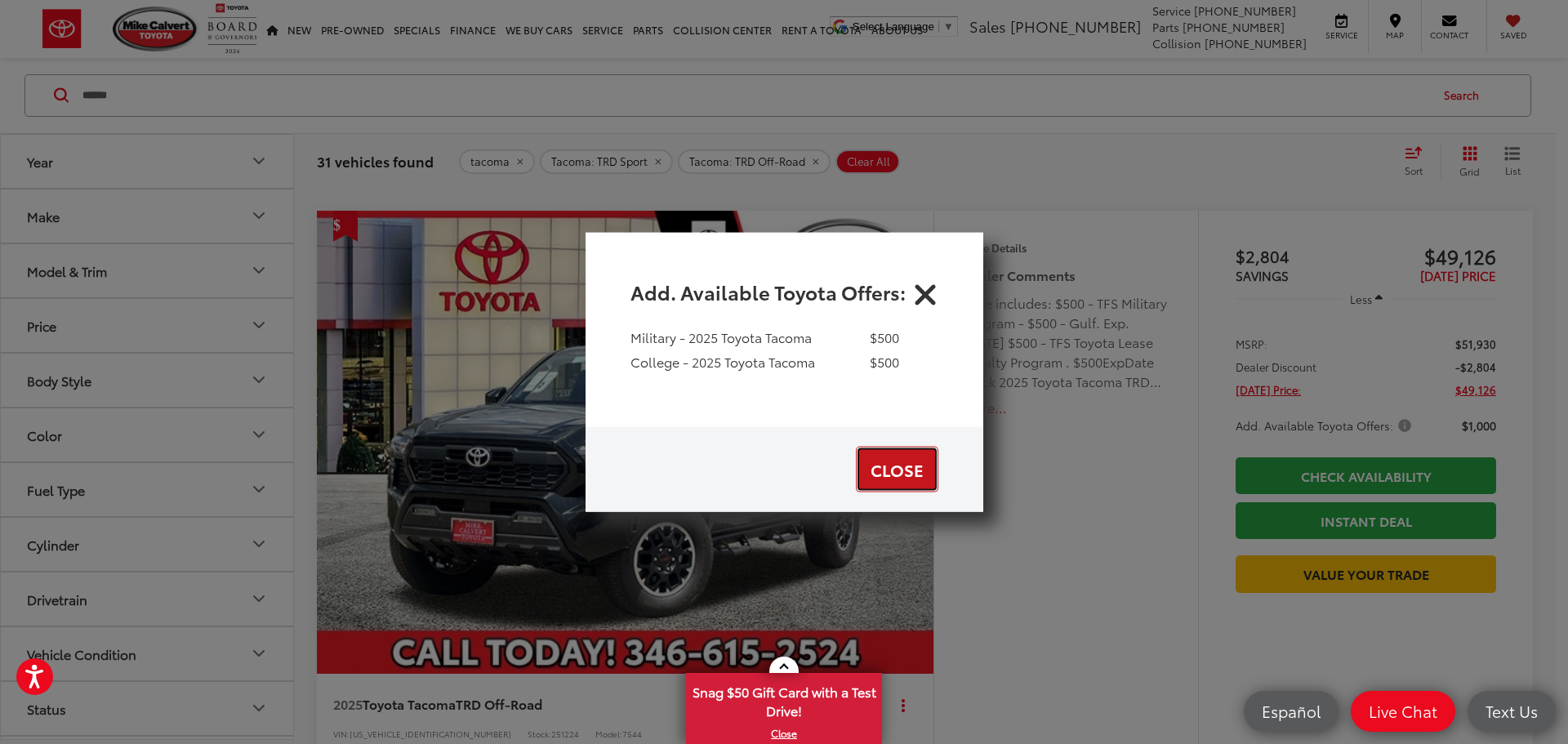
click at [916, 468] on button "Close" at bounding box center [896, 469] width 82 height 45
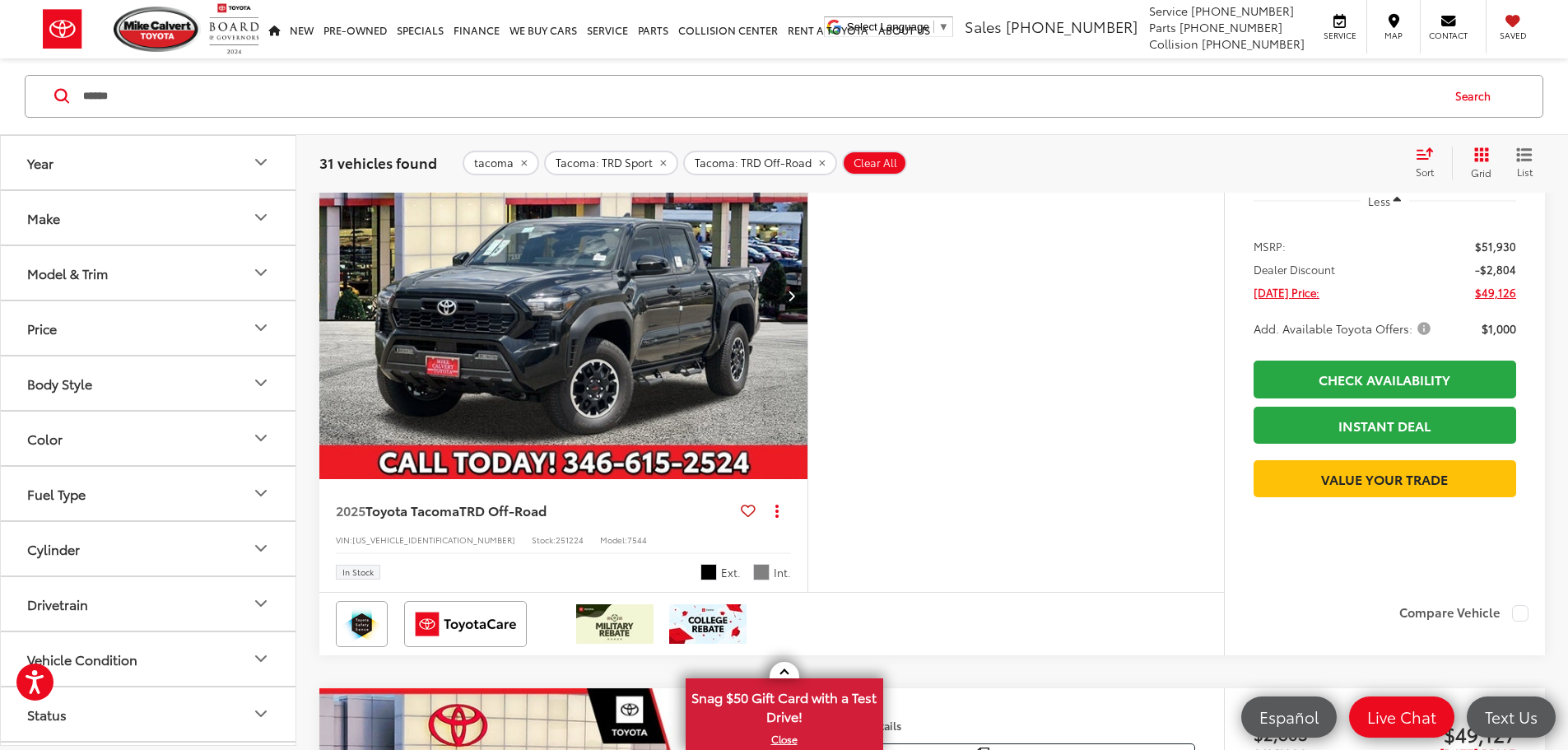
click at [808, 324] on button "Next image" at bounding box center [791, 295] width 33 height 58
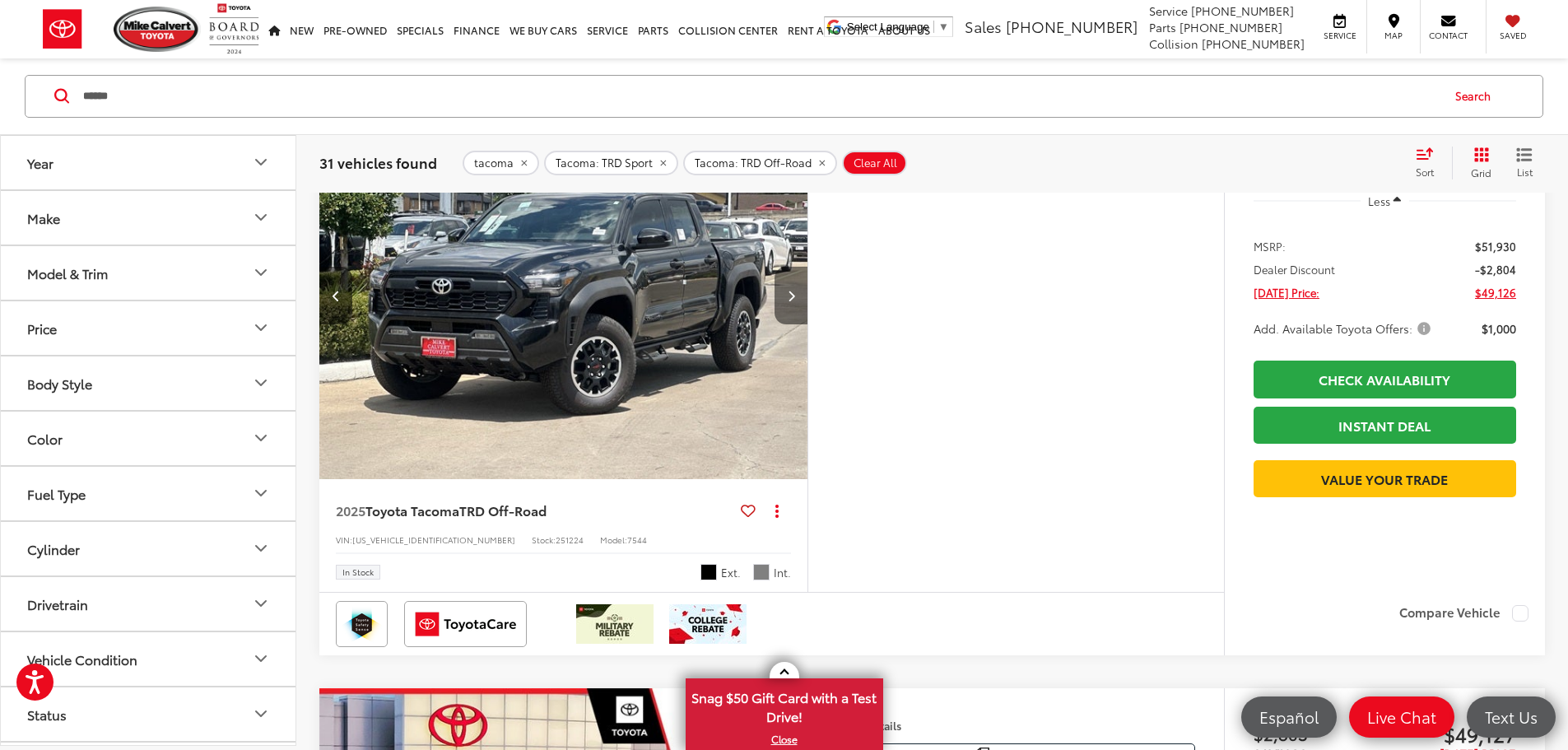
scroll to position [0, 624]
click at [808, 324] on button "Next image" at bounding box center [791, 295] width 33 height 58
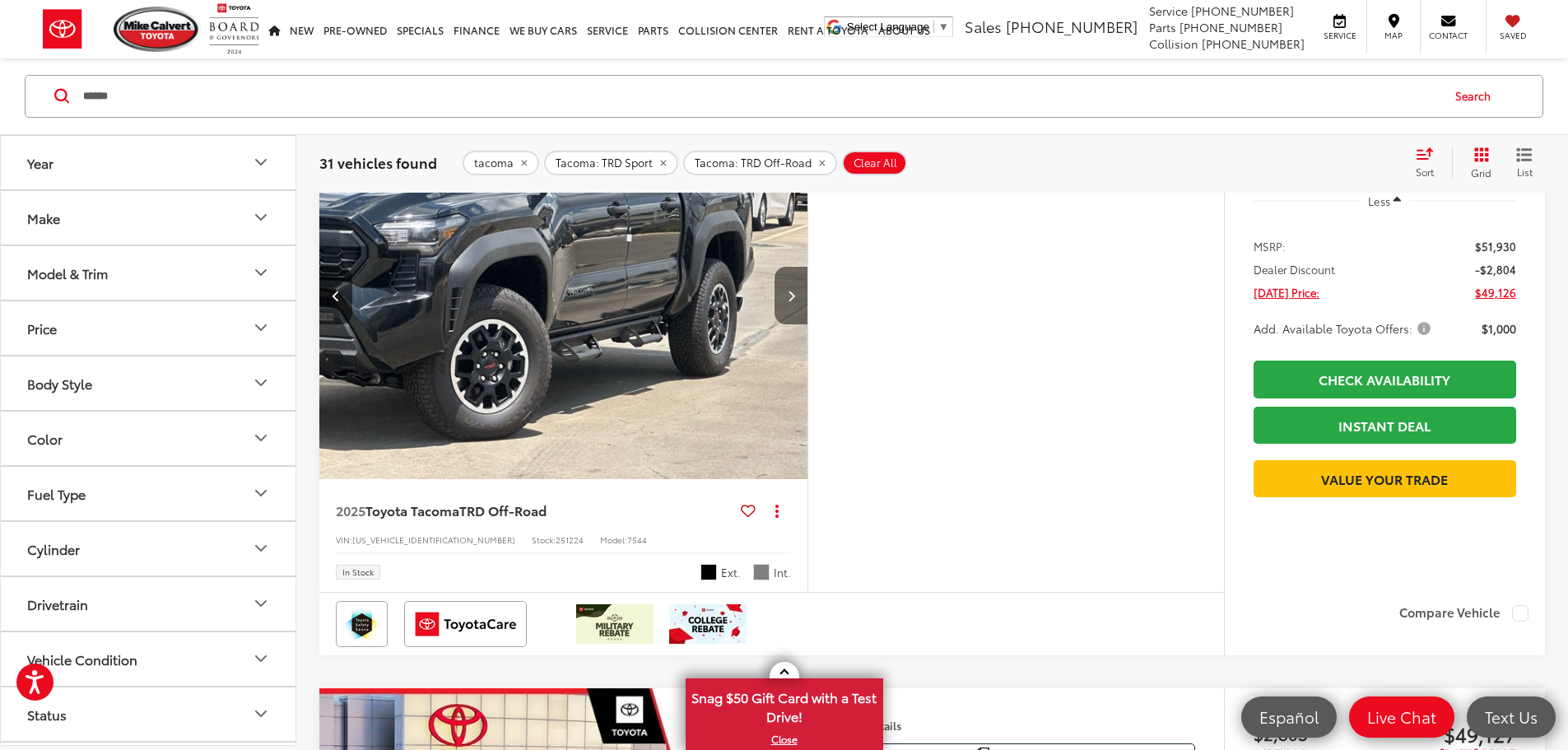
click at [808, 324] on button "Next image" at bounding box center [791, 295] width 33 height 58
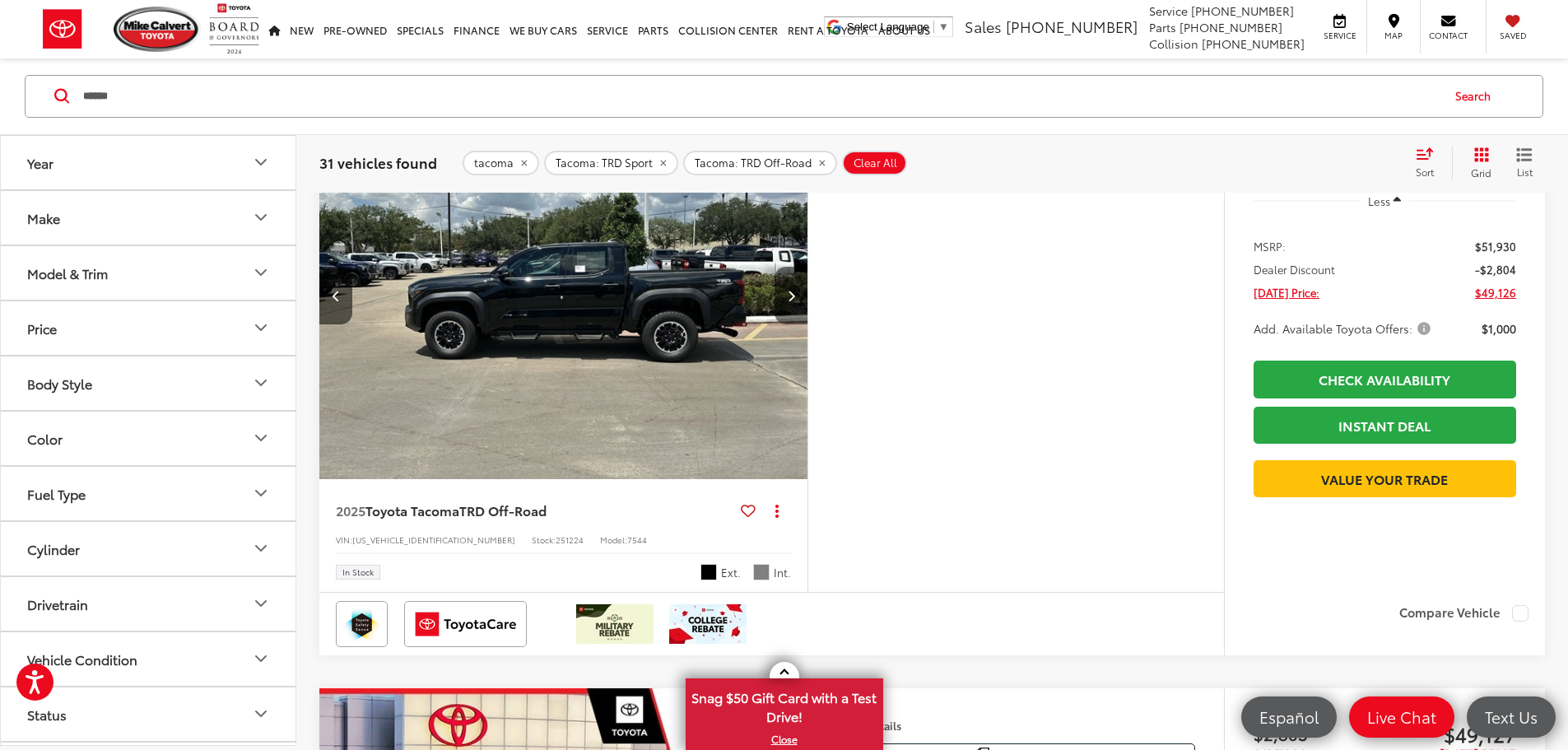
scroll to position [0, 1873]
click at [808, 324] on button "Next image" at bounding box center [791, 295] width 33 height 58
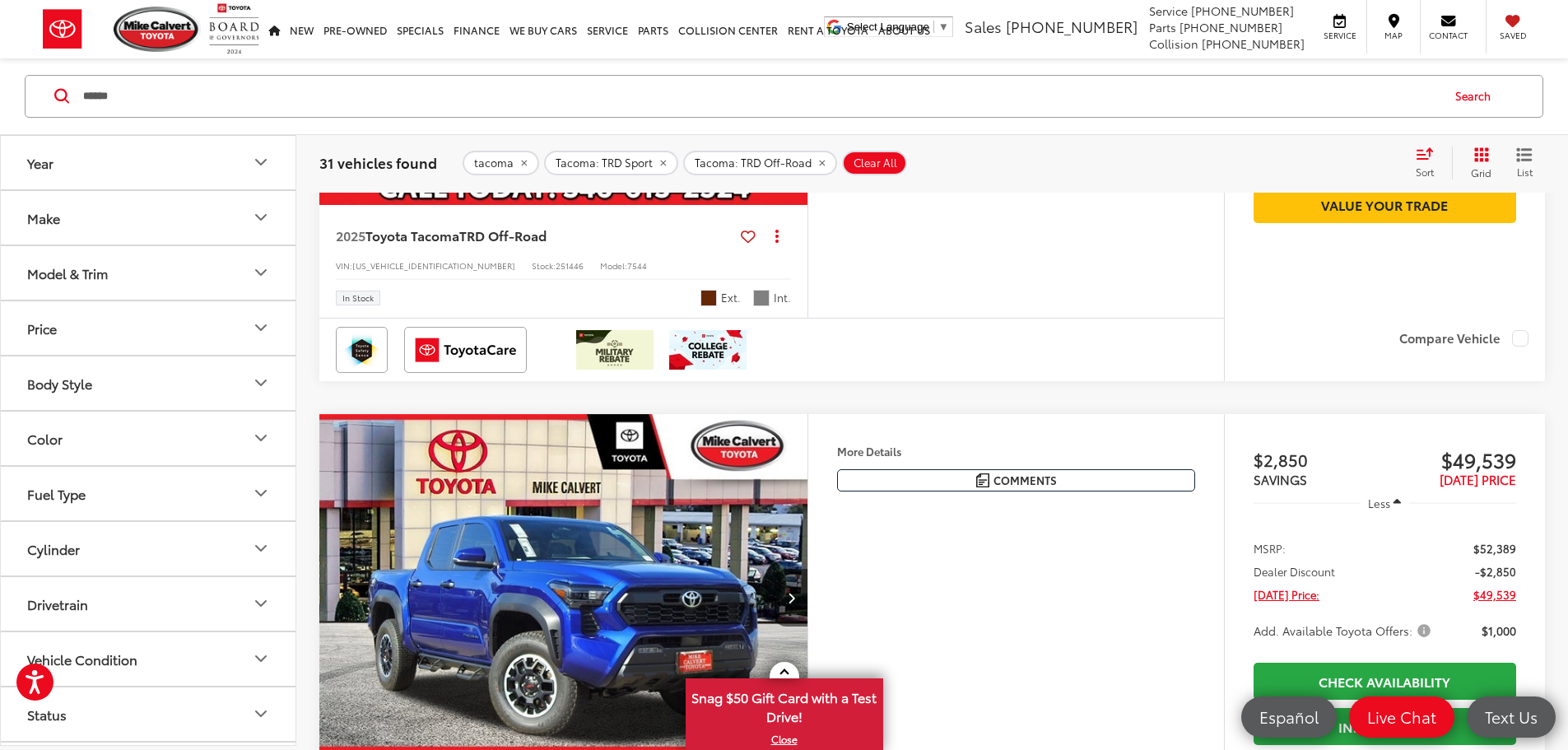
scroll to position [1580, 0]
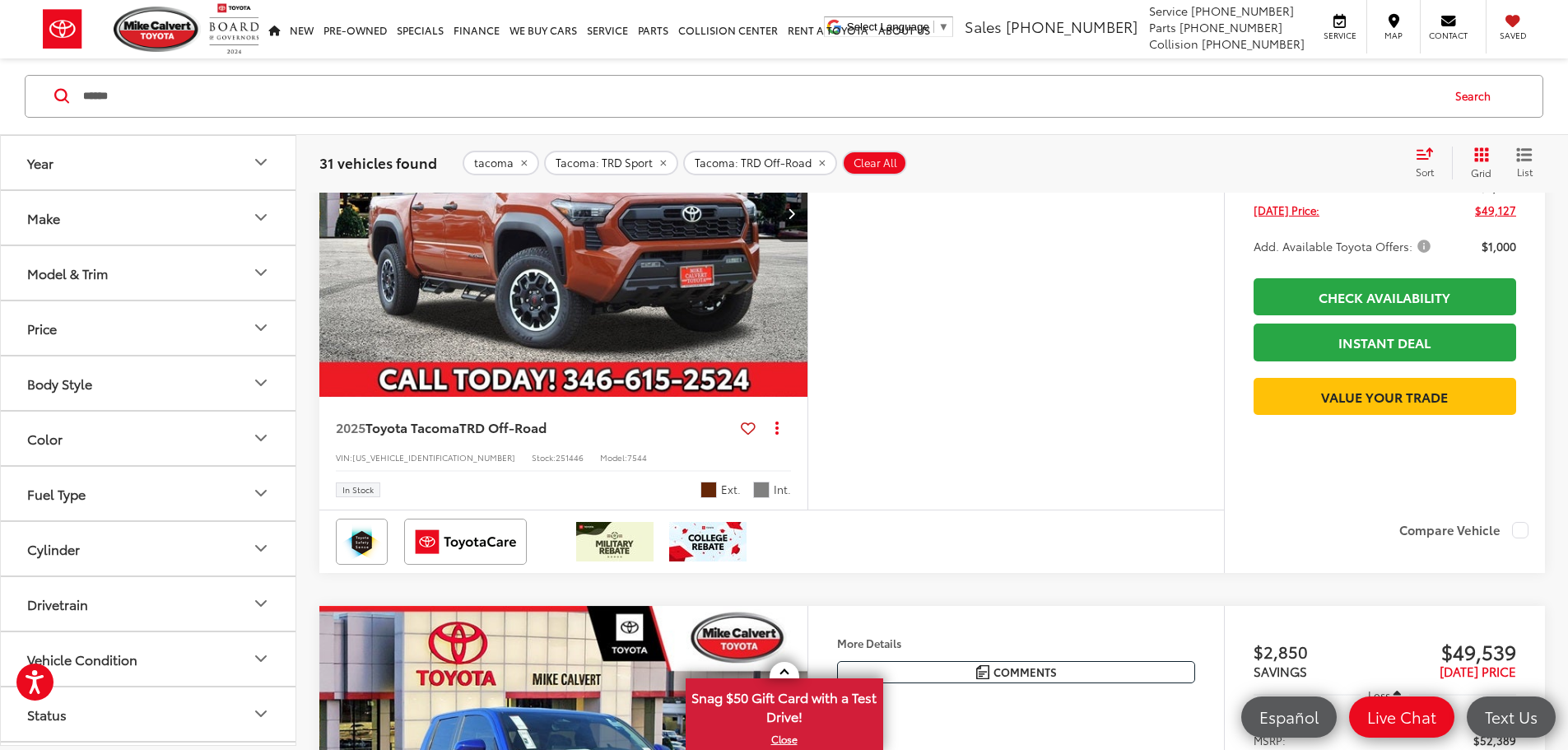
click at [795, 219] on icon "Next image" at bounding box center [791, 213] width 7 height 12
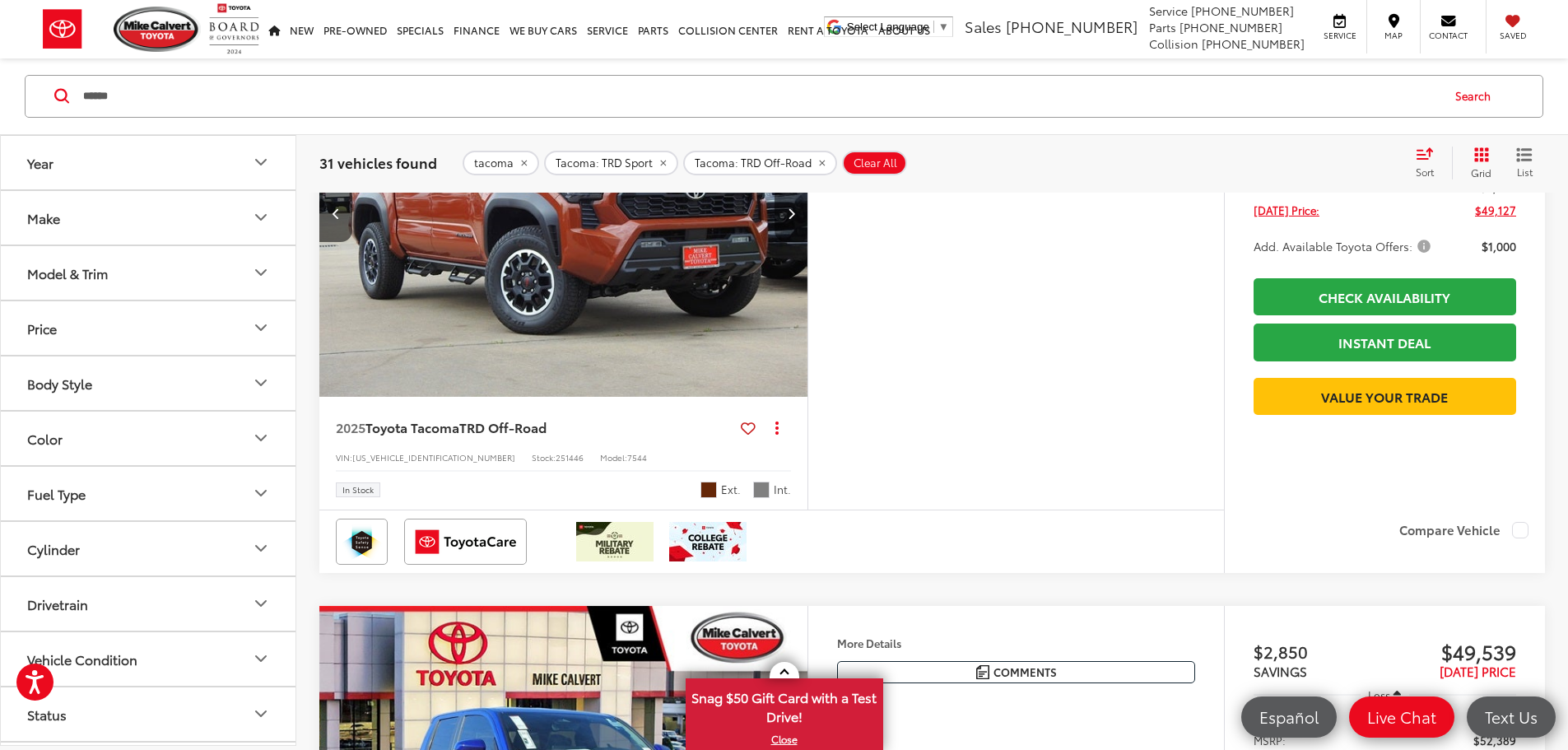
click at [795, 219] on icon "Next image" at bounding box center [791, 213] width 7 height 12
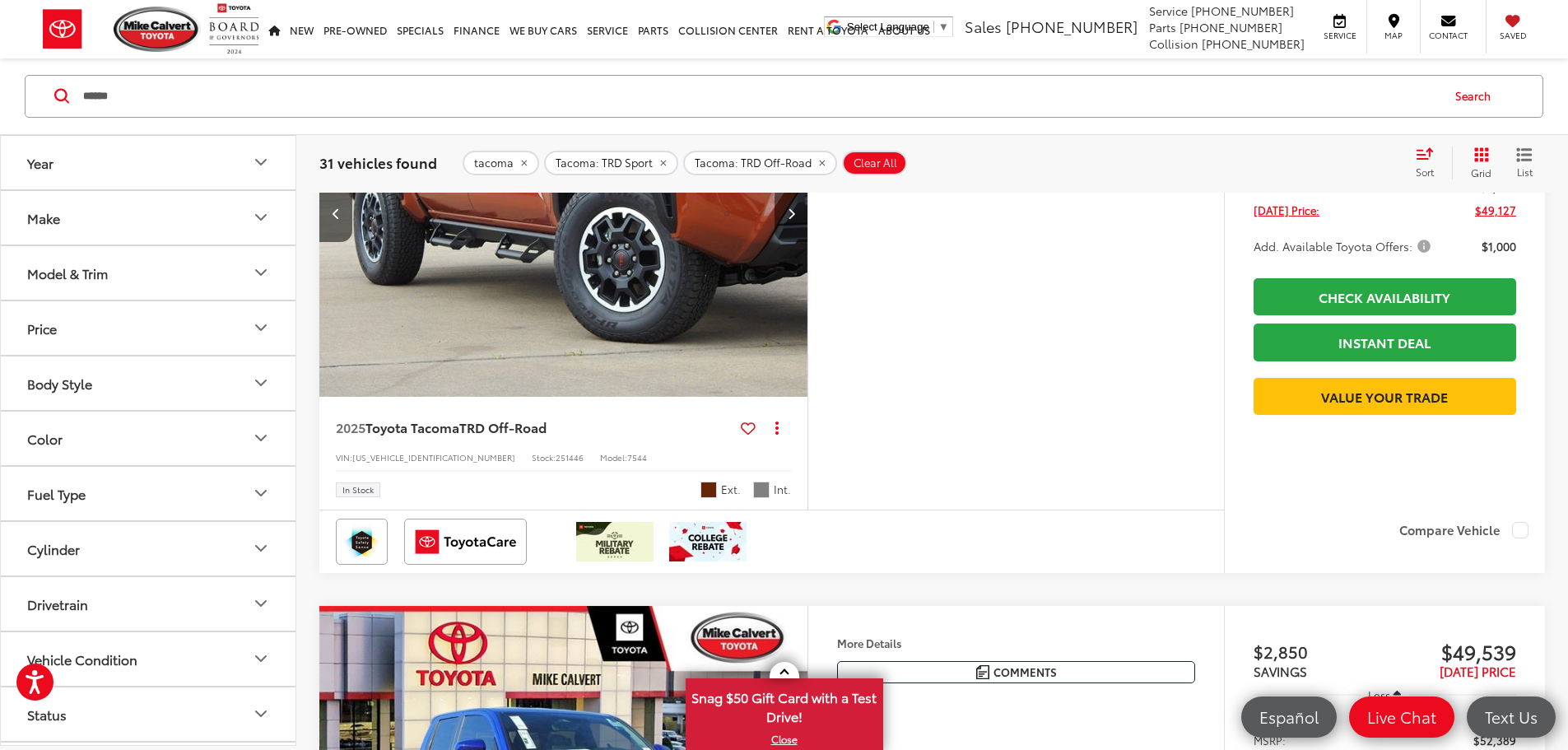
scroll to position [0, 1249]
click at [795, 219] on icon "Next image" at bounding box center [791, 213] width 7 height 12
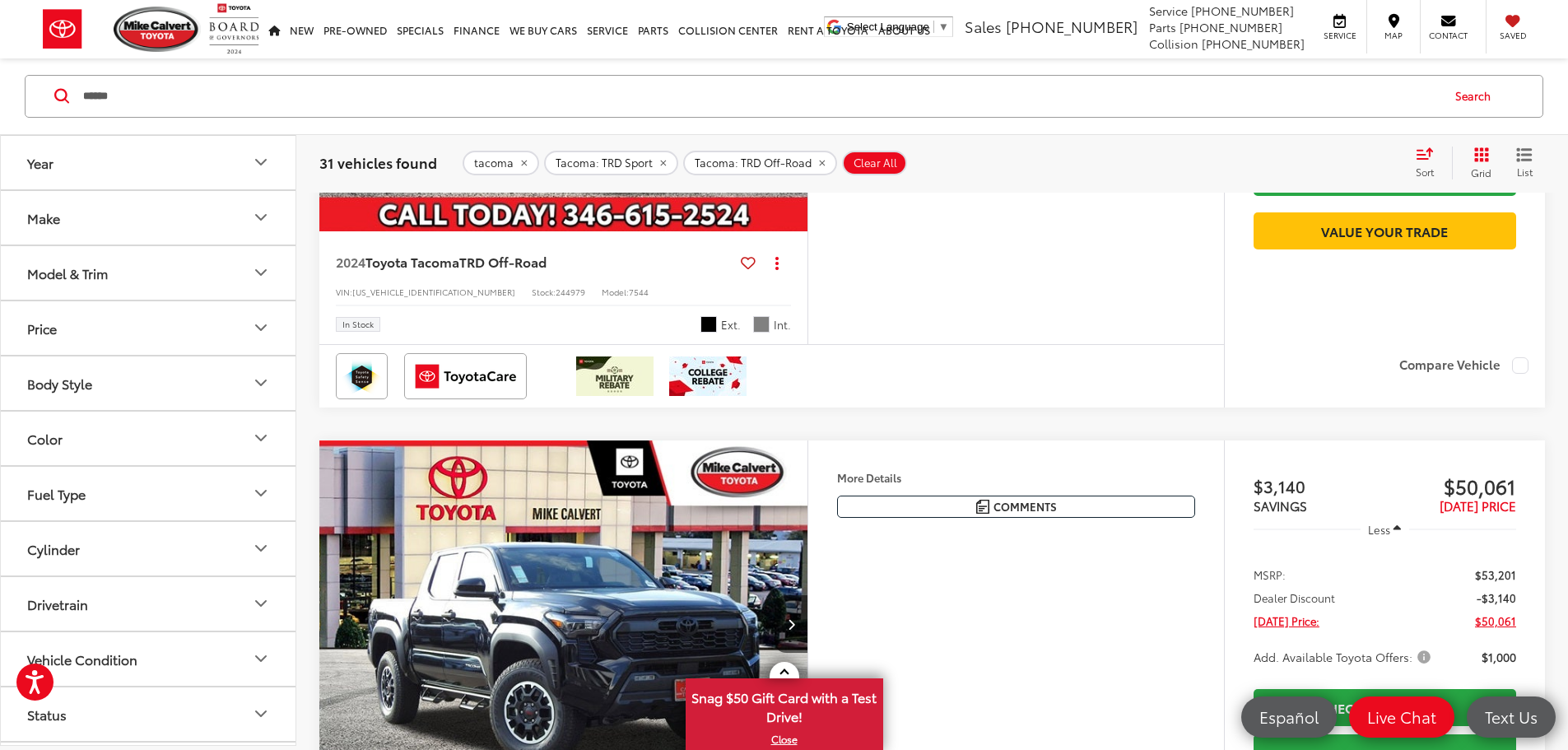
scroll to position [2979, 0]
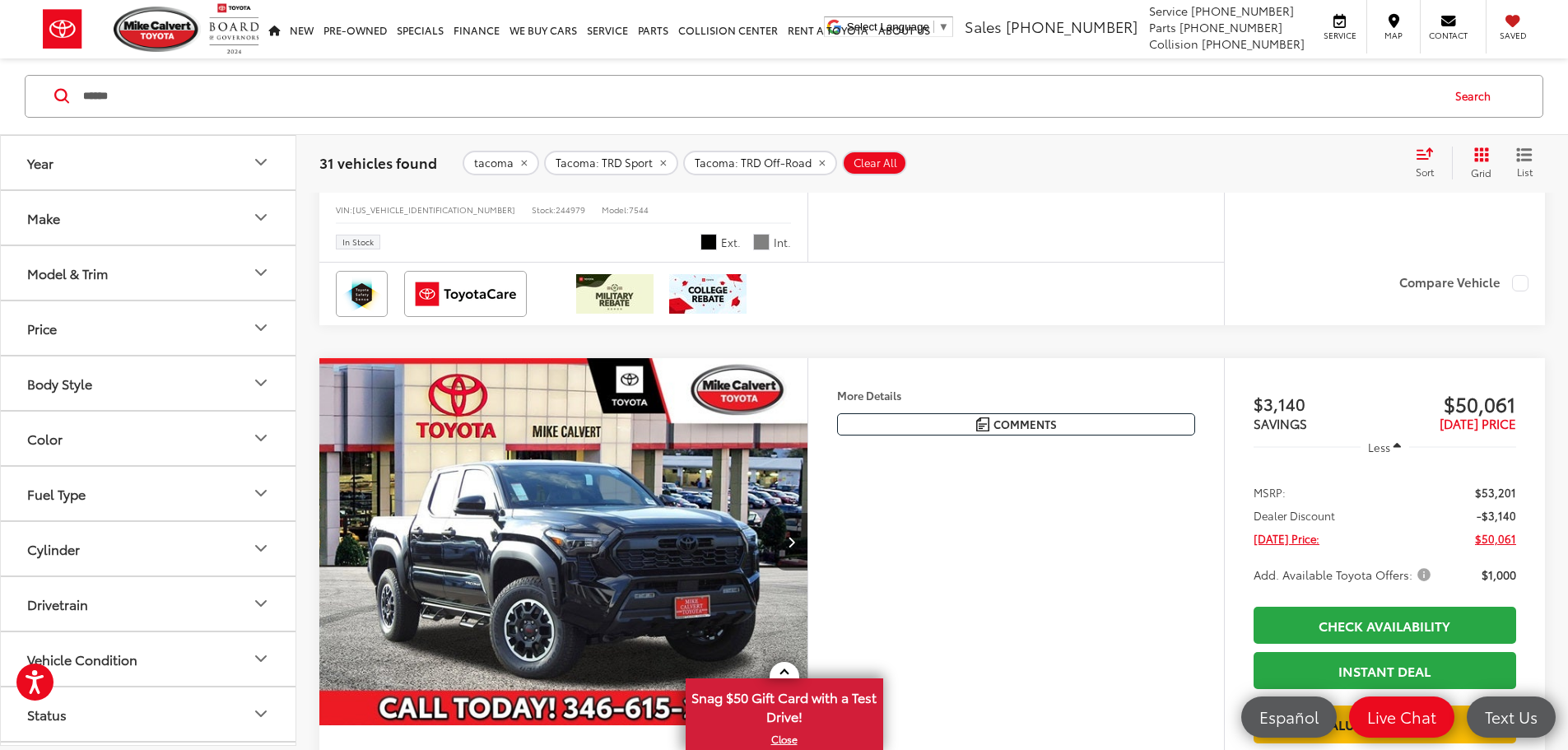
scroll to position [0, 2497]
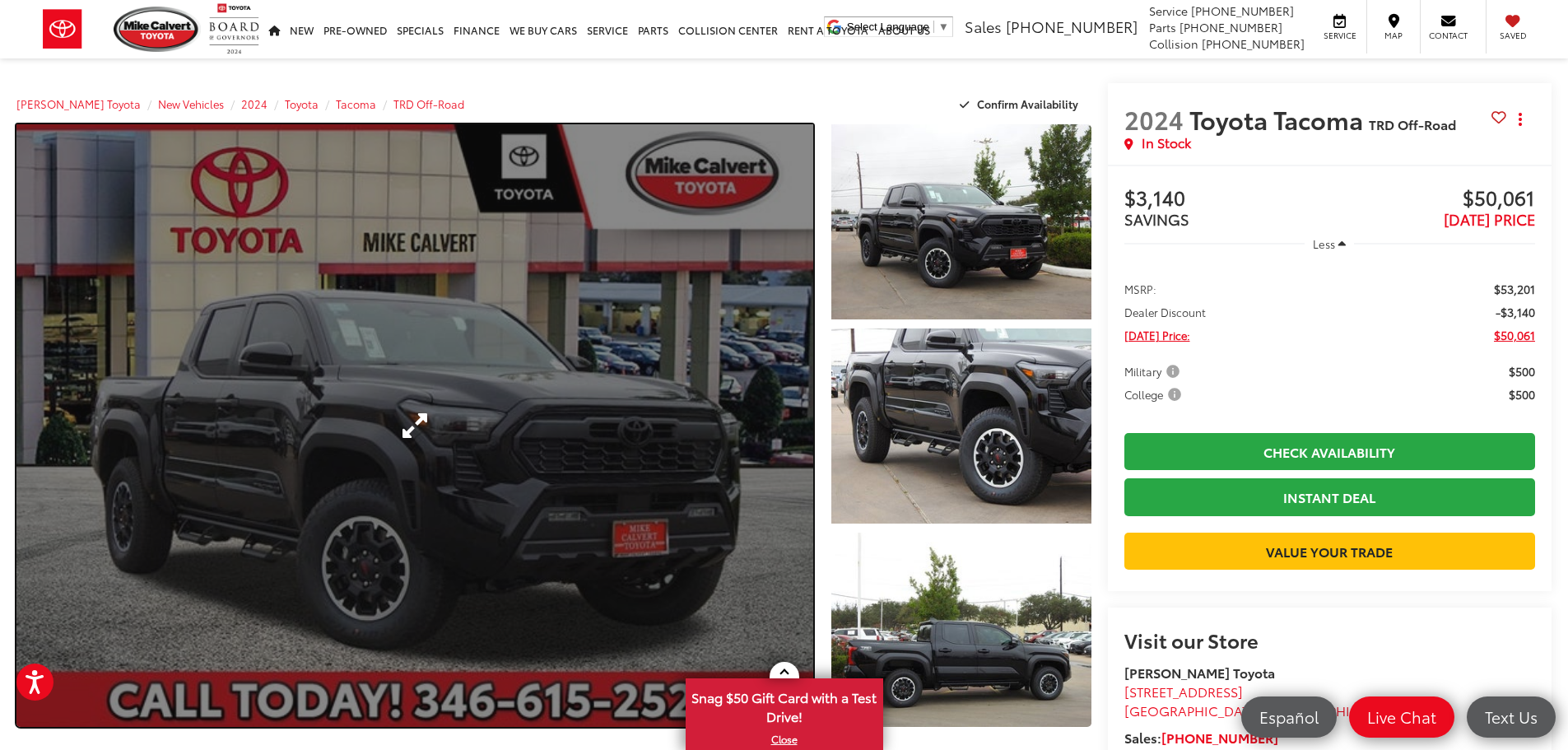
click at [590, 431] on link "Expand Photo 0" at bounding box center [415, 425] width 797 height 602
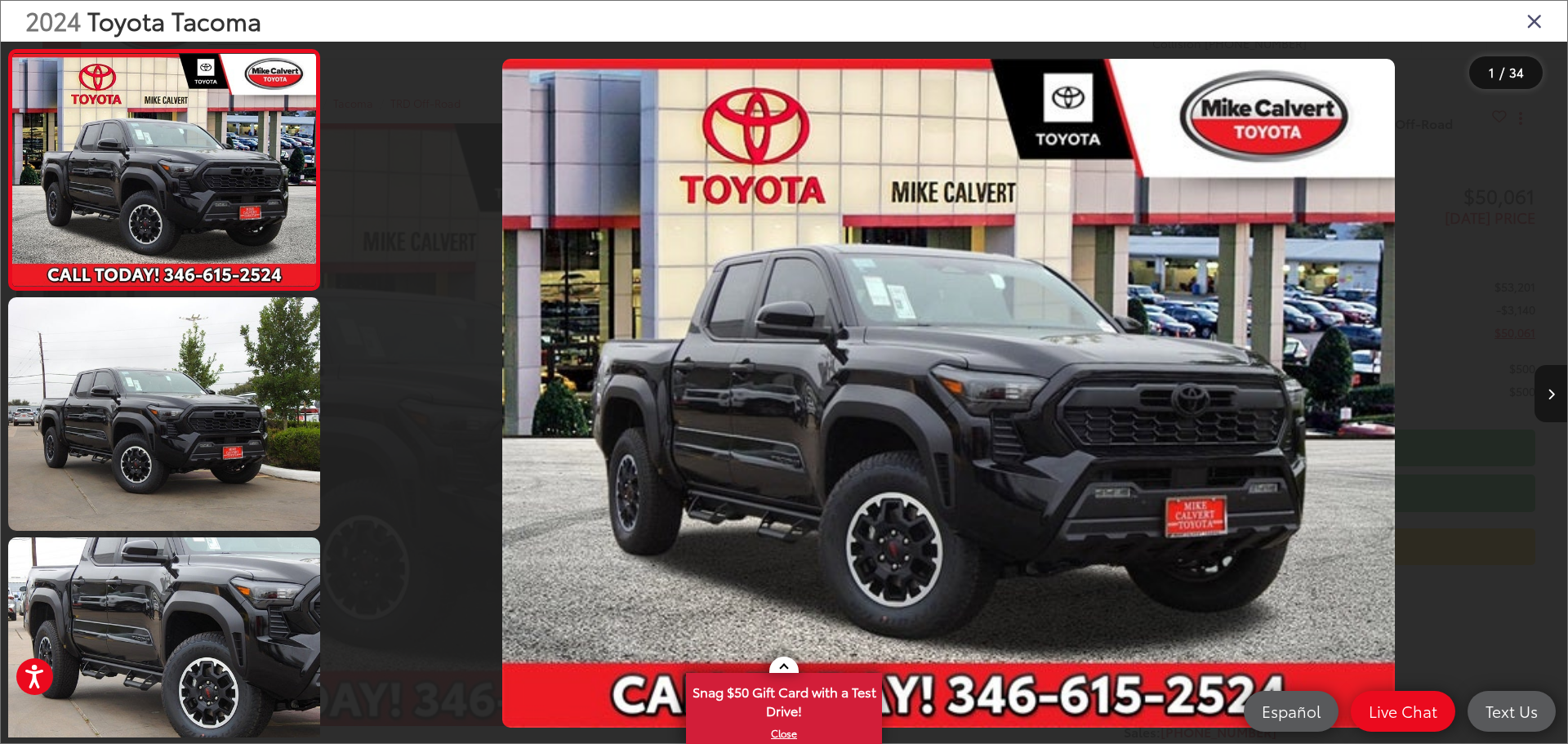
click at [1545, 386] on button "Next image" at bounding box center [1551, 393] width 33 height 57
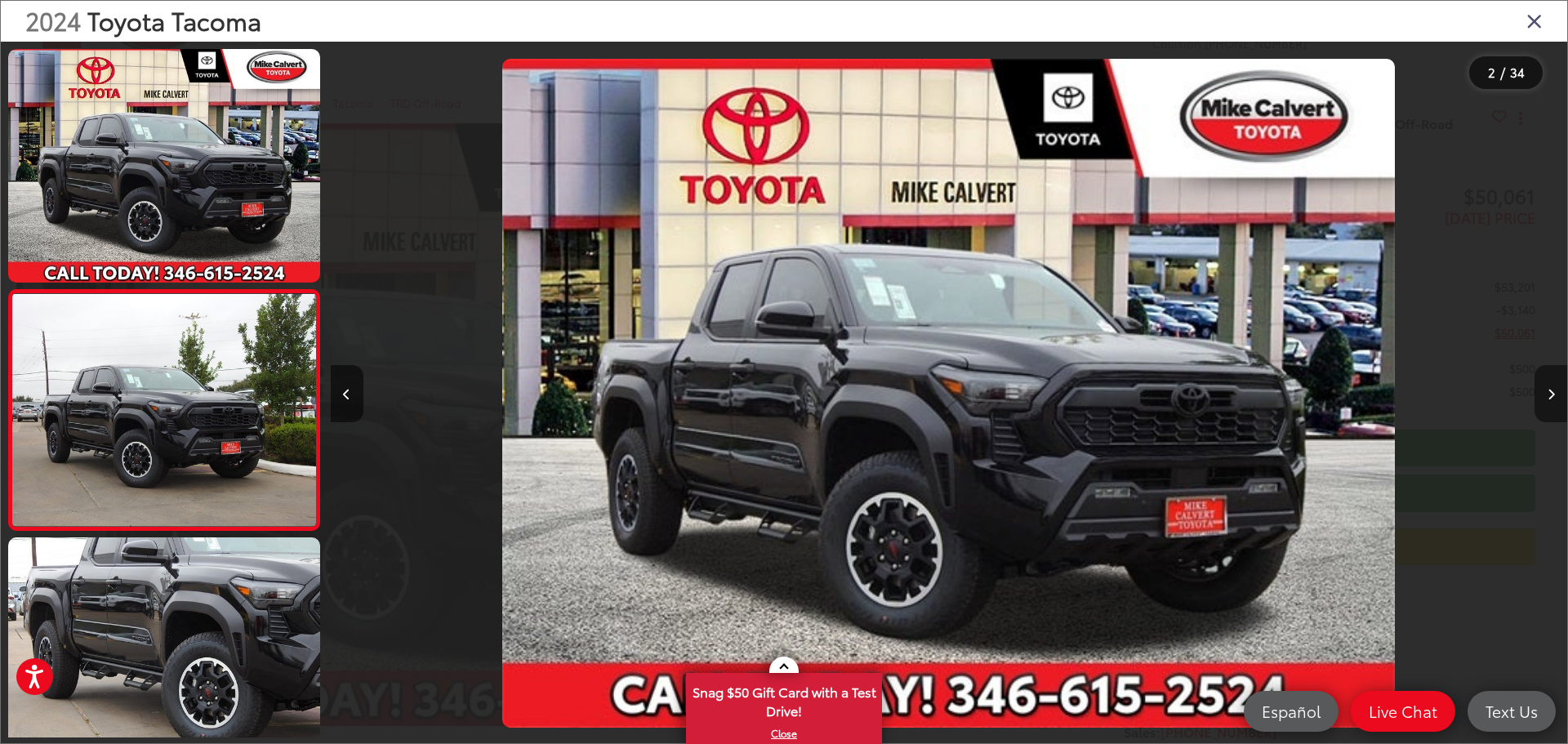
scroll to position [64, 0]
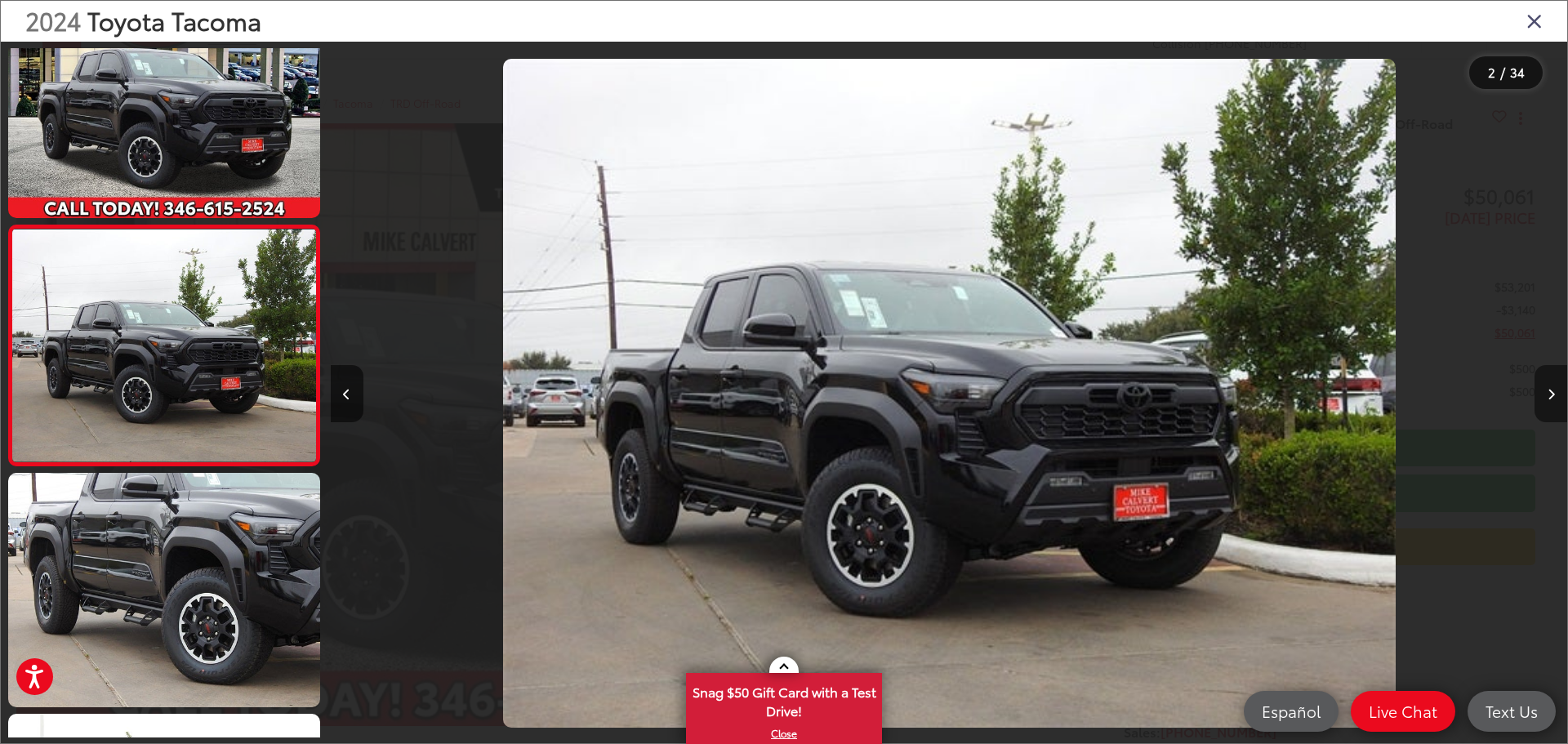
click at [1545, 386] on button "Next image" at bounding box center [1551, 393] width 33 height 57
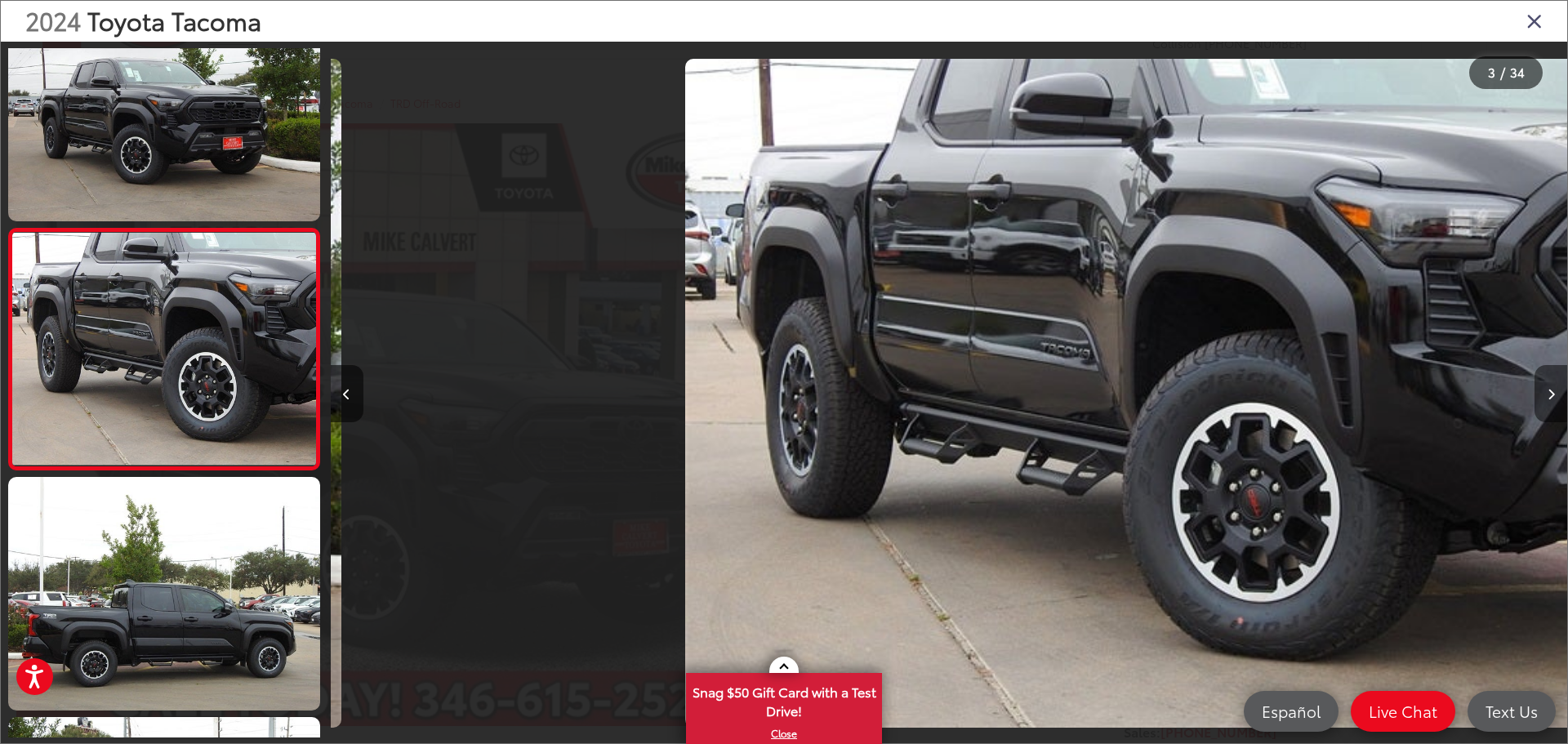
scroll to position [304, 0]
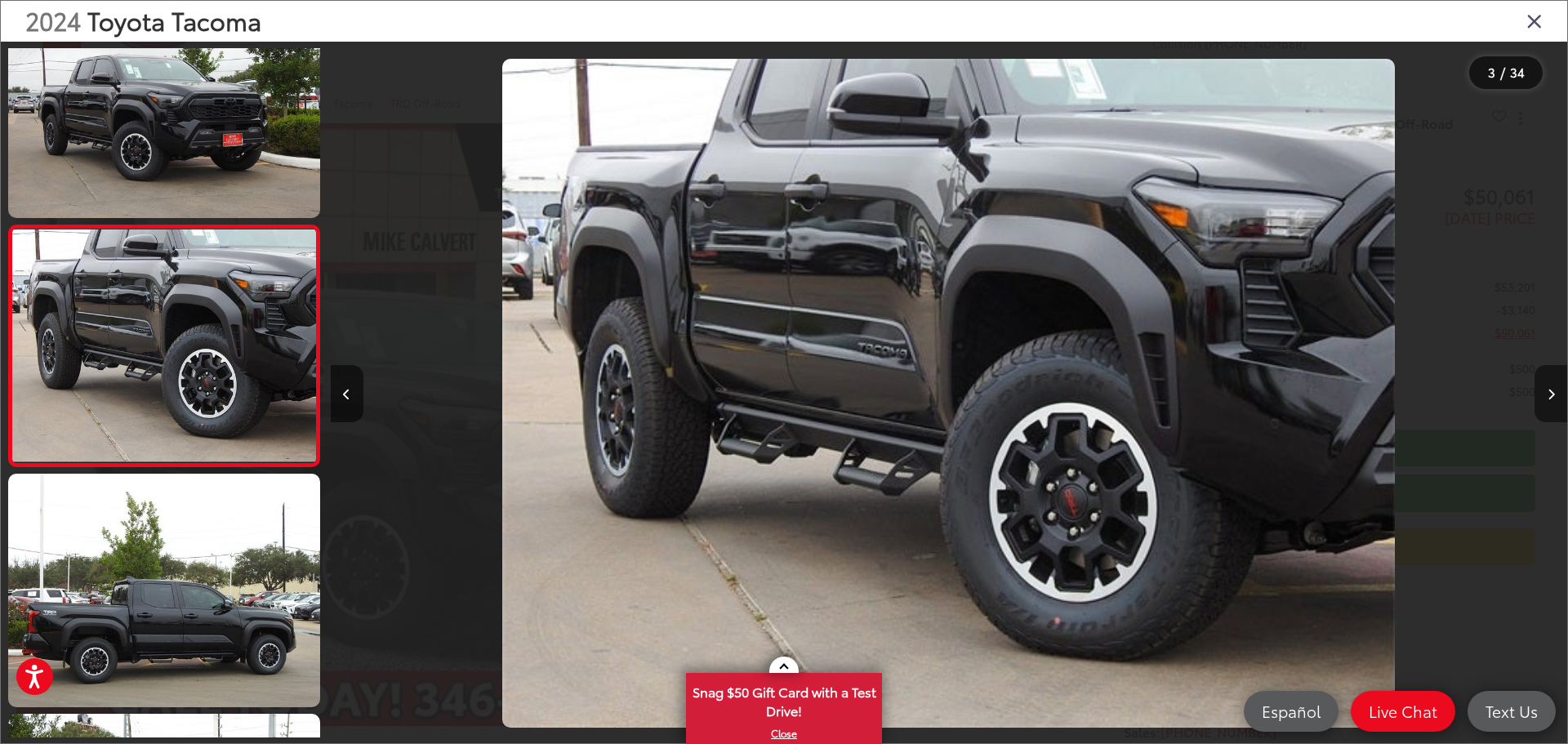
click at [1545, 386] on button "Next image" at bounding box center [1551, 393] width 33 height 57
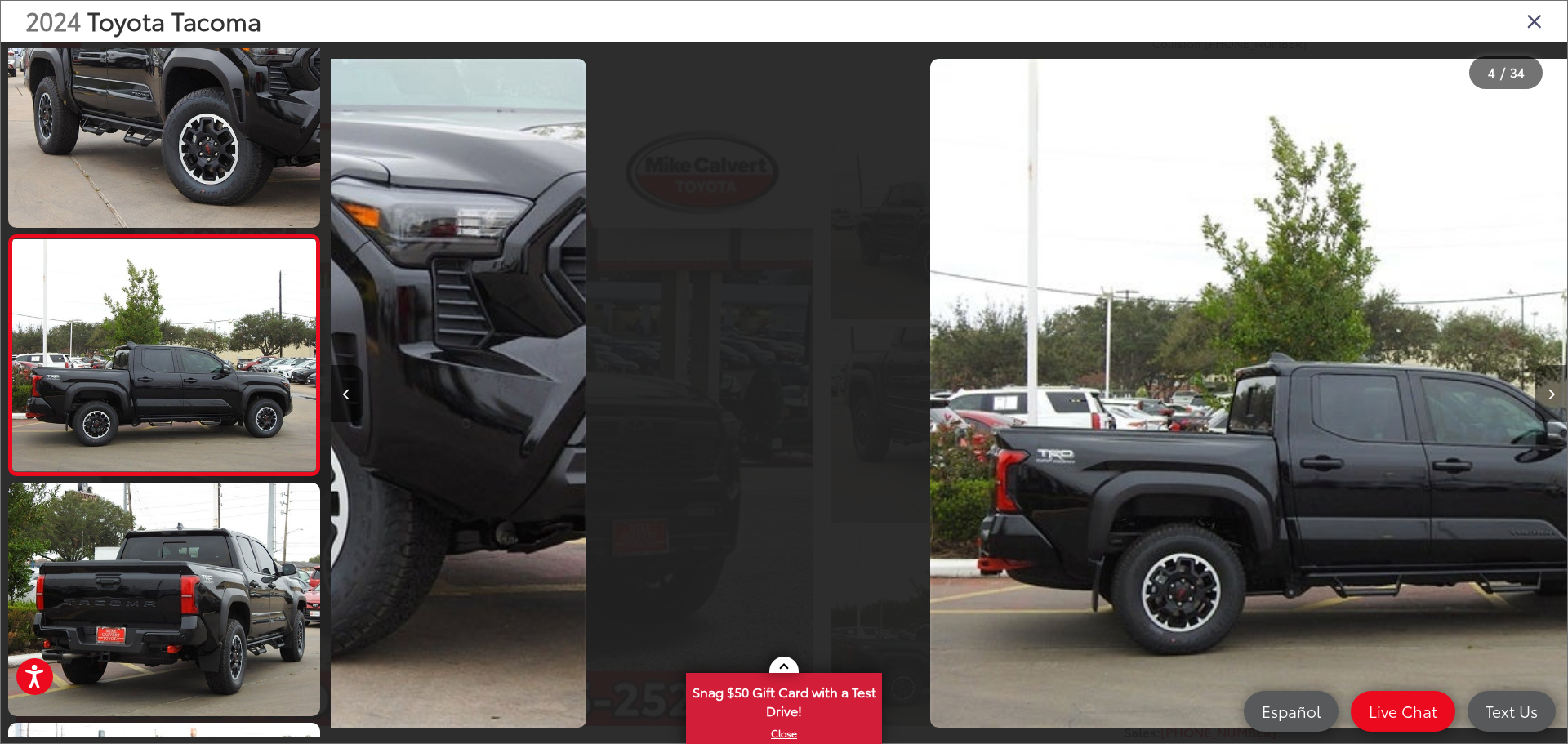
scroll to position [546, 0]
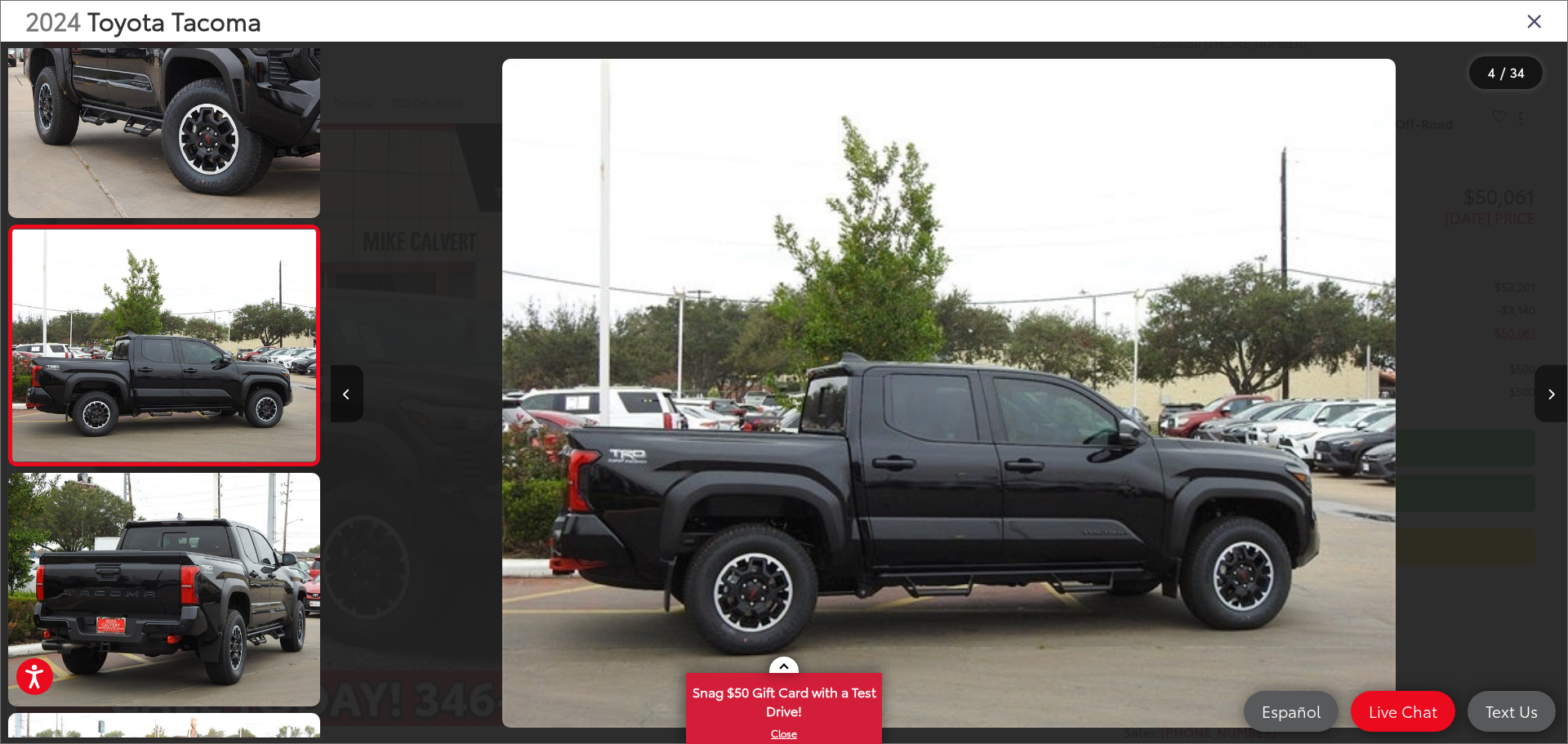
click at [1545, 386] on button "Next image" at bounding box center [1551, 393] width 33 height 57
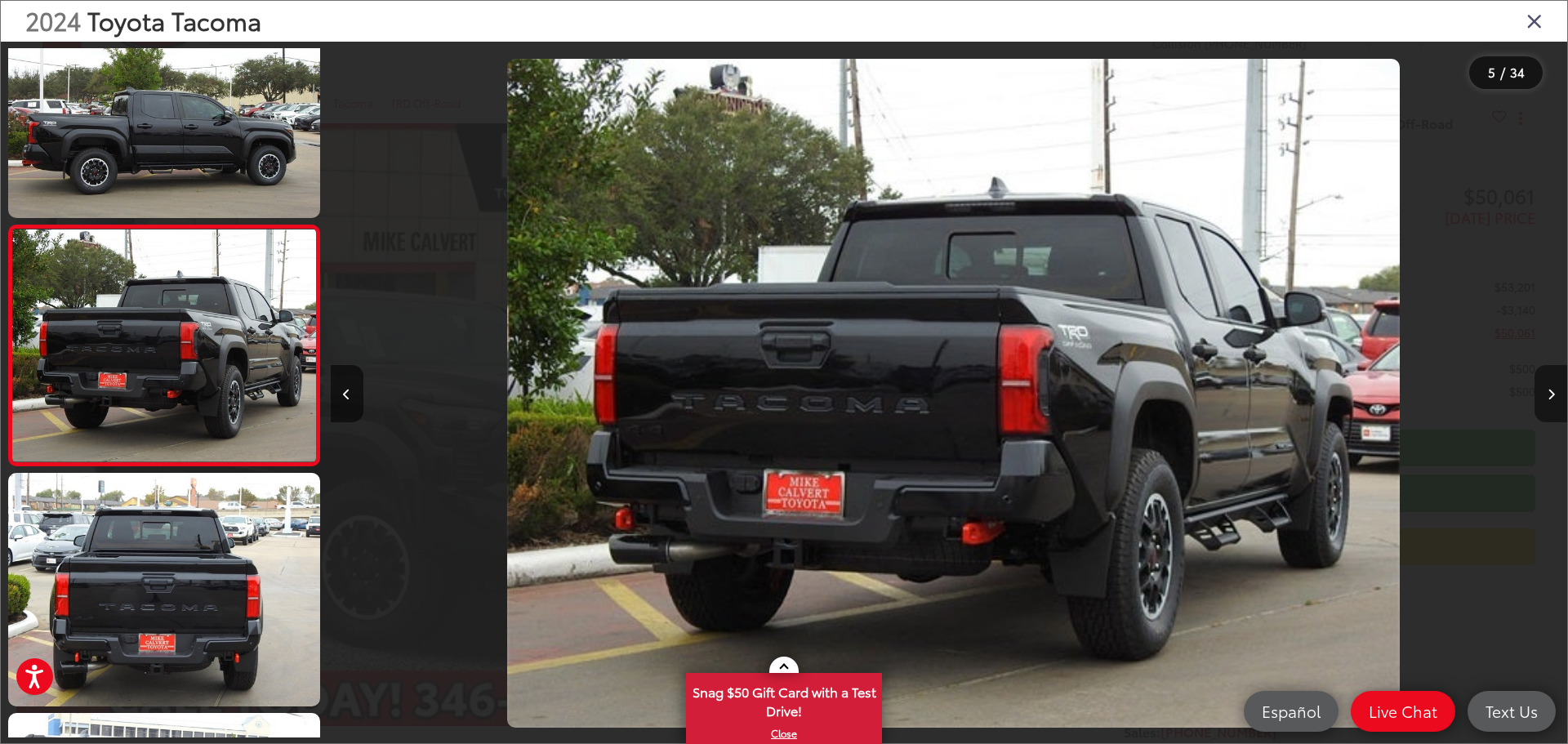
scroll to position [0, 4947]
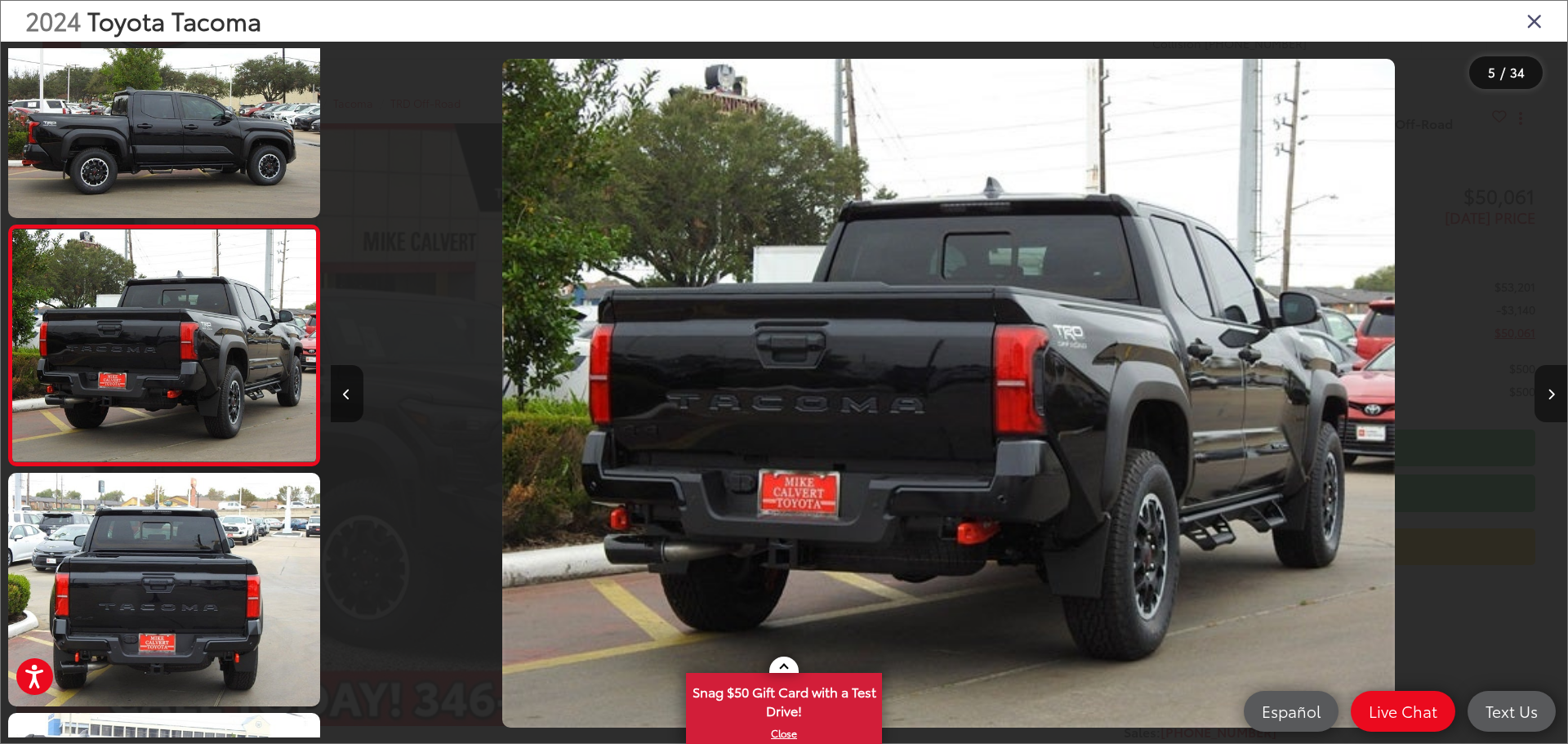
click at [1545, 386] on button "Next image" at bounding box center [1551, 393] width 33 height 57
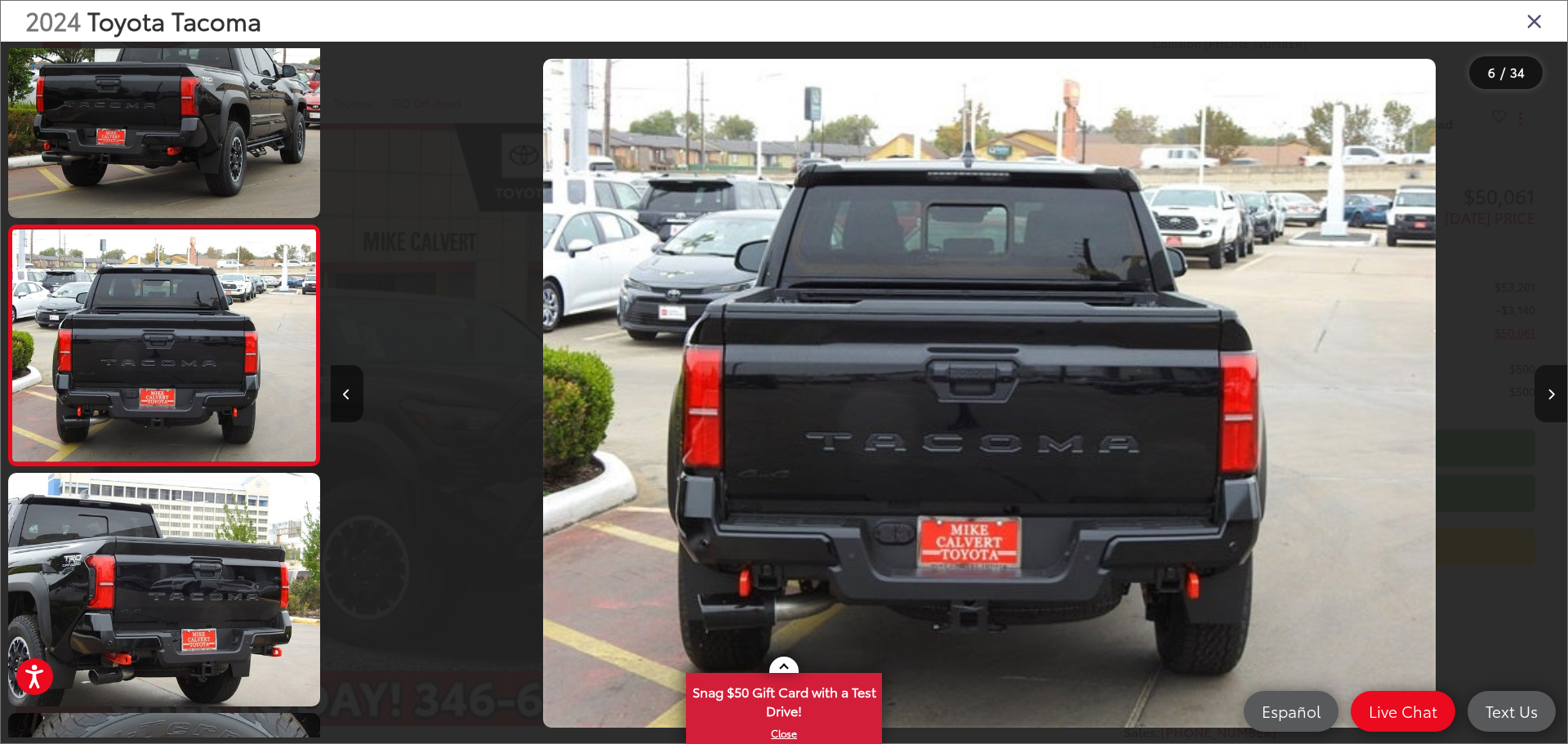
scroll to position [0, 6183]
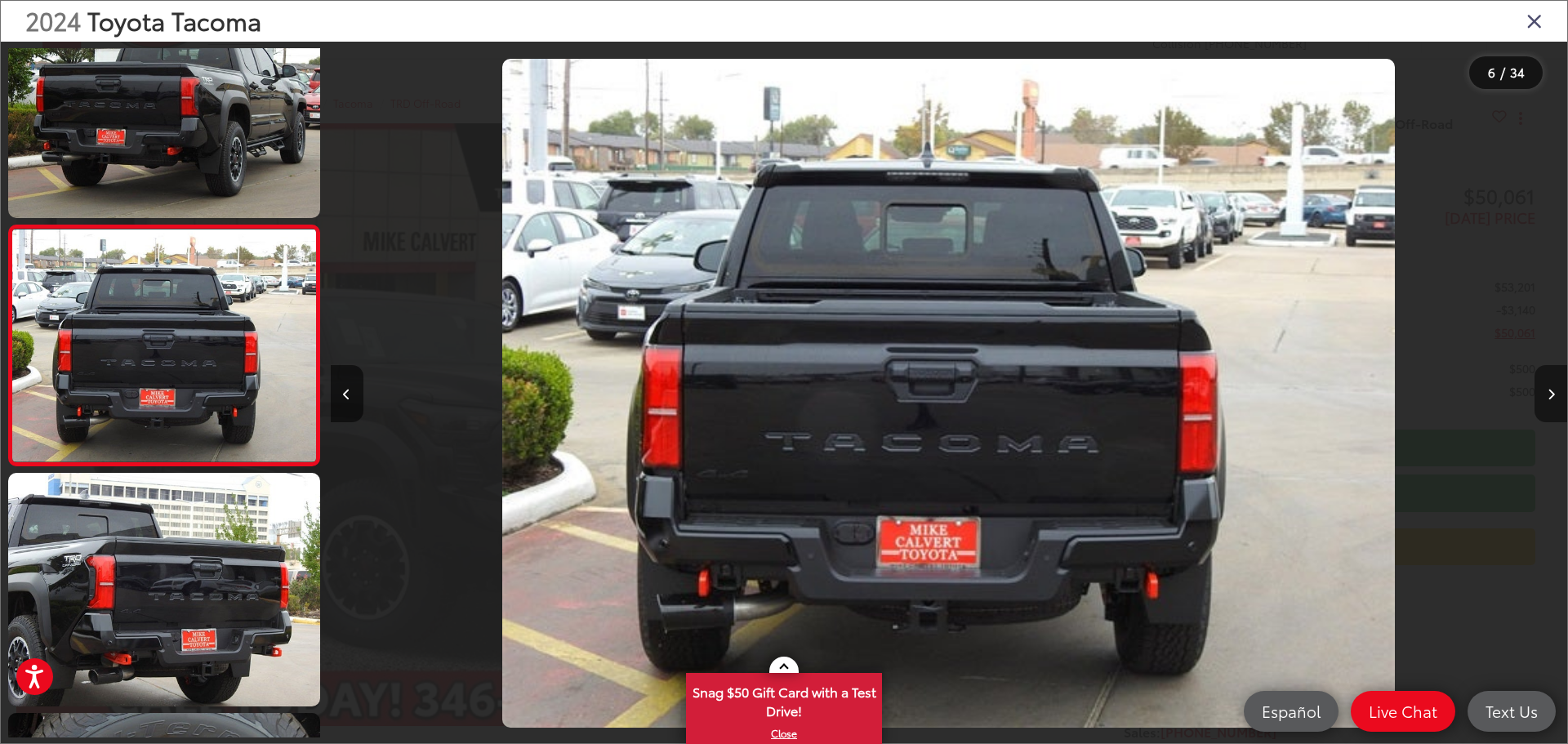
click at [1545, 386] on button "Next image" at bounding box center [1551, 393] width 33 height 57
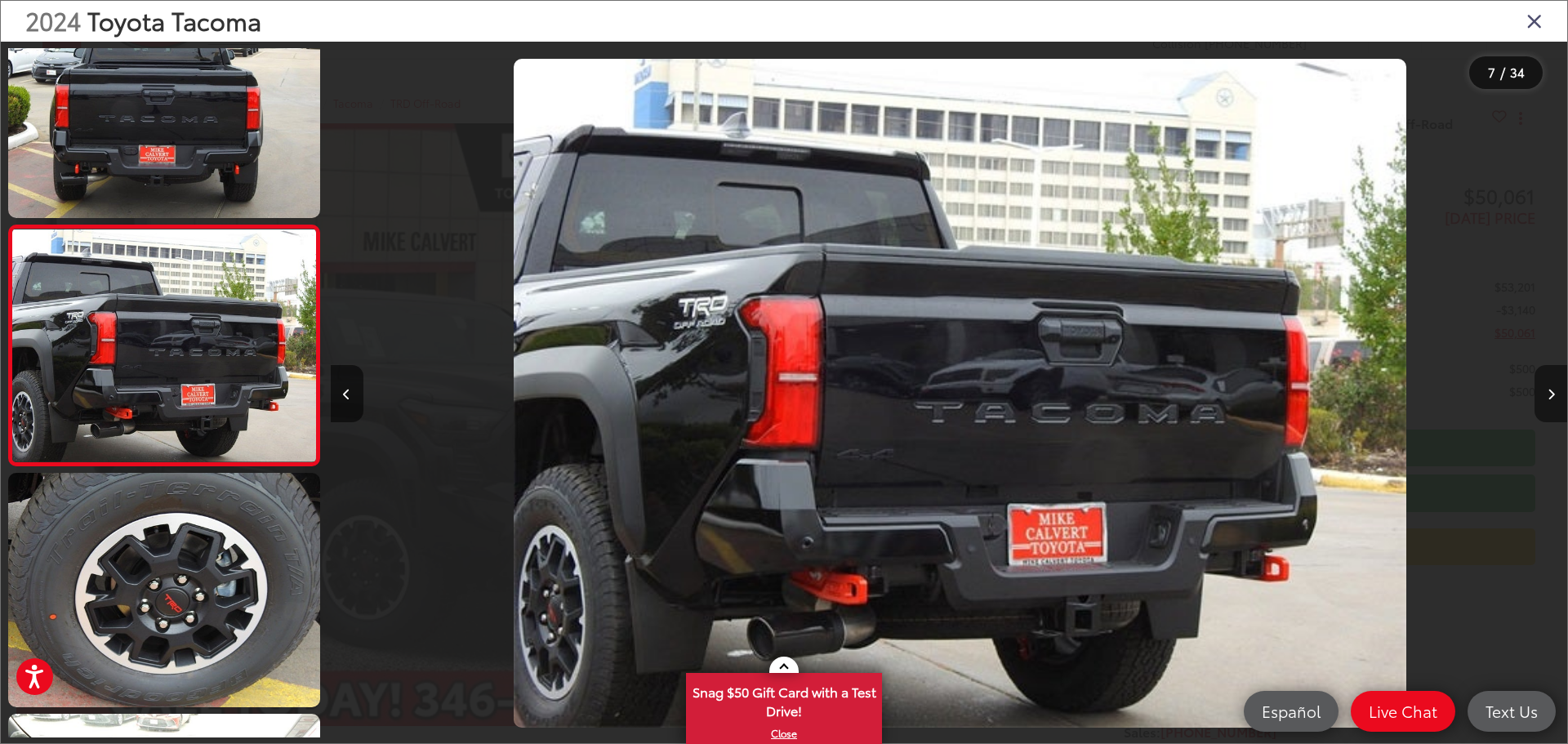
scroll to position [0, 7419]
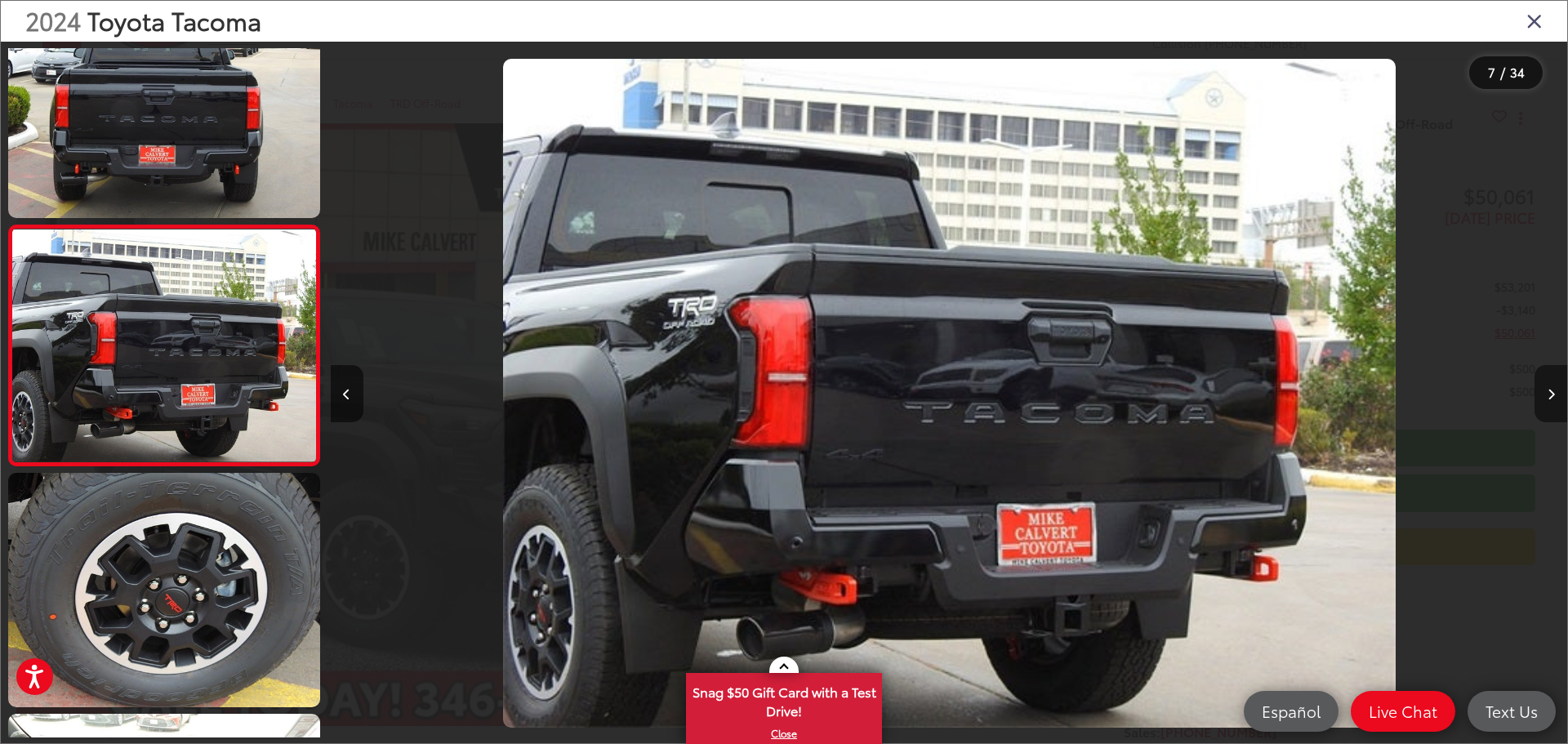
click at [1545, 386] on button "Next image" at bounding box center [1551, 393] width 33 height 57
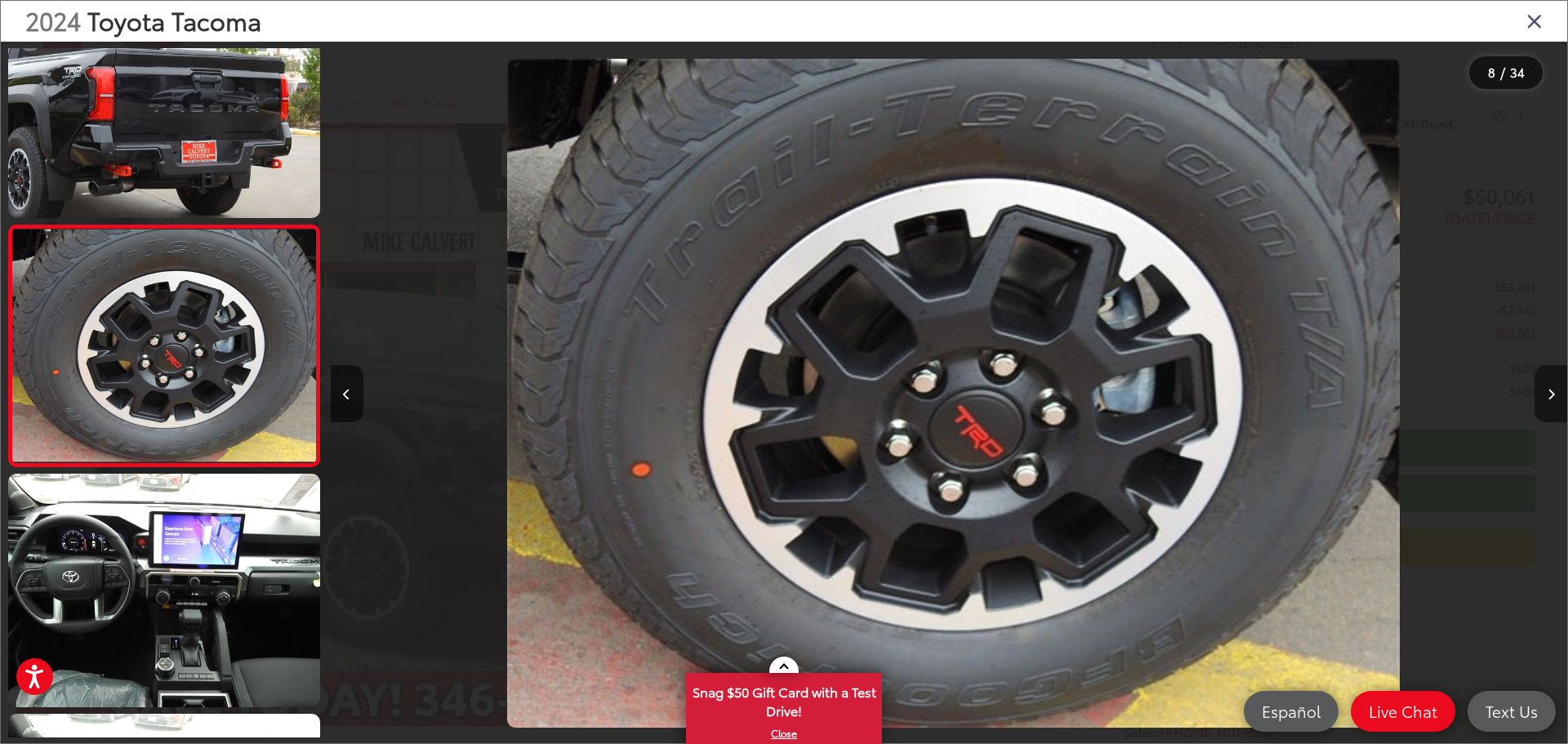
scroll to position [0, 8657]
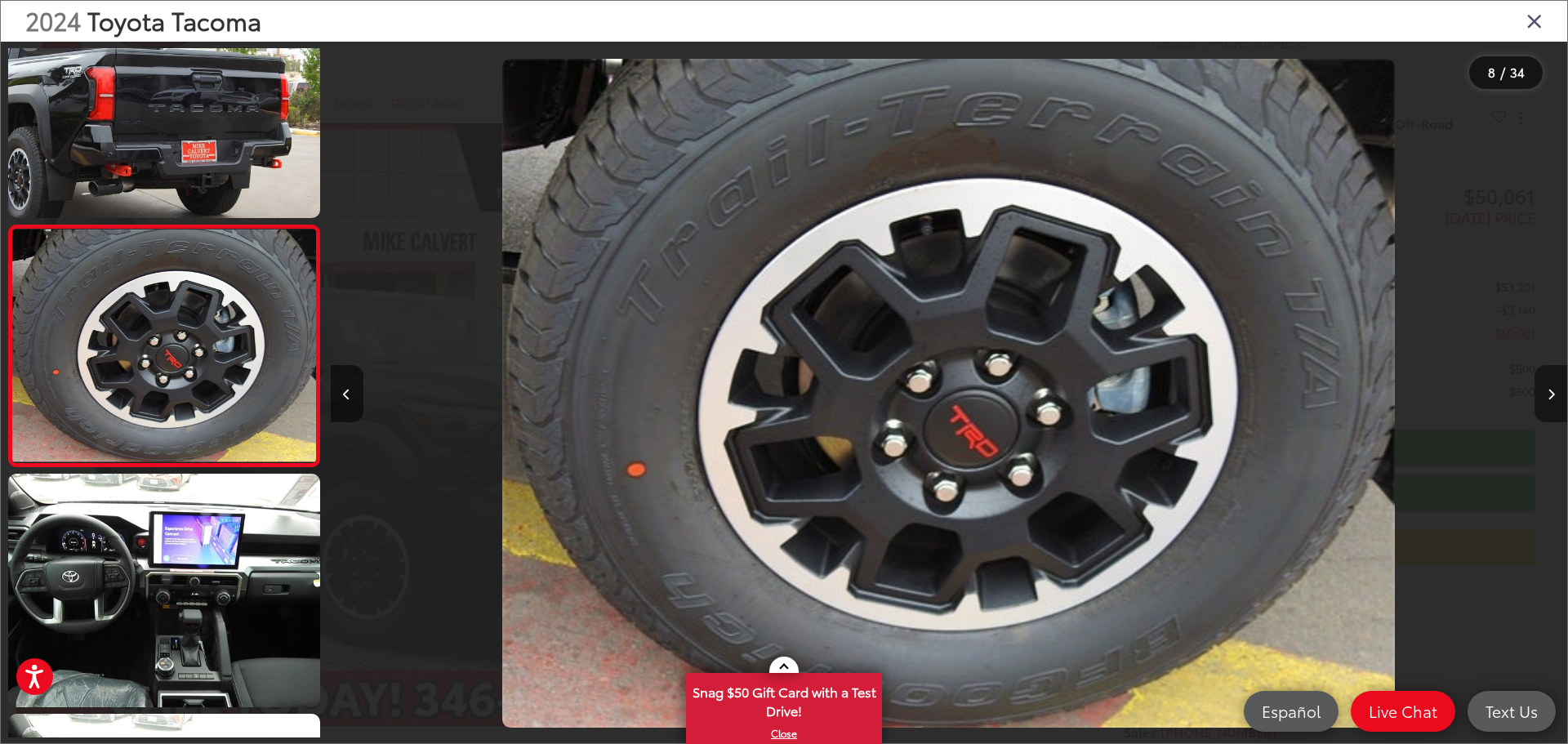
click at [1545, 386] on button "Next image" at bounding box center [1551, 393] width 33 height 57
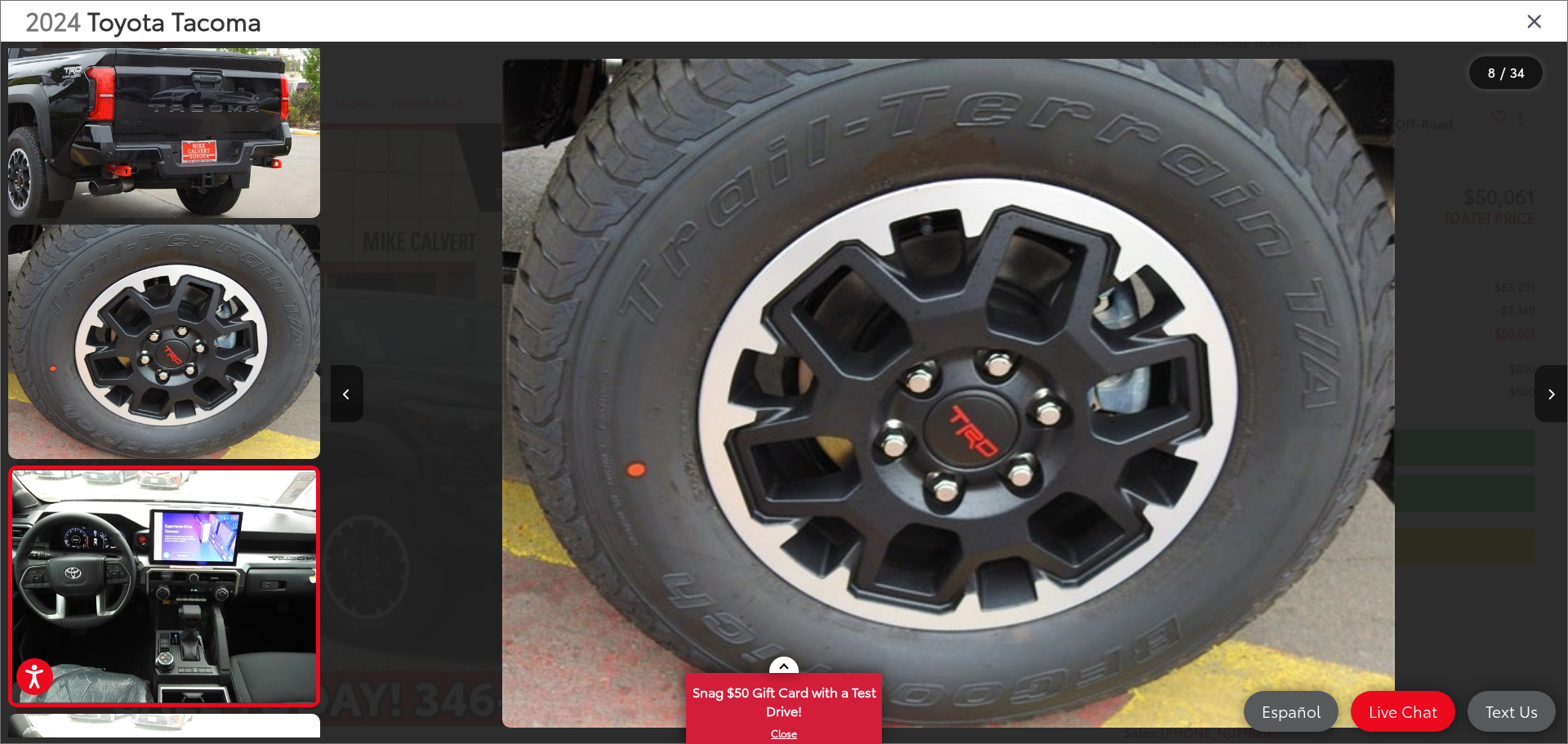
scroll to position [0, 0]
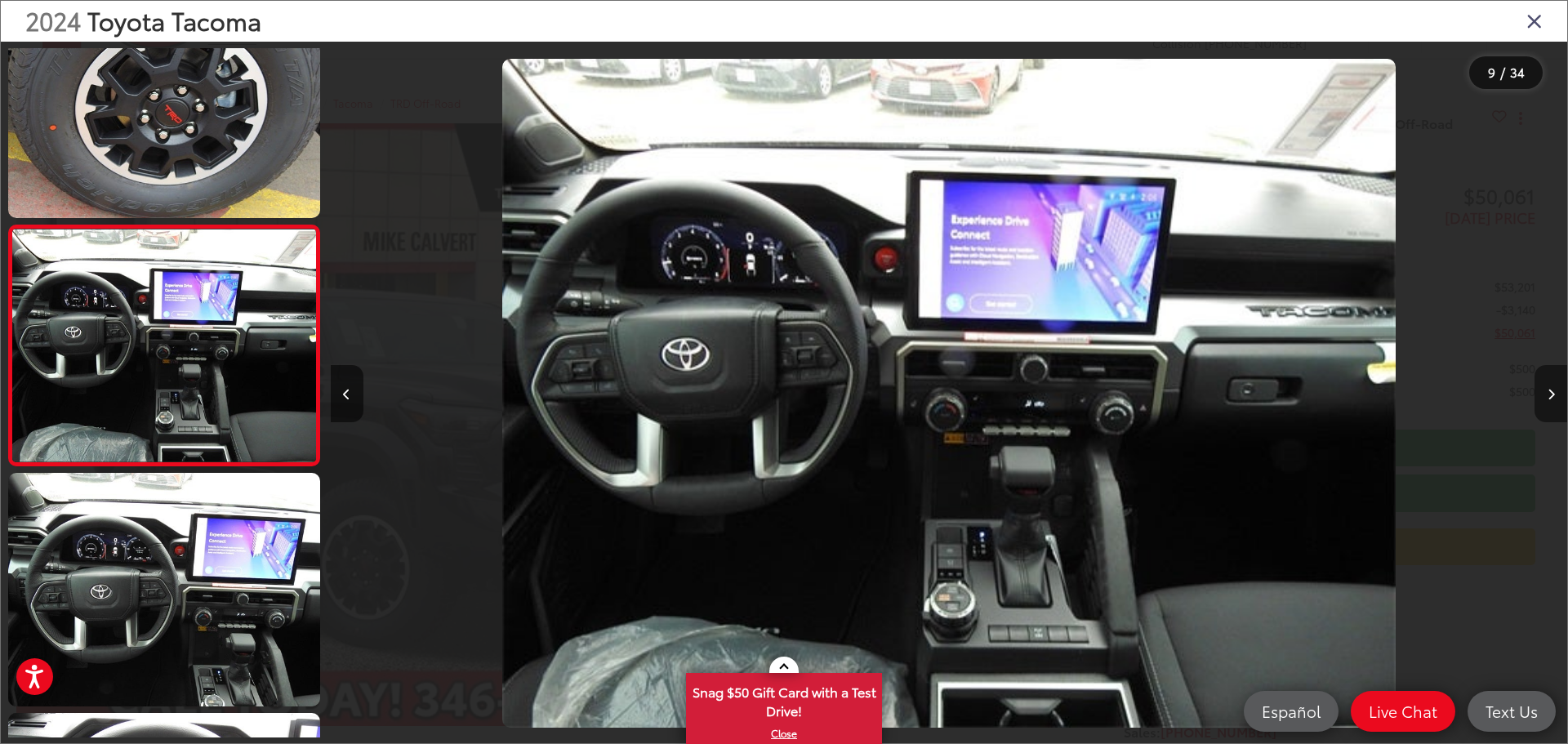
click at [1545, 386] on button "Next image" at bounding box center [1551, 393] width 33 height 57
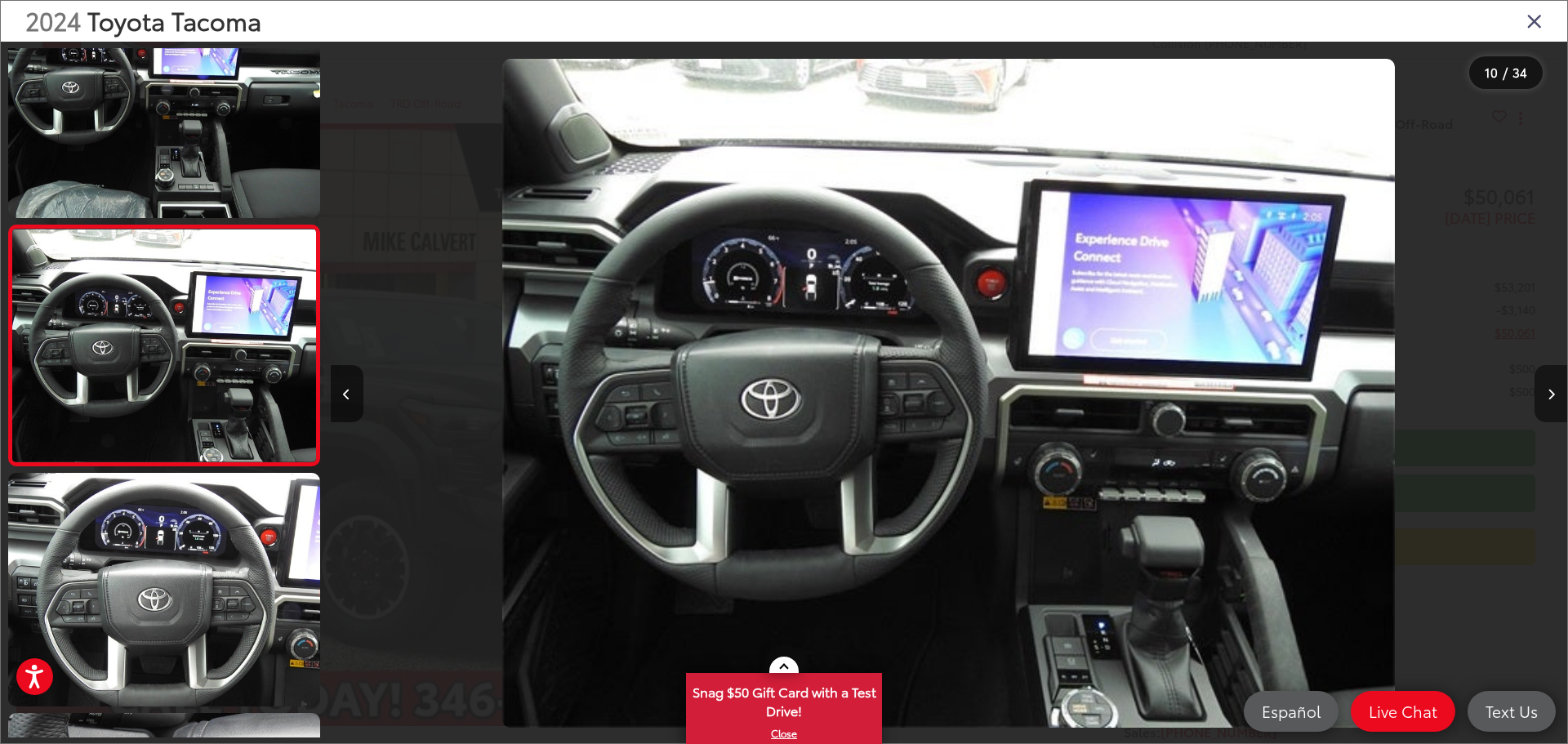
click at [1545, 386] on button "Next image" at bounding box center [1551, 393] width 33 height 57
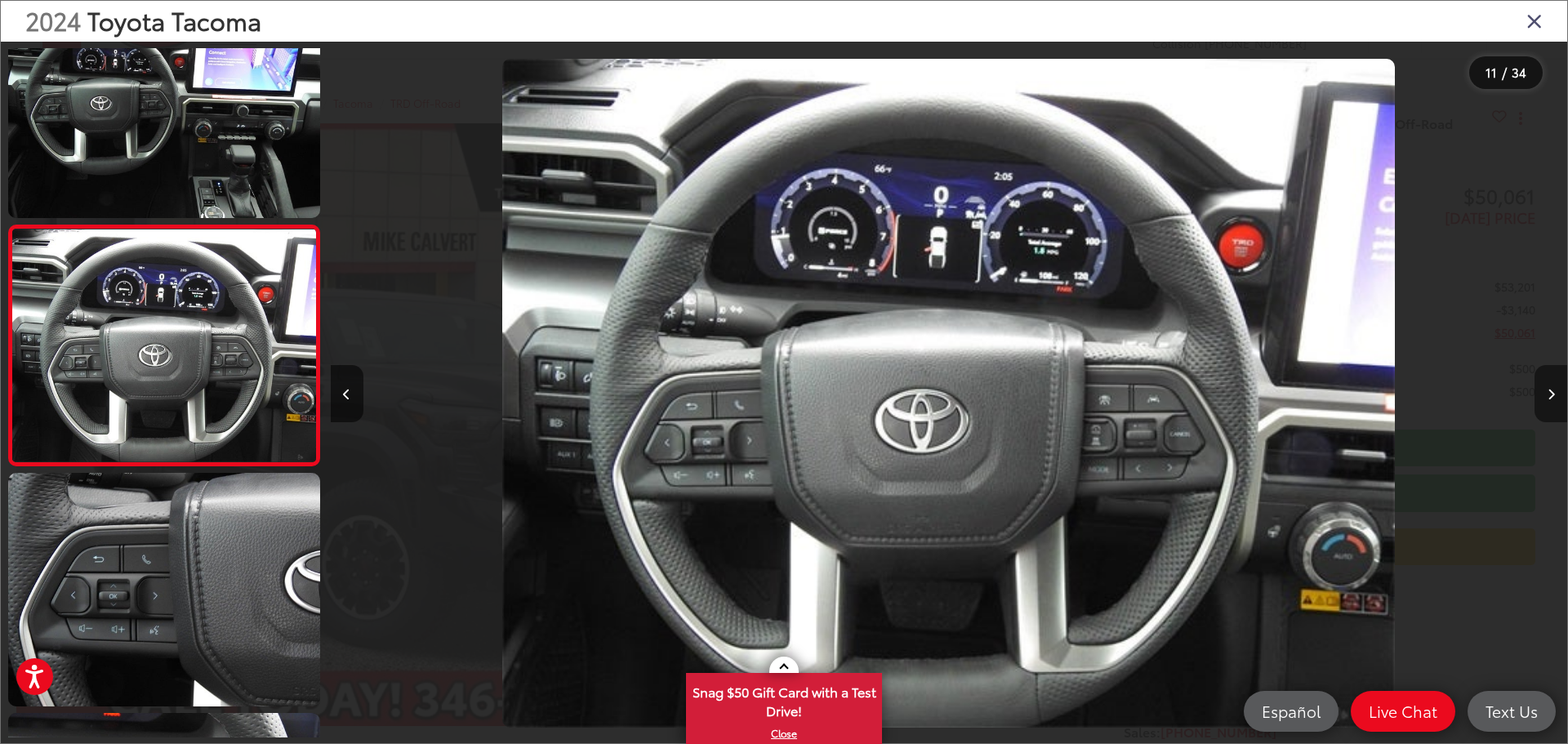
click at [1545, 386] on button "Next image" at bounding box center [1551, 393] width 33 height 57
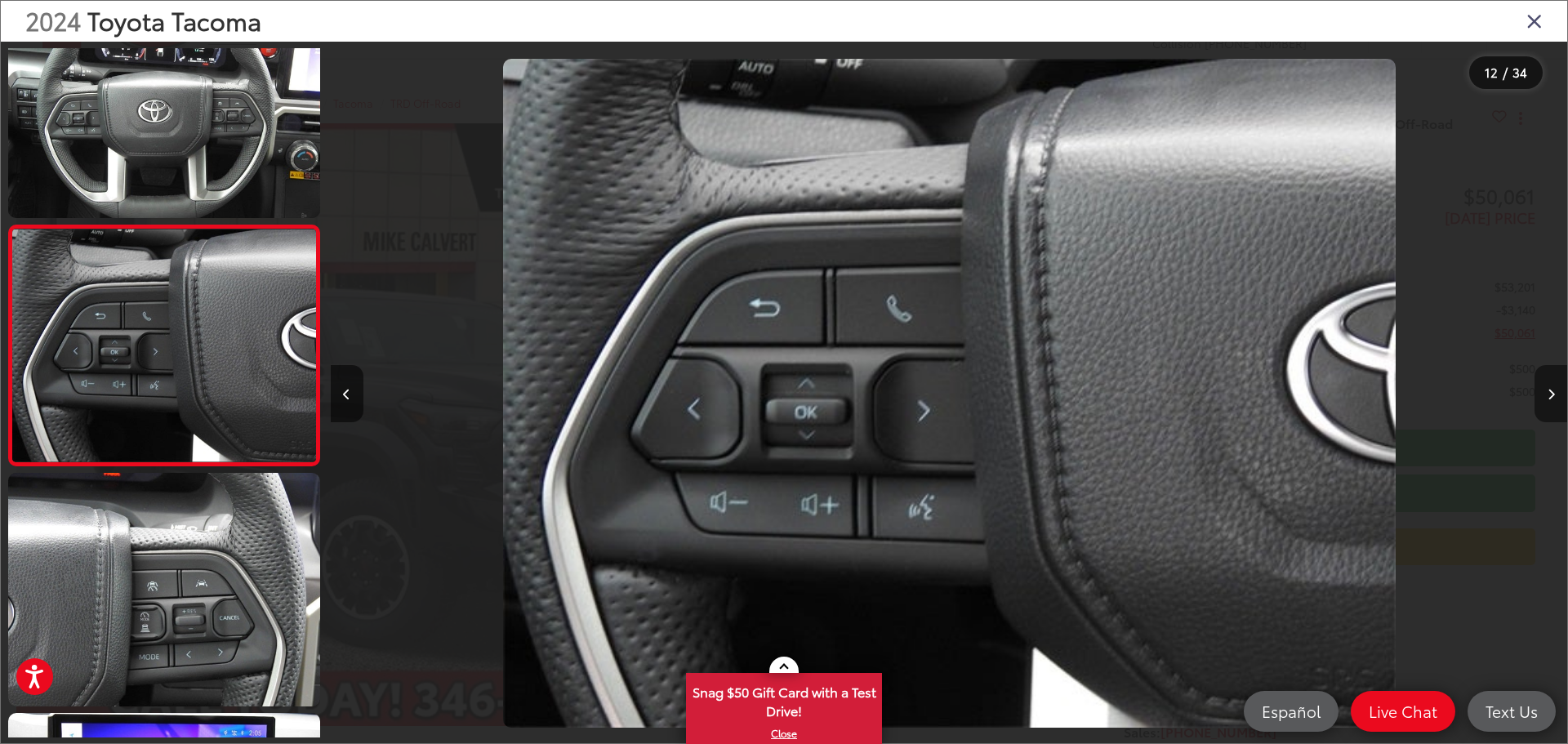
click at [1545, 386] on button "Next image" at bounding box center [1551, 393] width 33 height 57
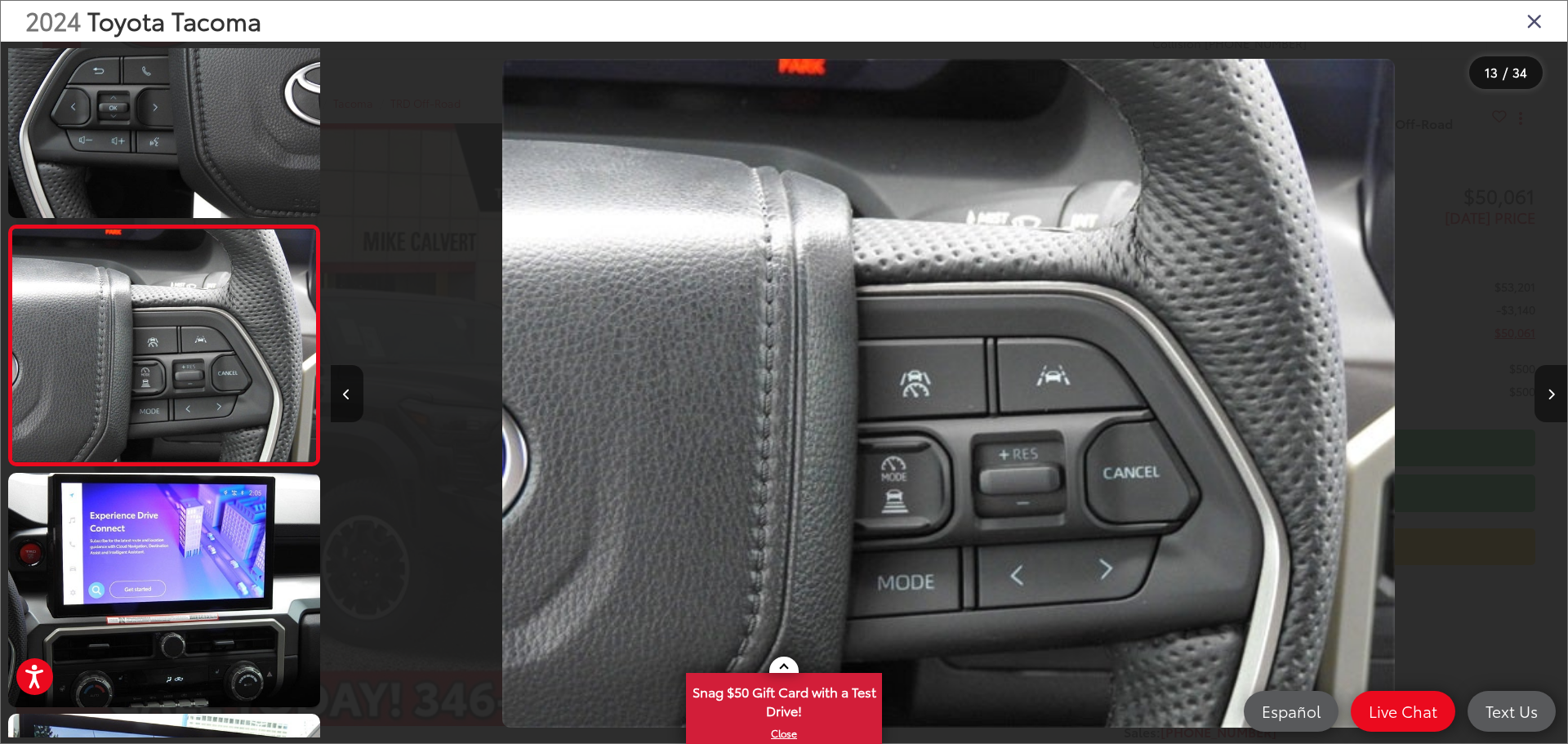
click at [1545, 386] on button "Next image" at bounding box center [1551, 393] width 33 height 57
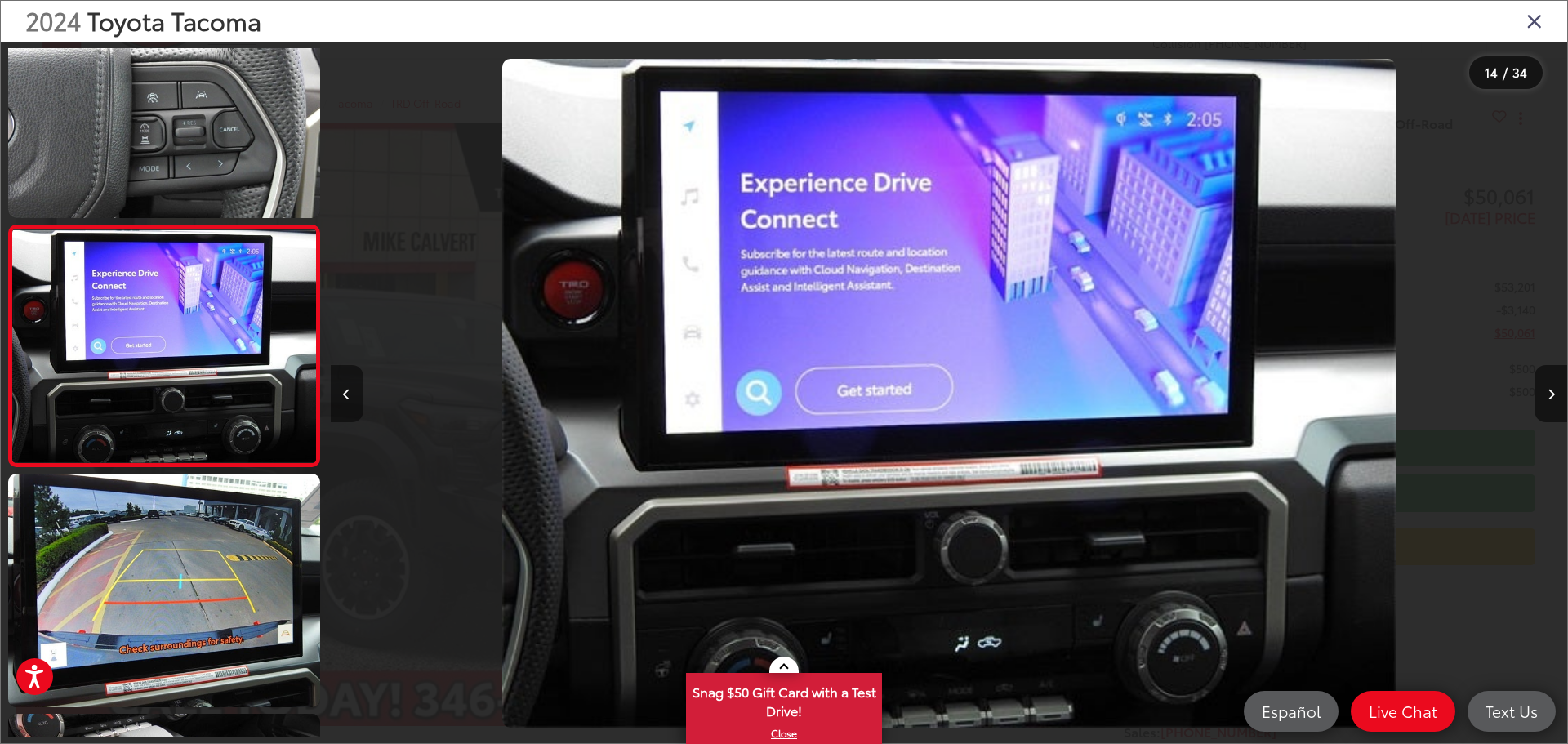
click at [348, 393] on icon "Previous image" at bounding box center [346, 394] width 7 height 12
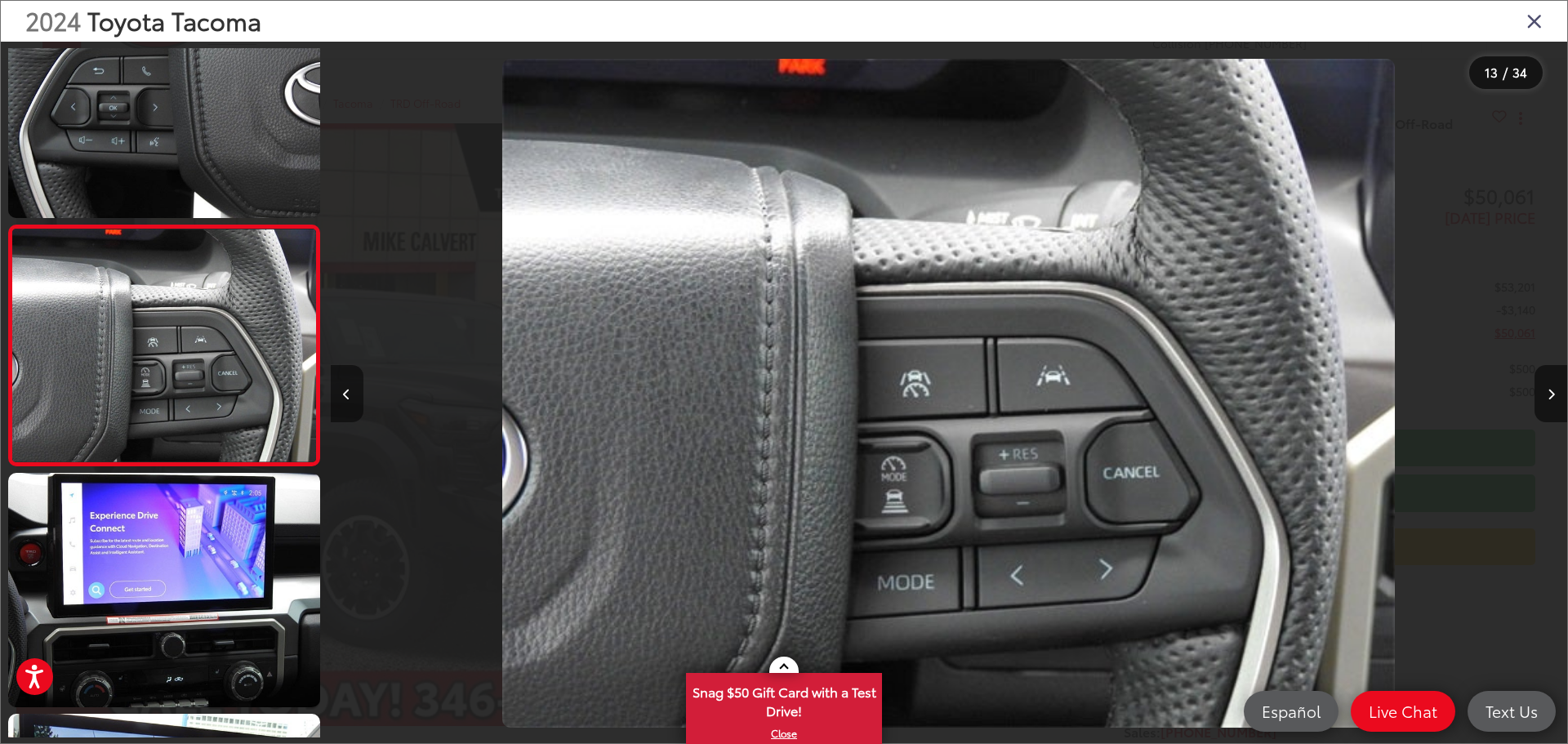
click at [348, 393] on icon "Previous image" at bounding box center [346, 394] width 7 height 12
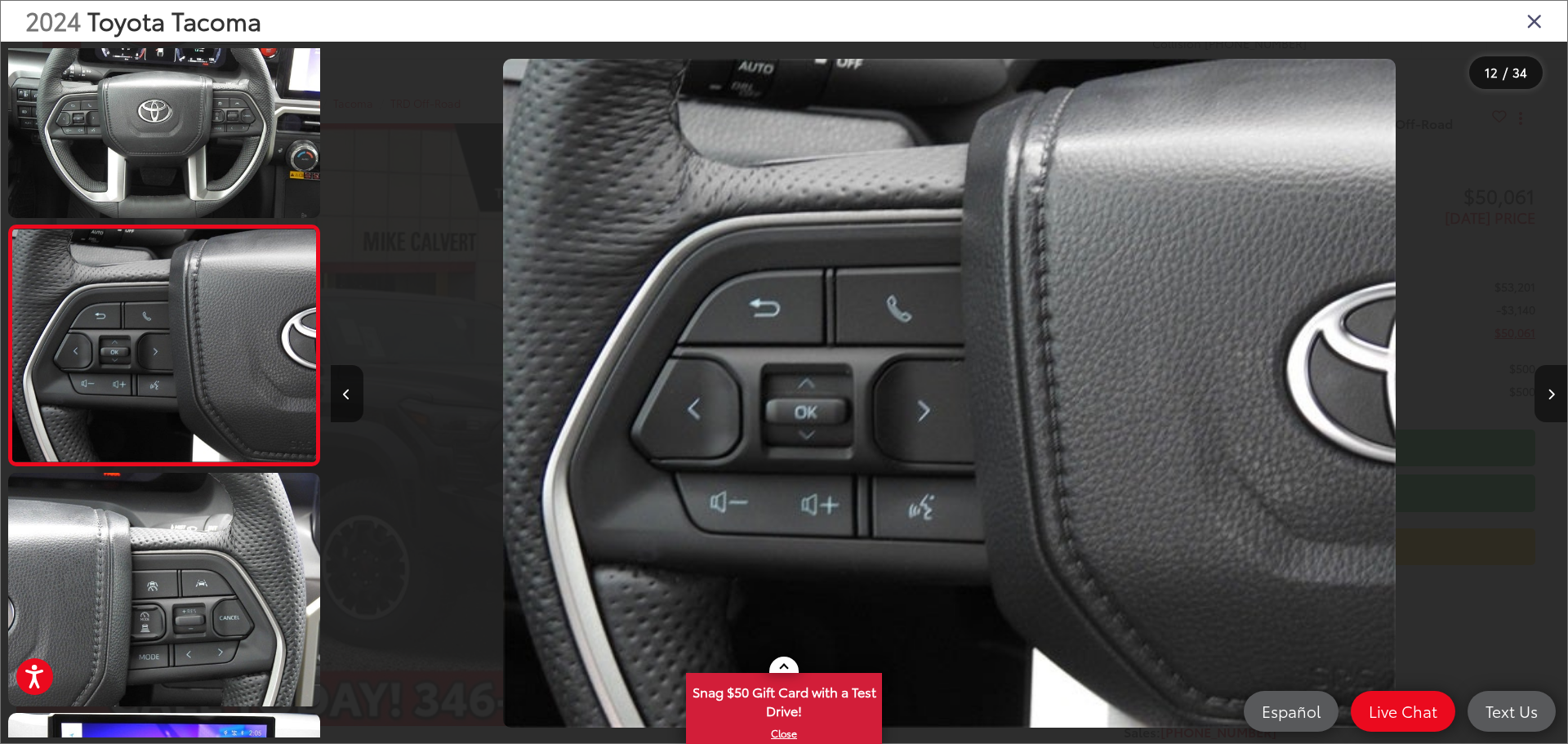
click at [1549, 387] on button "Next image" at bounding box center [1551, 393] width 33 height 57
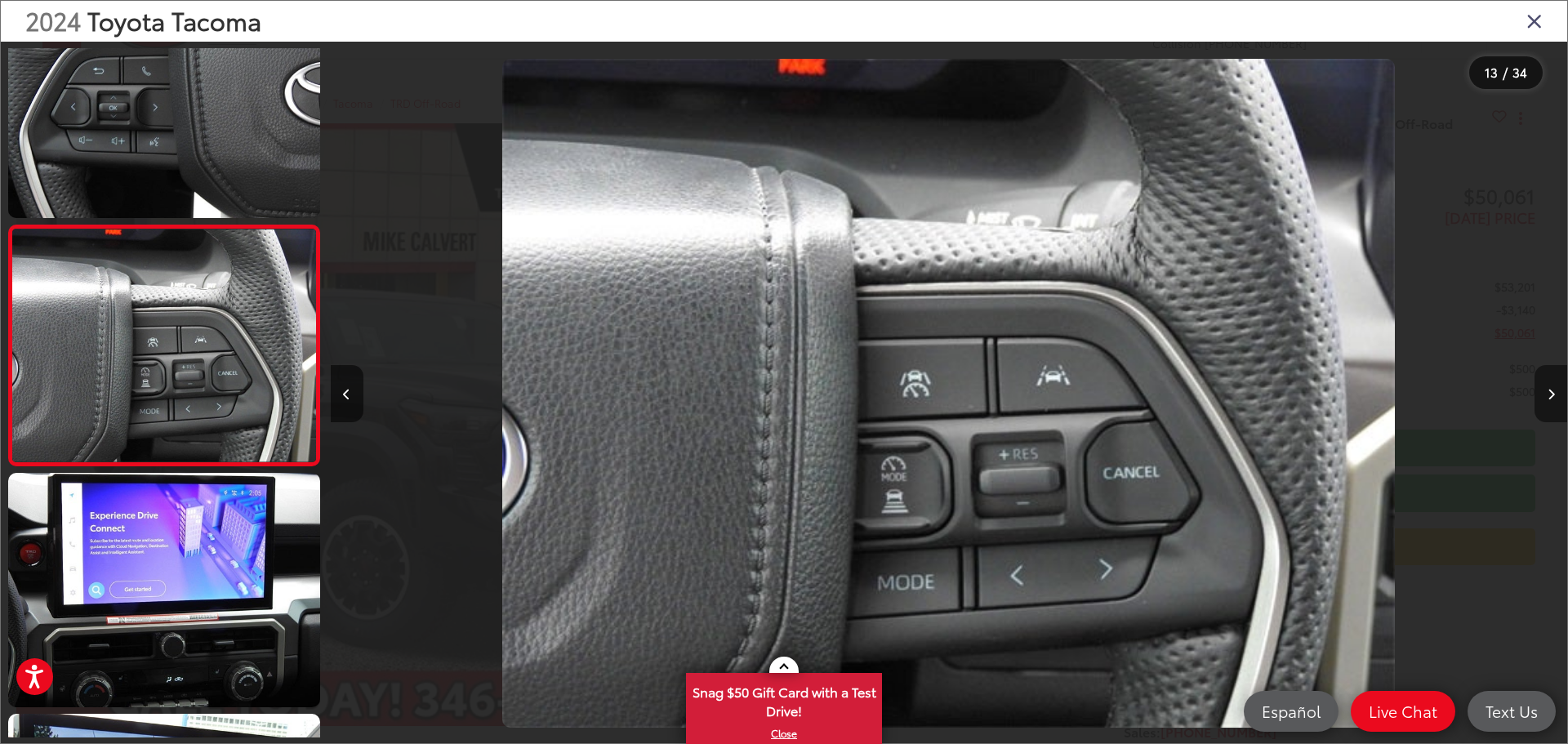
click at [1549, 387] on button "Next image" at bounding box center [1551, 393] width 33 height 57
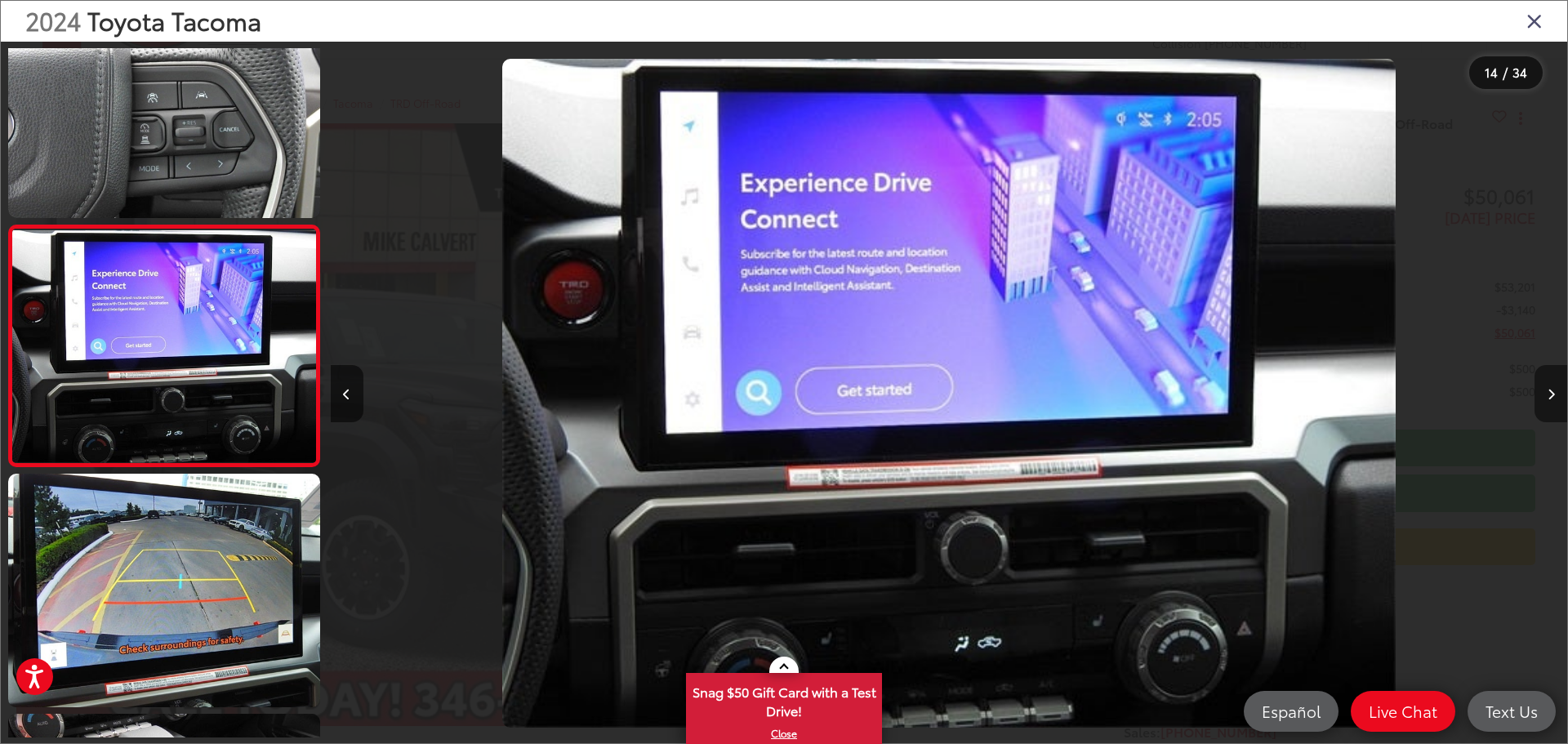
click at [1549, 387] on button "Next image" at bounding box center [1551, 393] width 33 height 57
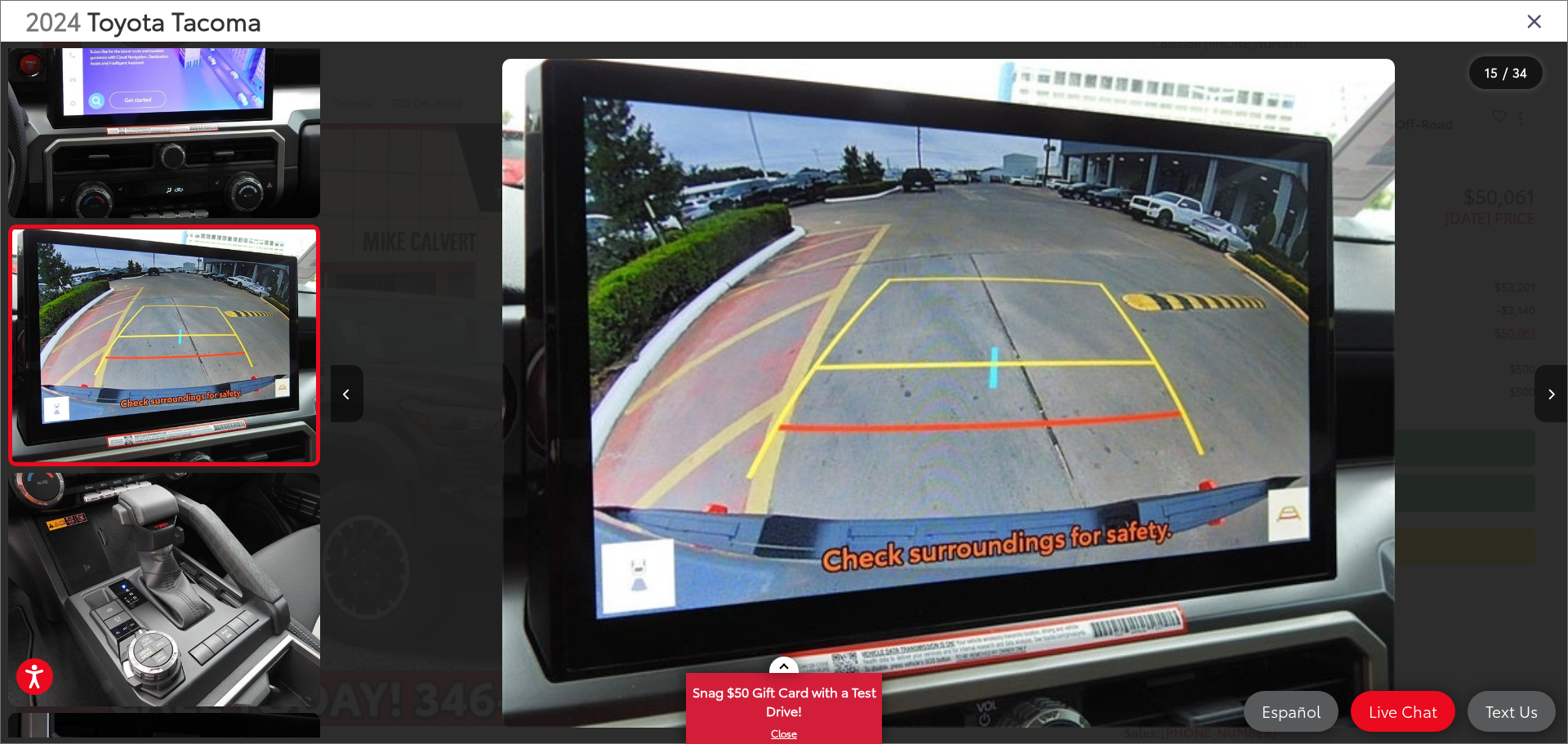
click at [1549, 387] on button "Next image" at bounding box center [1551, 393] width 33 height 57
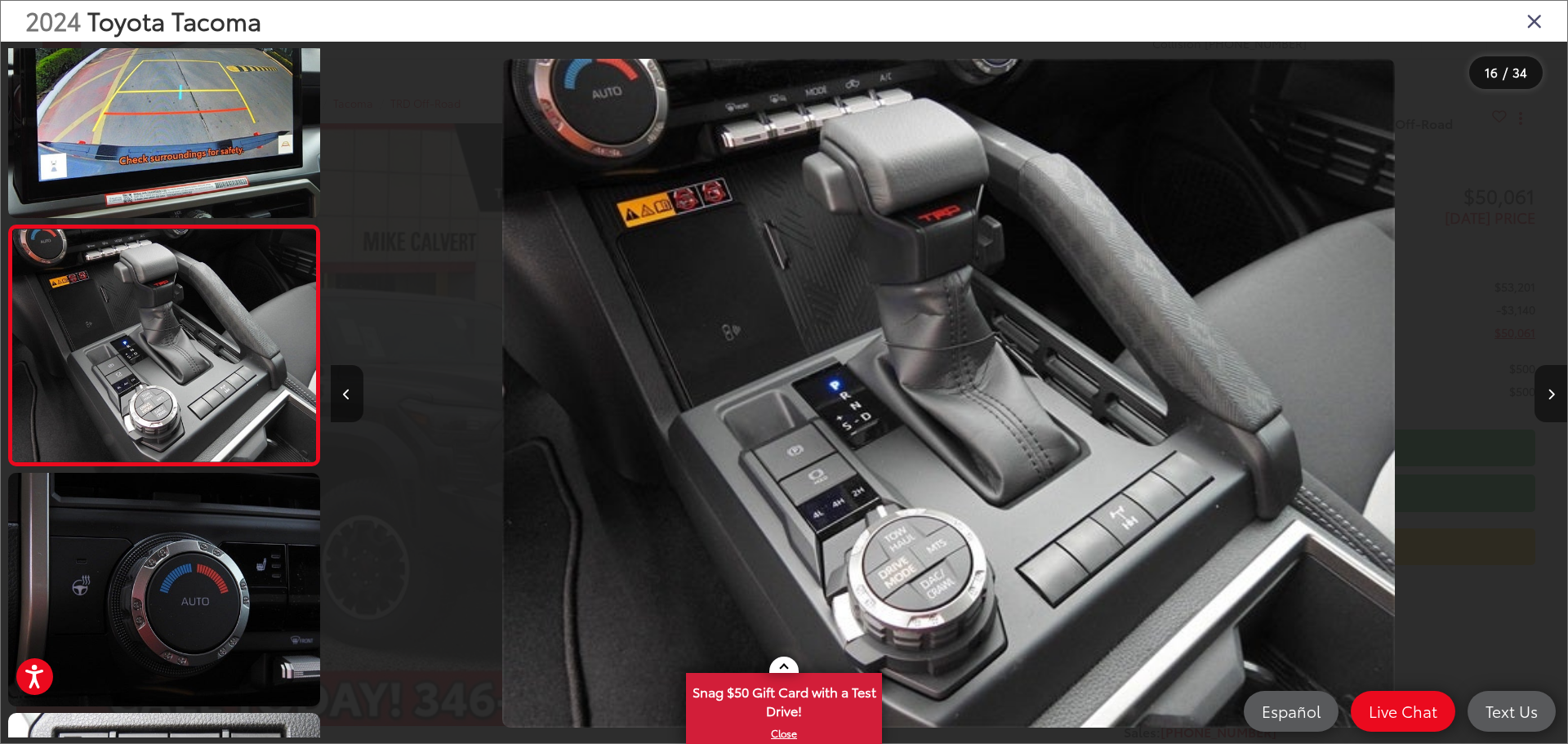
click at [1549, 387] on button "Next image" at bounding box center [1551, 393] width 33 height 57
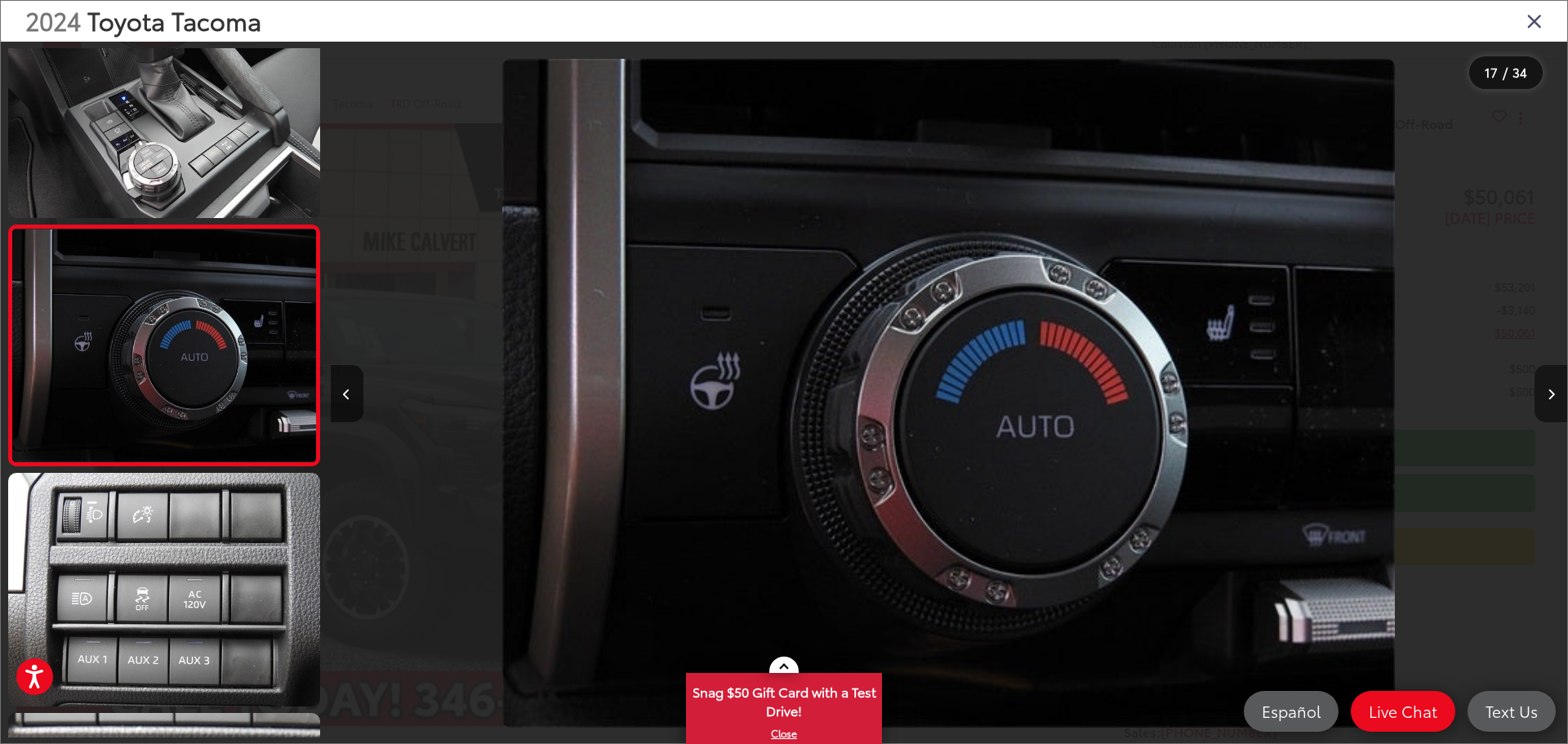
click at [1549, 387] on button "Next image" at bounding box center [1551, 393] width 33 height 57
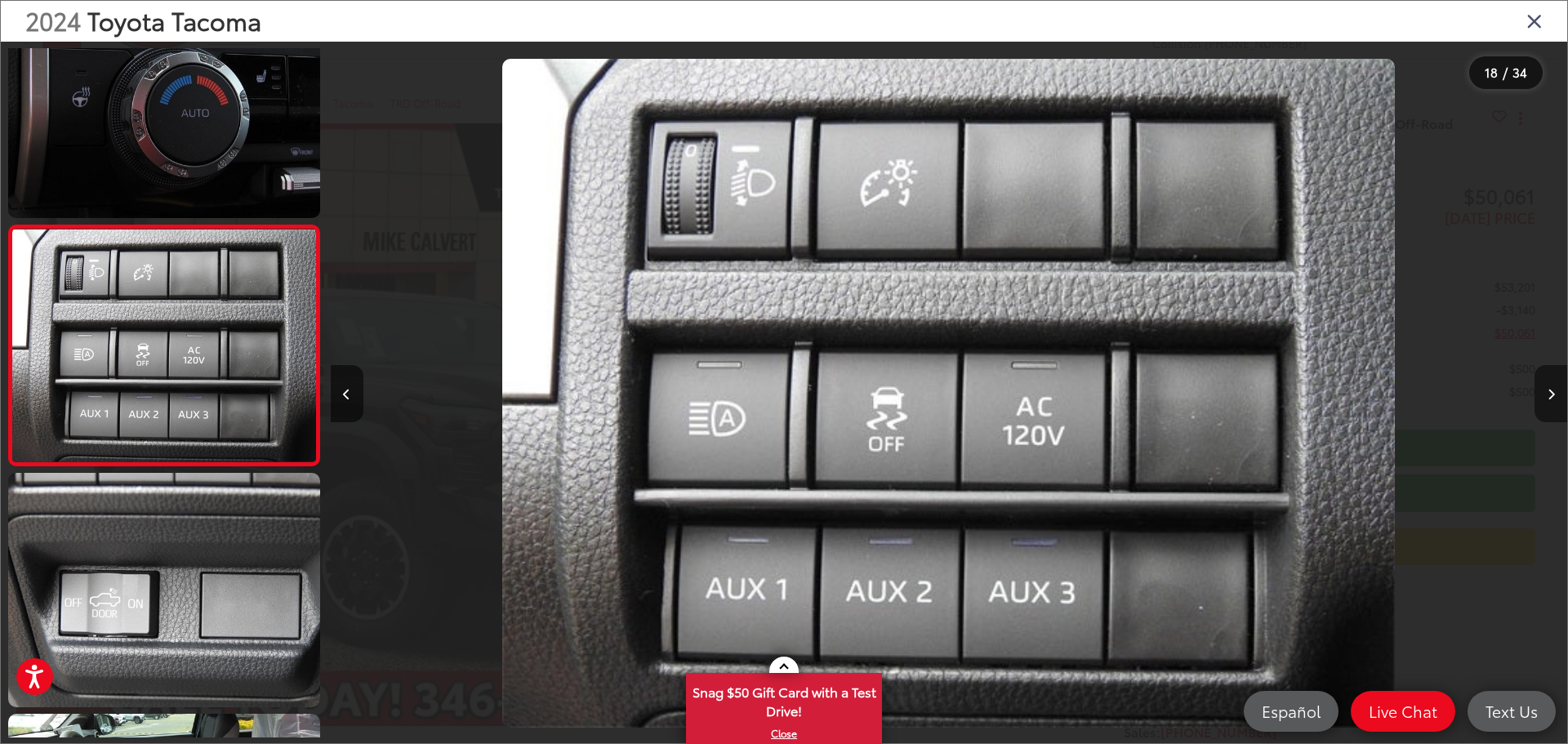
click at [1549, 387] on button "Next image" at bounding box center [1551, 393] width 33 height 57
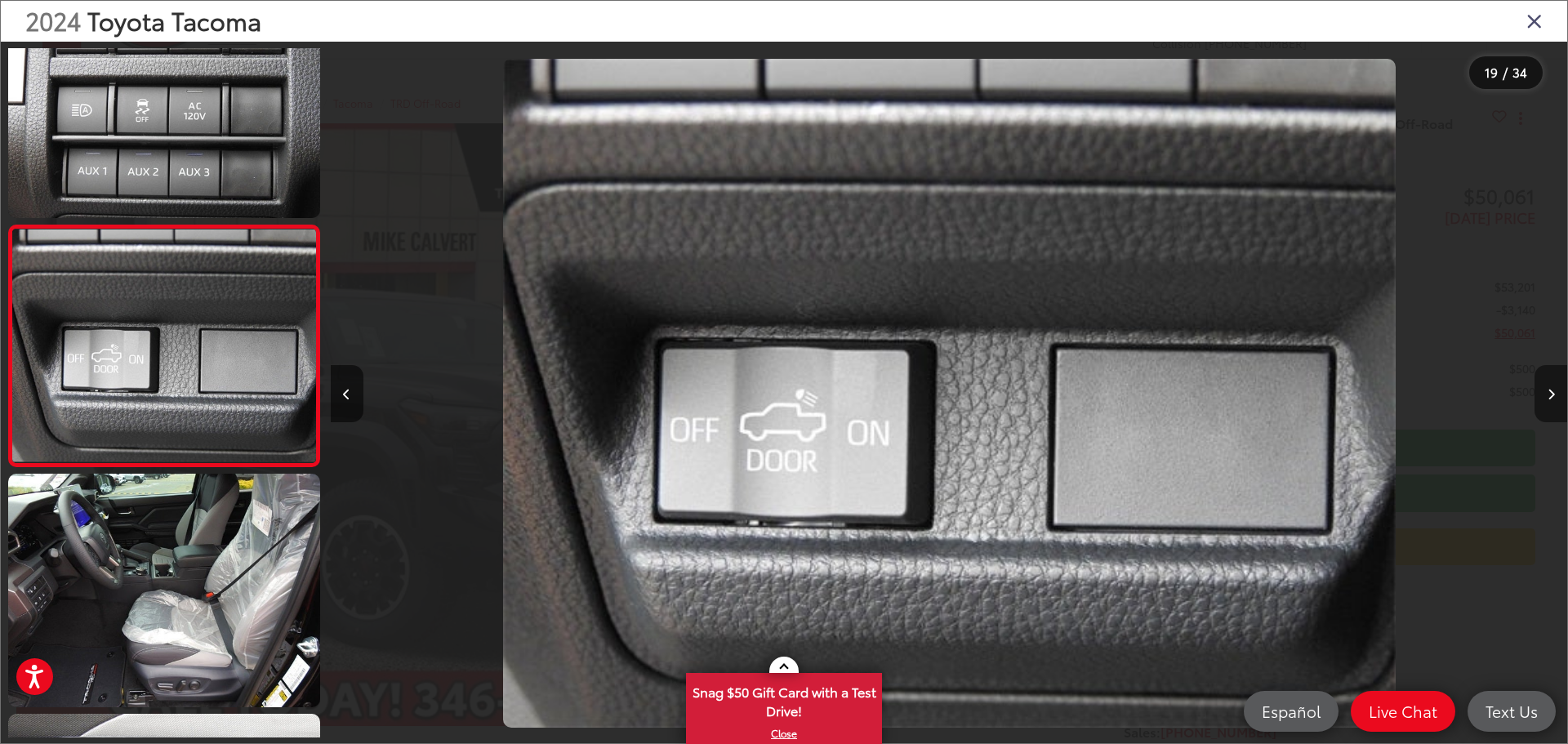
click at [1549, 387] on button "Next image" at bounding box center [1551, 393] width 33 height 57
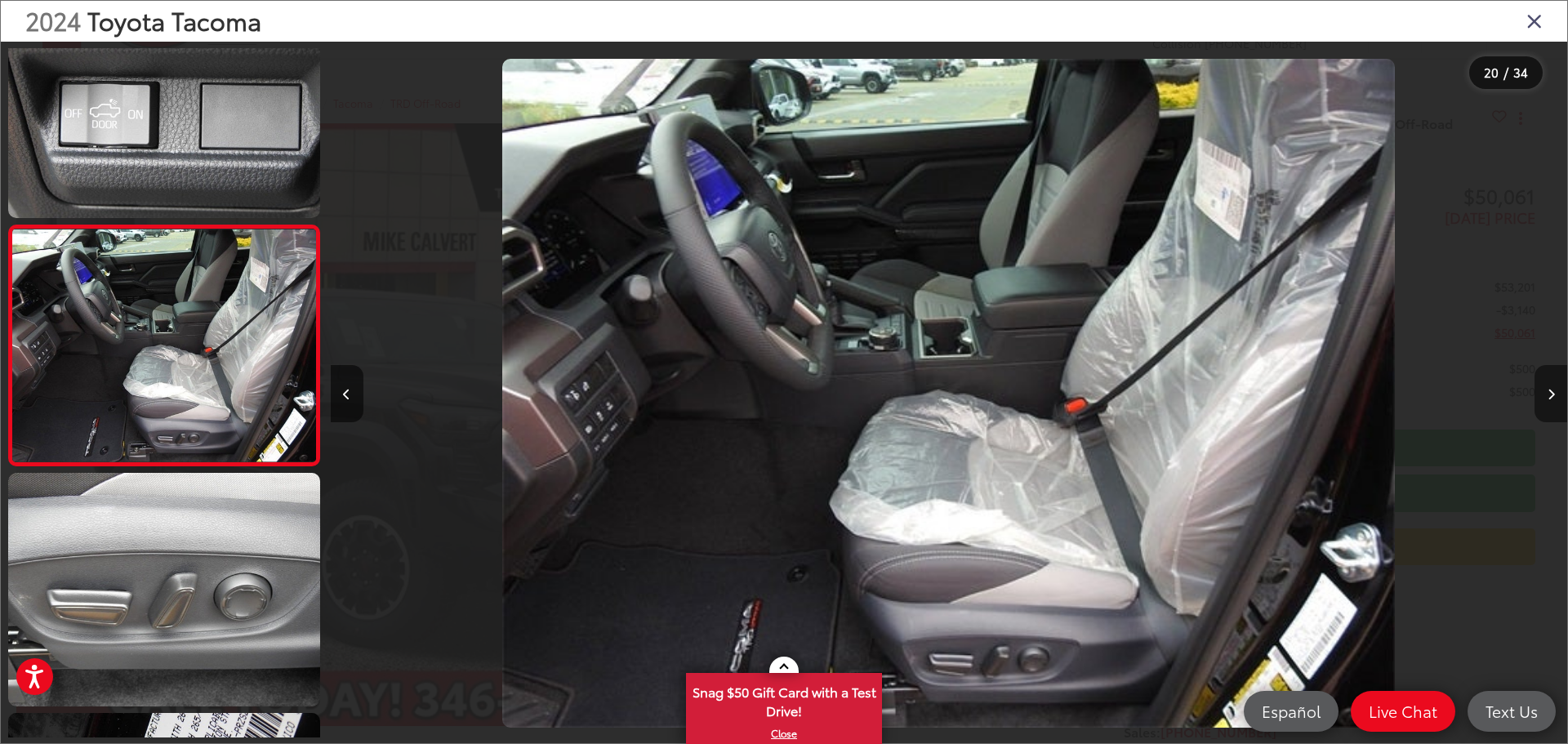
click at [1549, 387] on button "Next image" at bounding box center [1551, 393] width 33 height 57
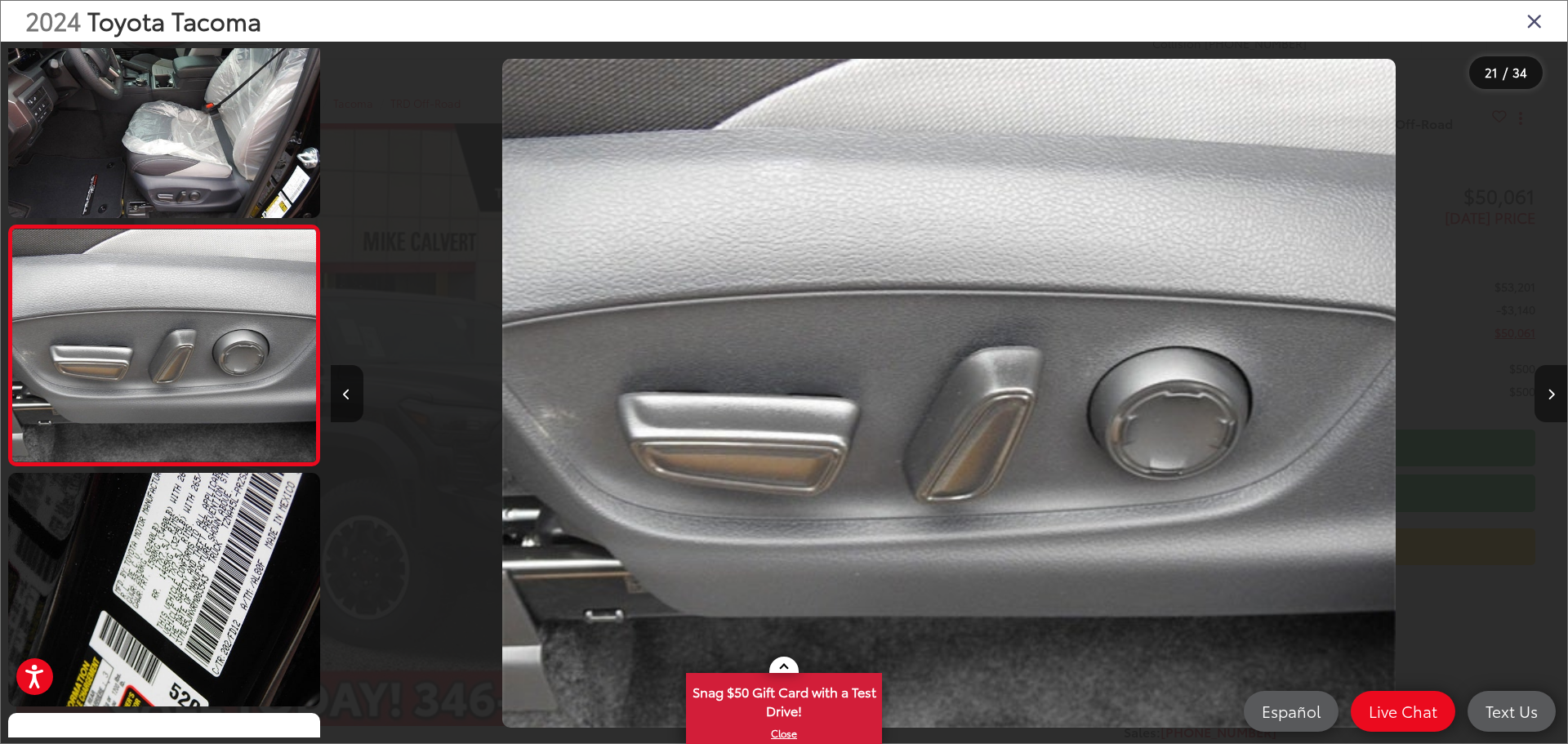
click at [1549, 387] on button "Next image" at bounding box center [1551, 393] width 33 height 57
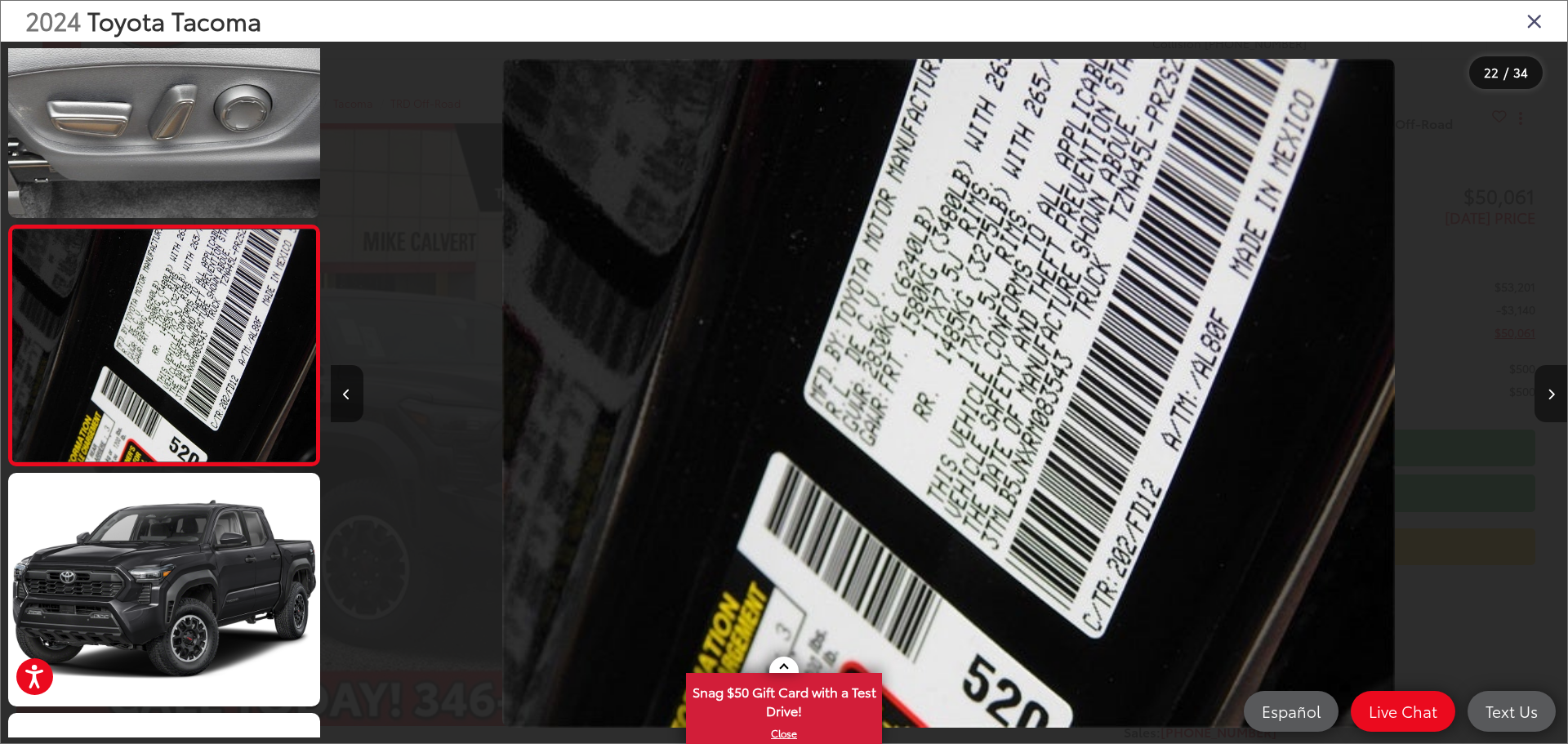
click at [1549, 387] on button "Next image" at bounding box center [1551, 393] width 33 height 57
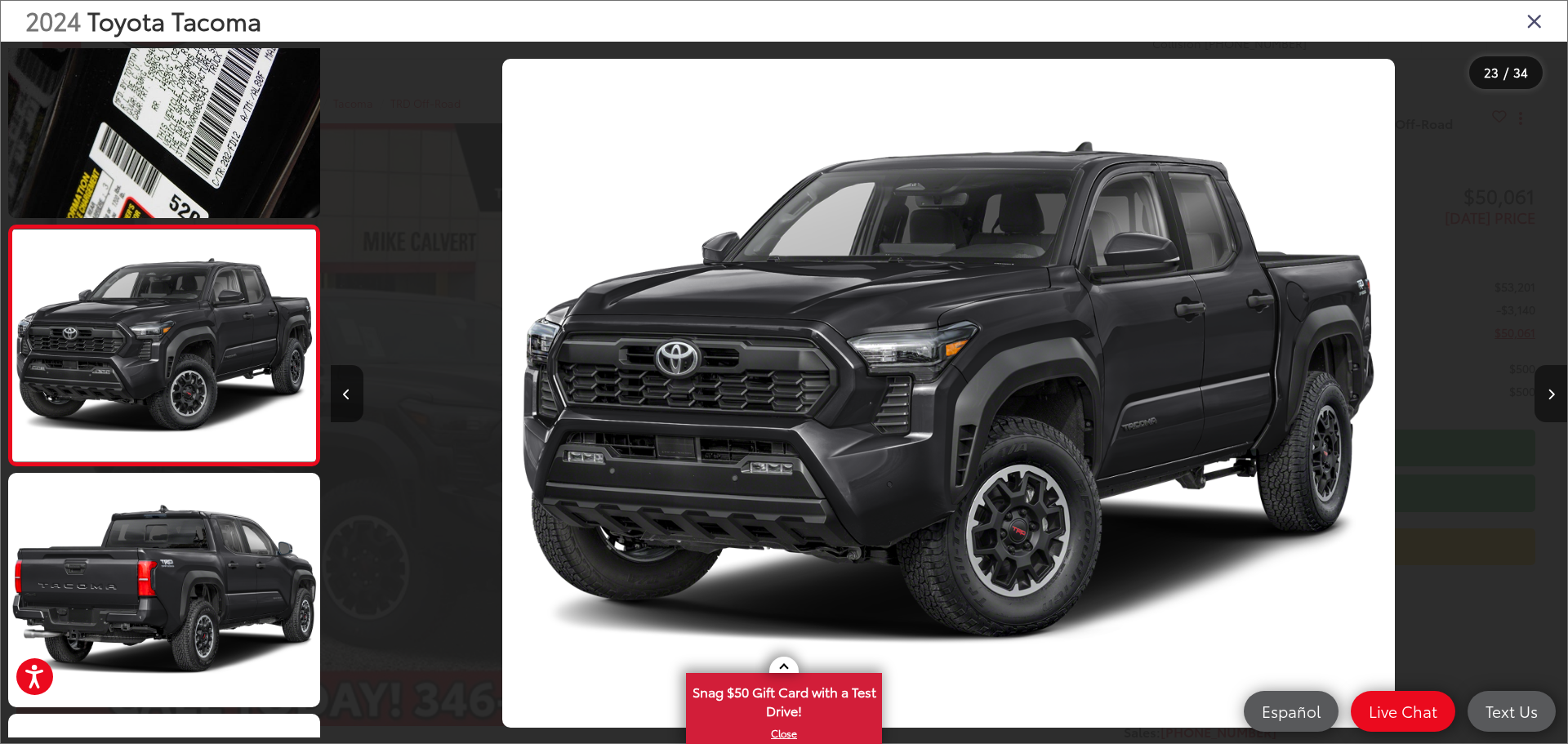
click at [1549, 387] on button "Next image" at bounding box center [1551, 393] width 33 height 57
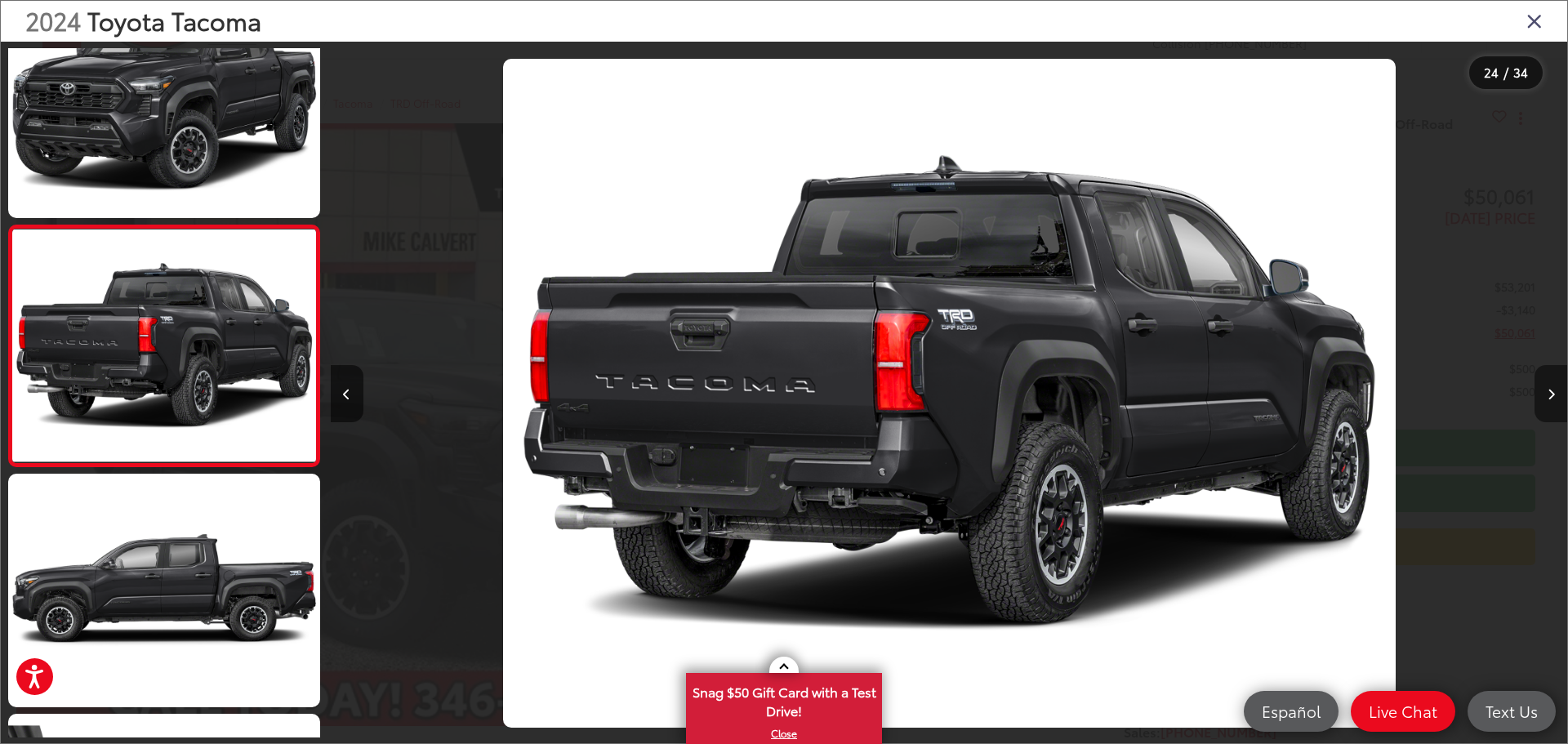
click at [1549, 387] on button "Next image" at bounding box center [1551, 393] width 33 height 57
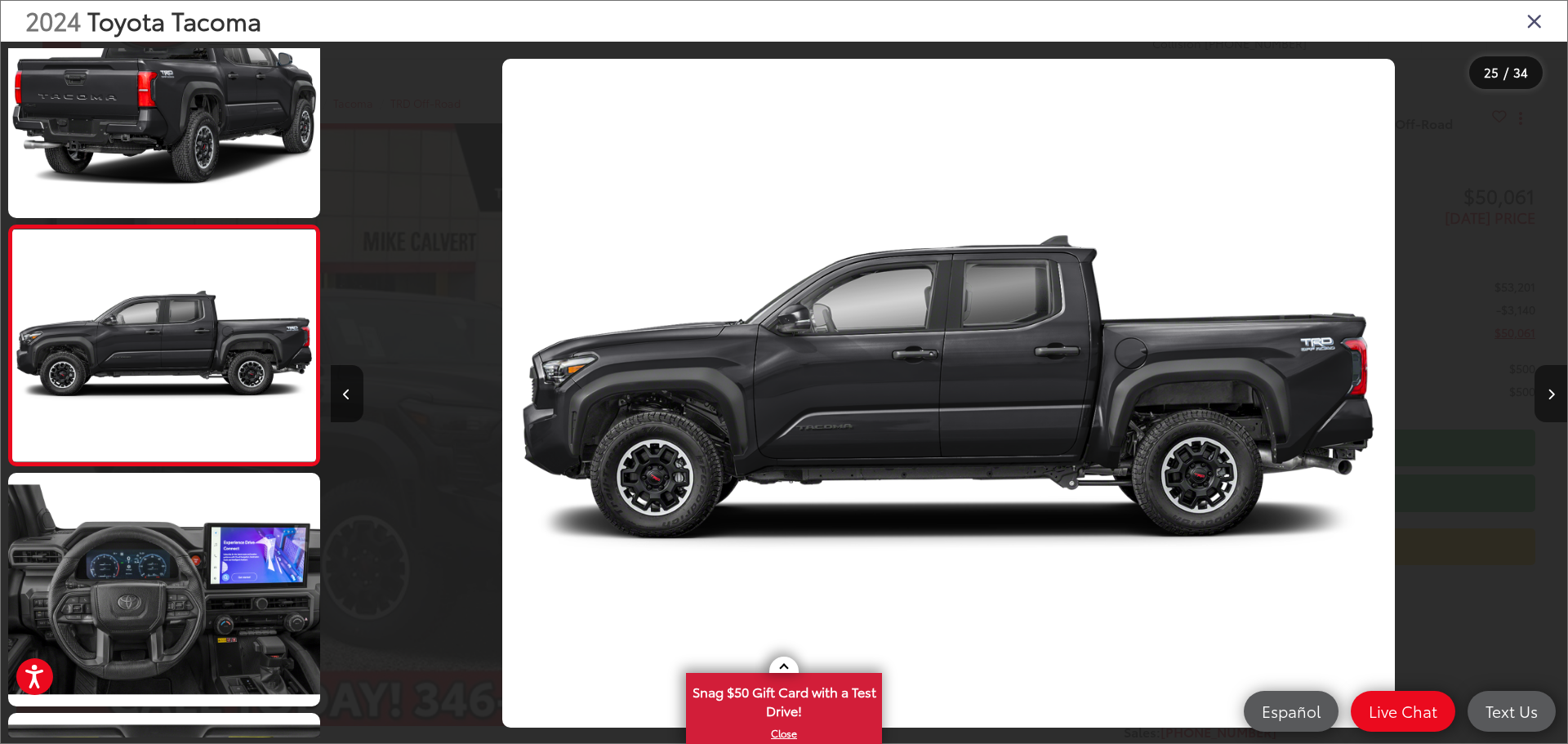
click at [1549, 387] on button "Next image" at bounding box center [1551, 393] width 33 height 57
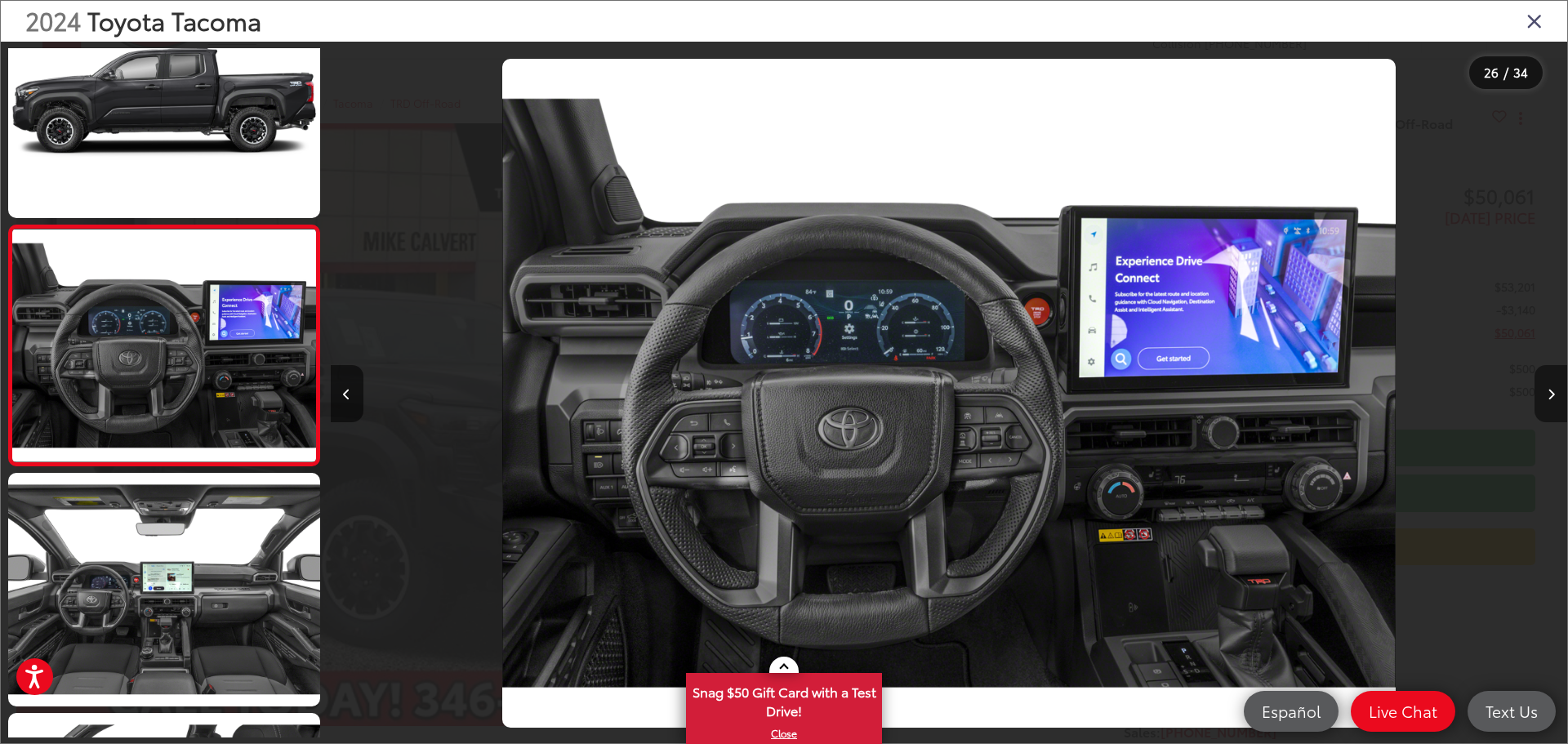
click at [1549, 387] on button "Next image" at bounding box center [1551, 393] width 33 height 57
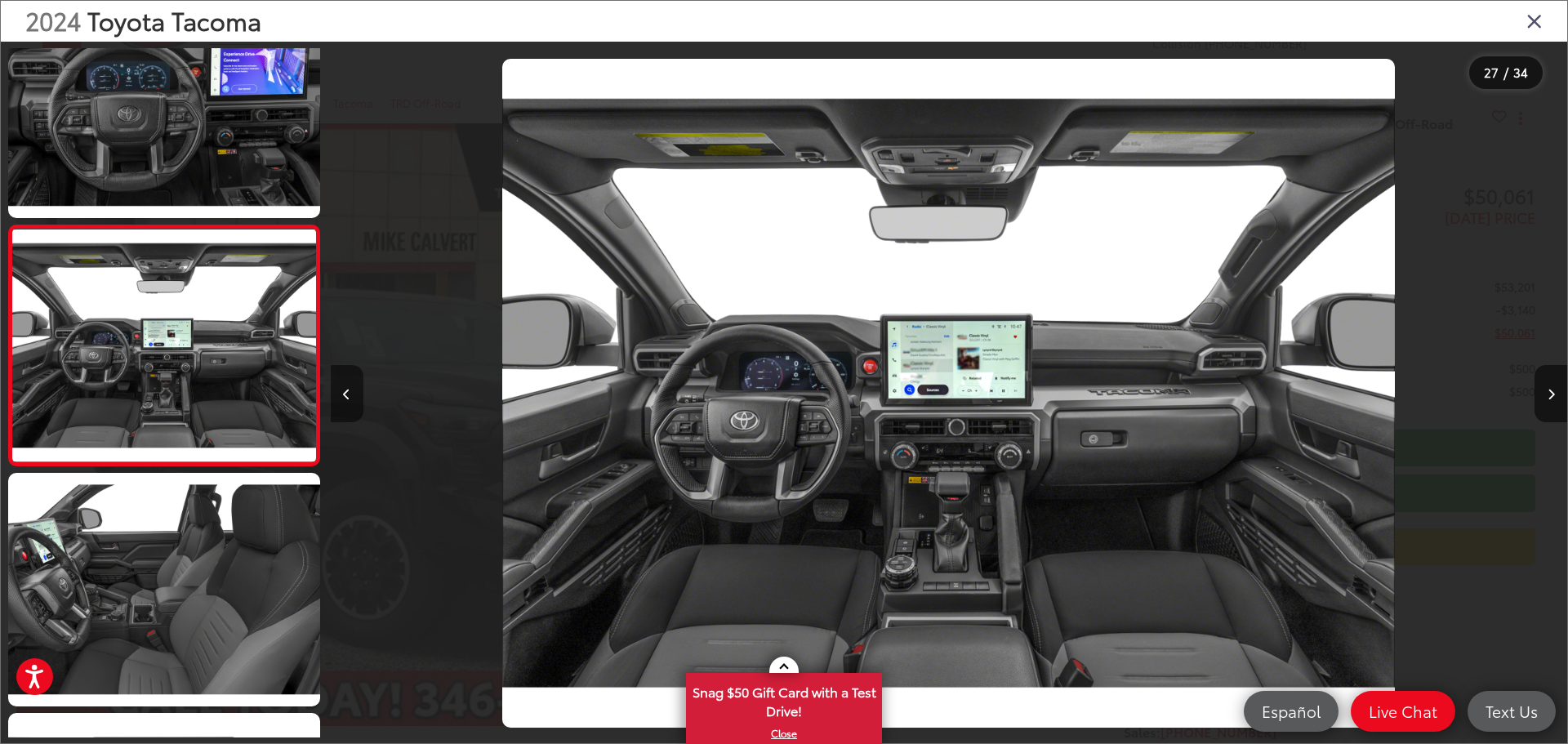
click at [350, 392] on icon "Previous image" at bounding box center [346, 394] width 7 height 12
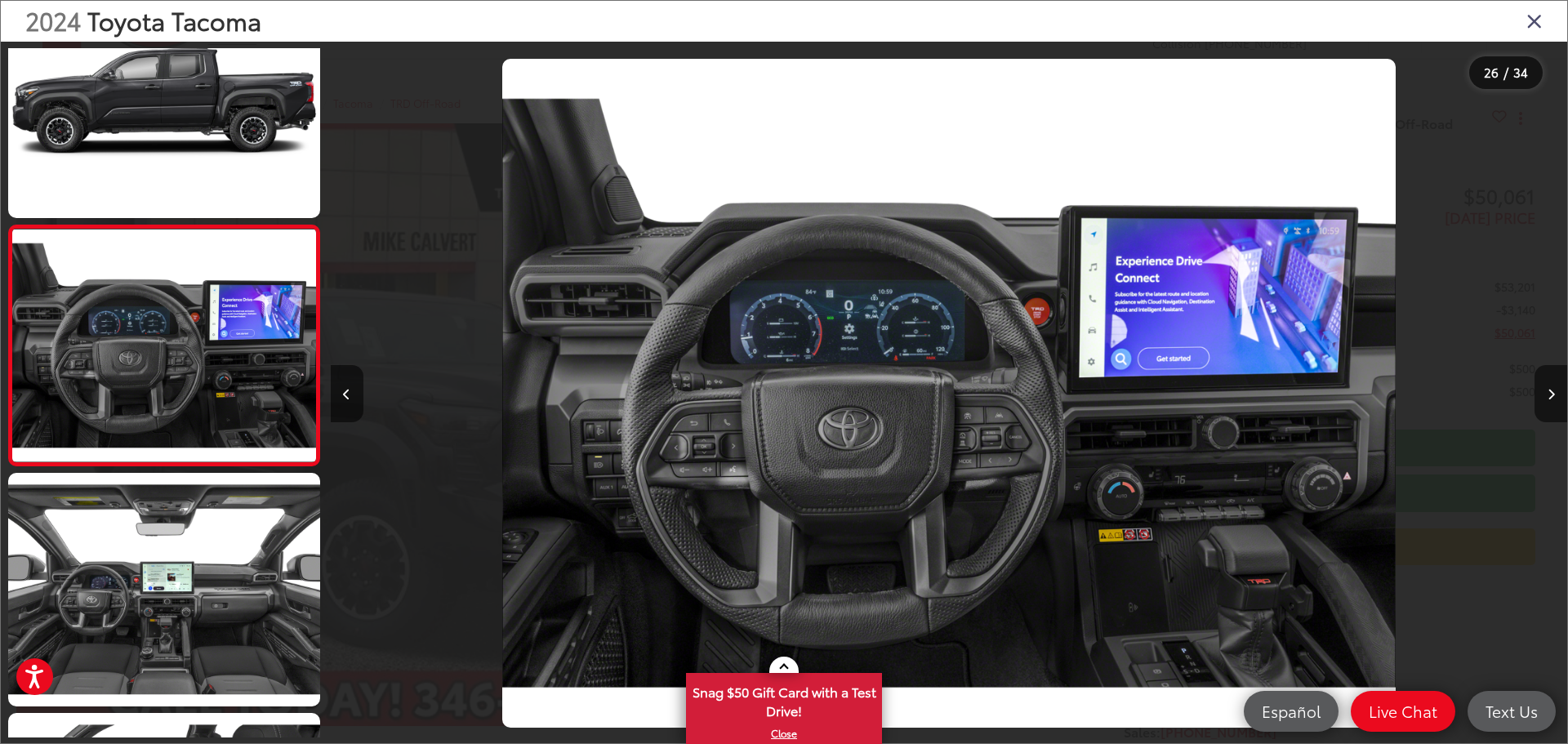
click at [1535, 17] on icon "Close gallery" at bounding box center [1534, 20] width 16 height 21
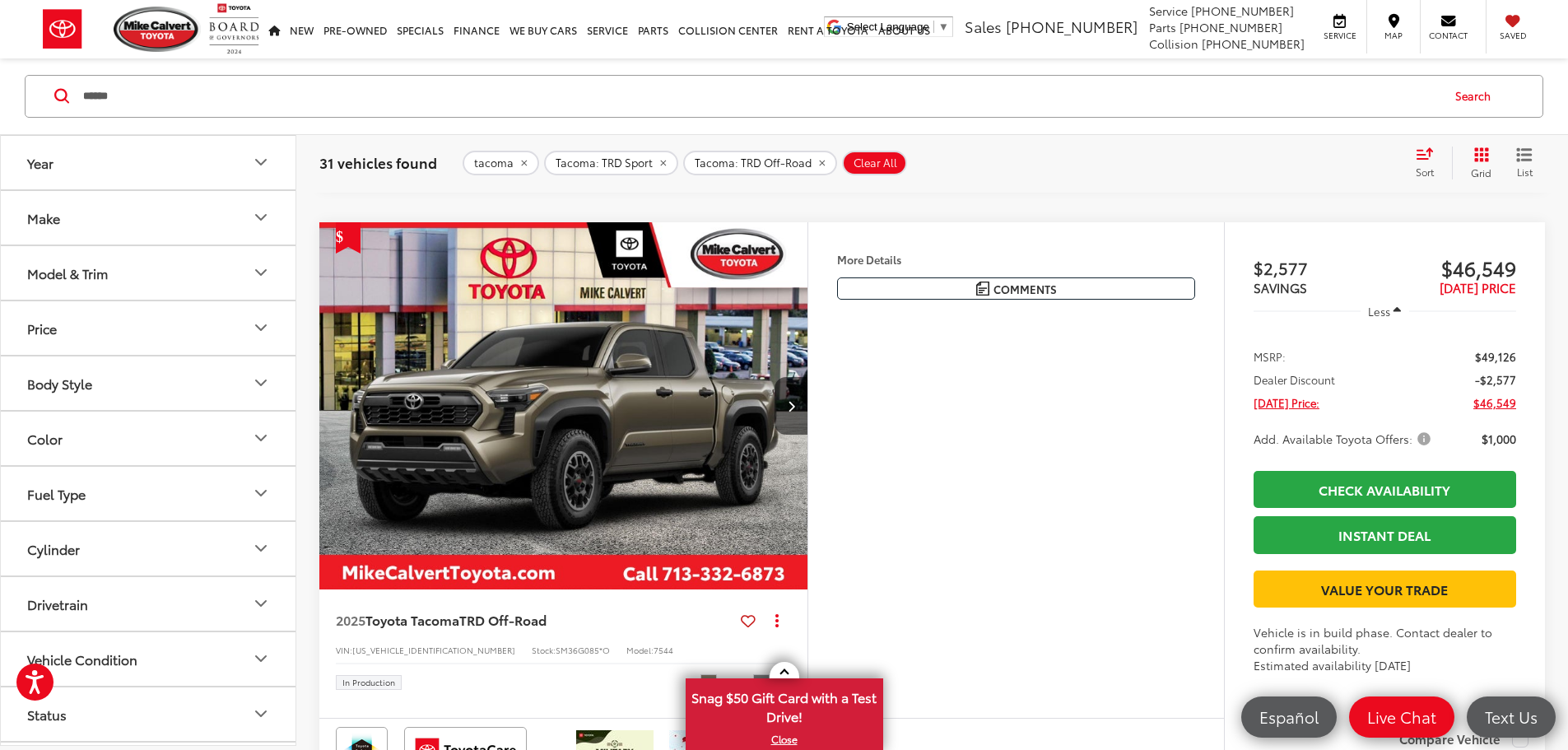
scroll to position [6930, 0]
